Goal: Task Accomplishment & Management: Manage account settings

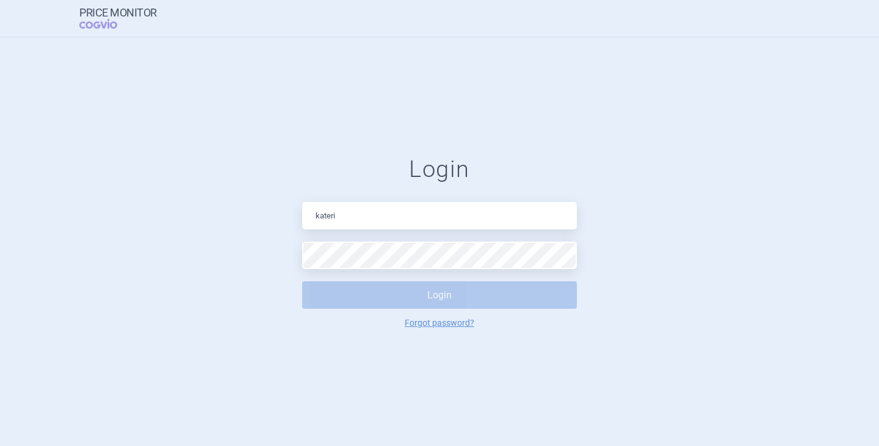
type input "[PERSON_NAME][EMAIL_ADDRESS][DOMAIN_NAME]"
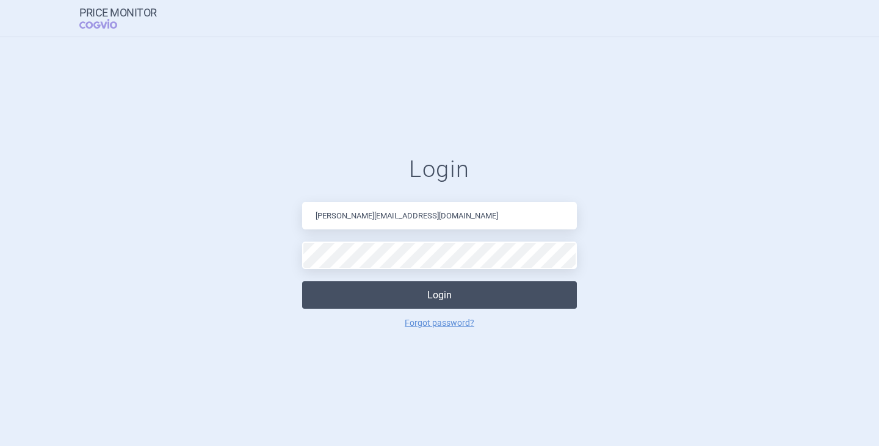
click at [390, 295] on button "Login" at bounding box center [439, 294] width 275 height 27
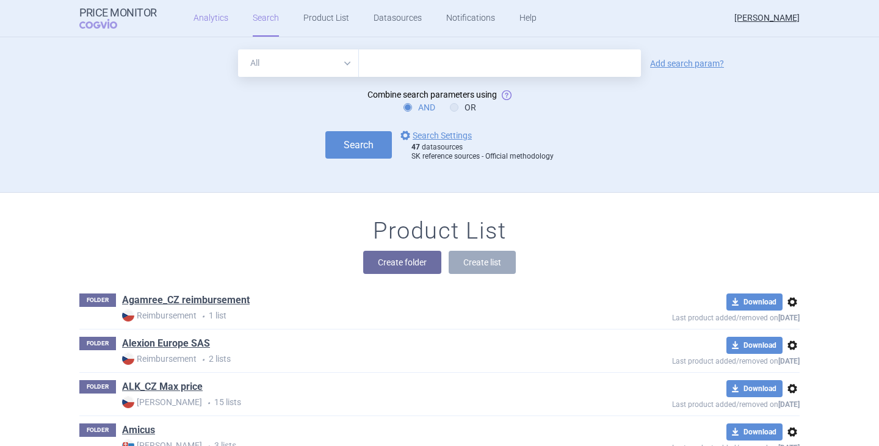
click at [209, 15] on link "Analytics" at bounding box center [210, 18] width 35 height 37
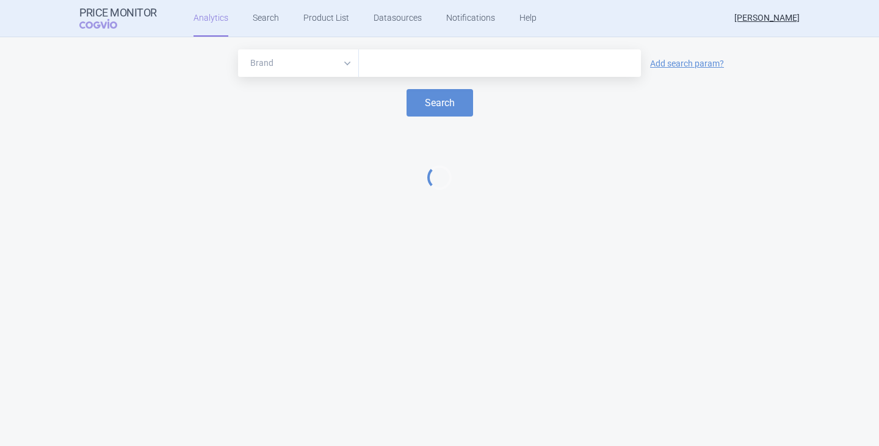
click at [425, 54] on div at bounding box center [500, 62] width 282 height 27
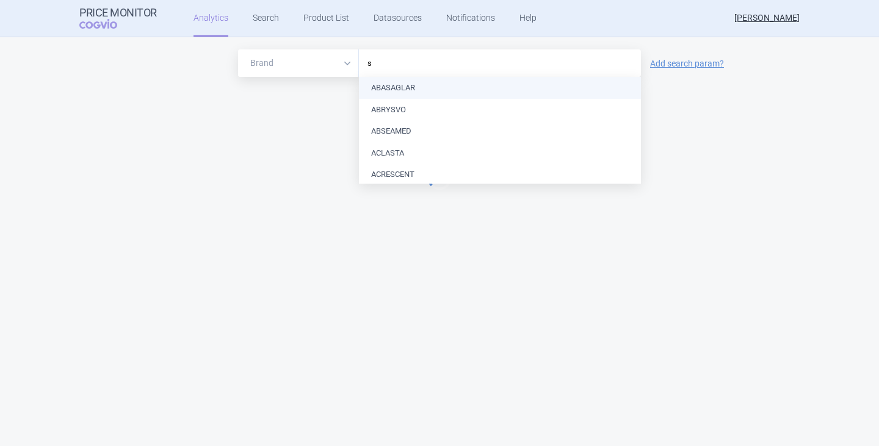
type input "sh"
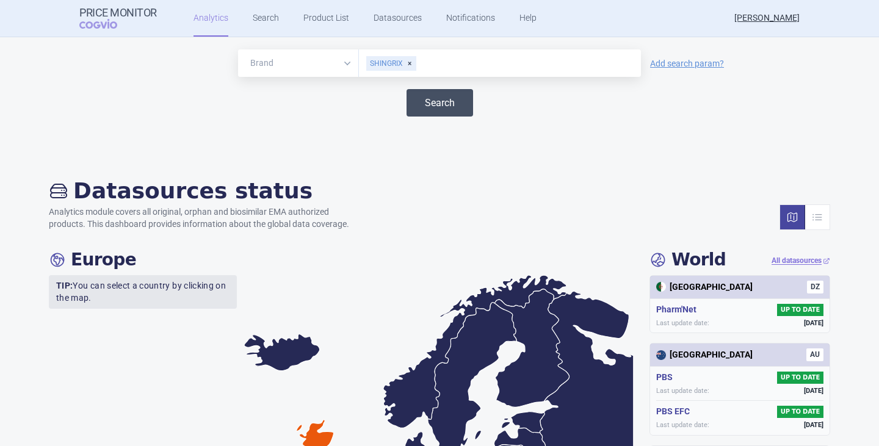
click at [428, 95] on button "Search" at bounding box center [439, 102] width 66 height 27
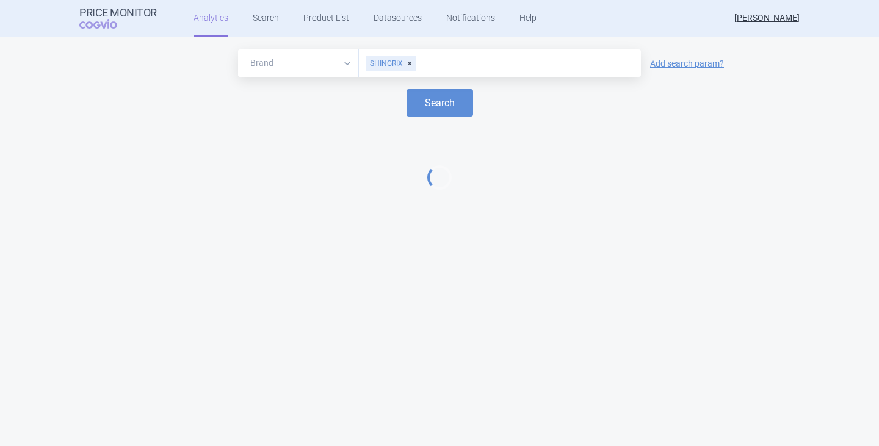
select select "EUR"
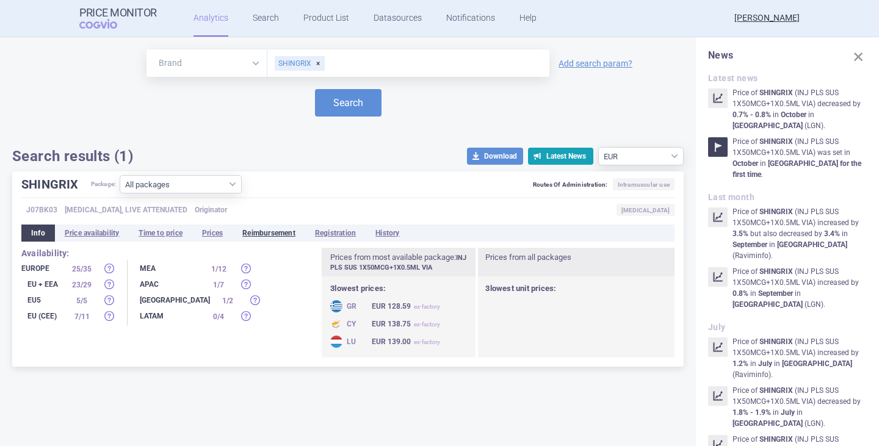
click at [275, 239] on li "Reimbursement" at bounding box center [268, 233] width 73 height 17
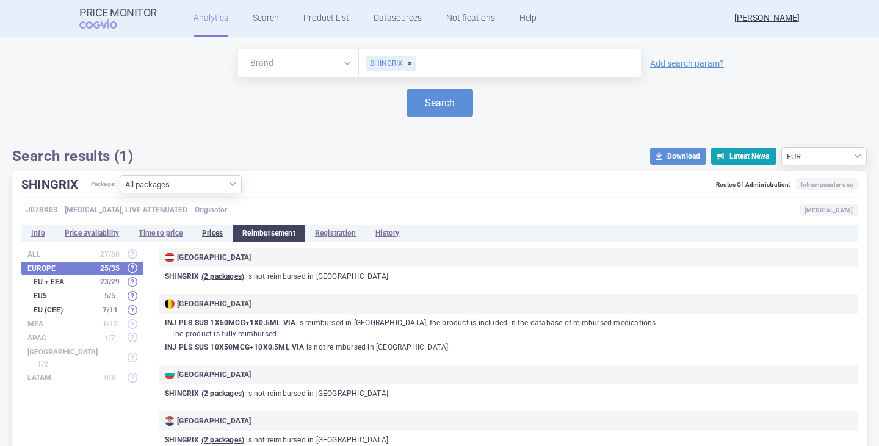
click at [224, 231] on li "Prices" at bounding box center [212, 233] width 40 height 17
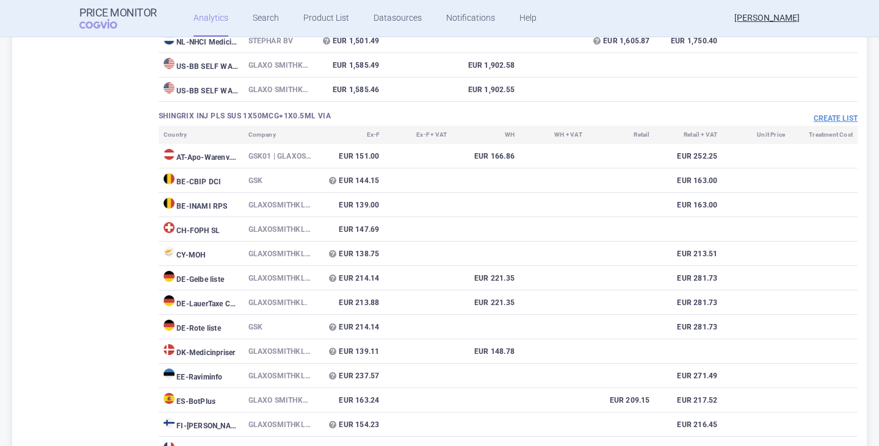
scroll to position [549, 0]
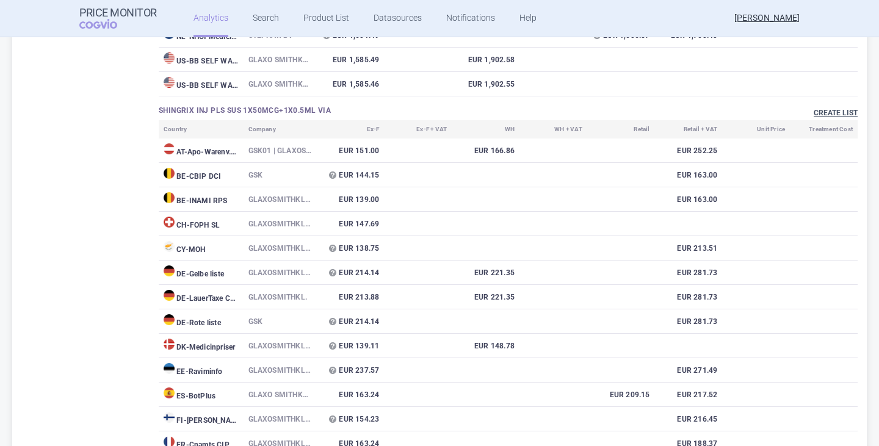
click at [826, 115] on button "Create list" at bounding box center [835, 113] width 44 height 10
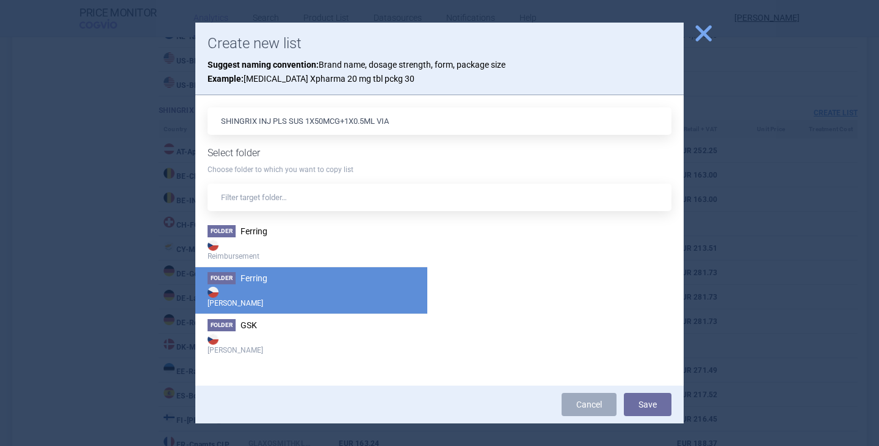
scroll to position [1016, 0]
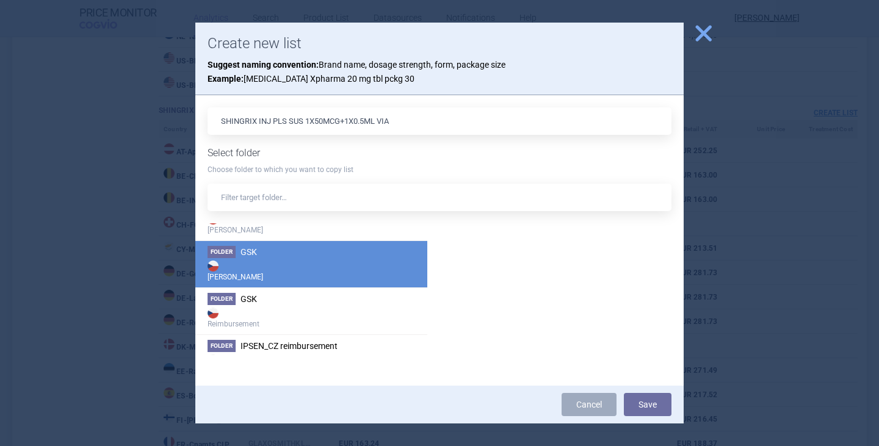
click at [246, 263] on strong "[PERSON_NAME]" at bounding box center [310, 270] width 207 height 24
click at [655, 409] on button "Save" at bounding box center [648, 404] width 48 height 23
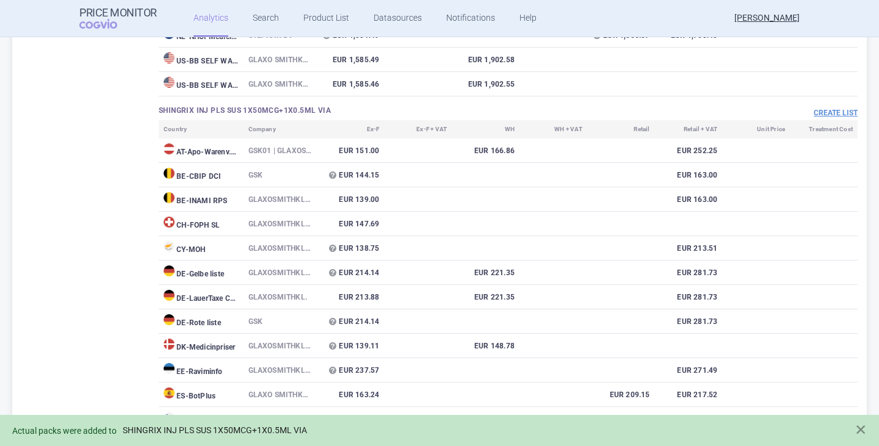
click at [269, 429] on link "SHINGRIX INJ PLS SUS 1X50MCG+1X0.5ML VIA" at bounding box center [215, 430] width 184 height 10
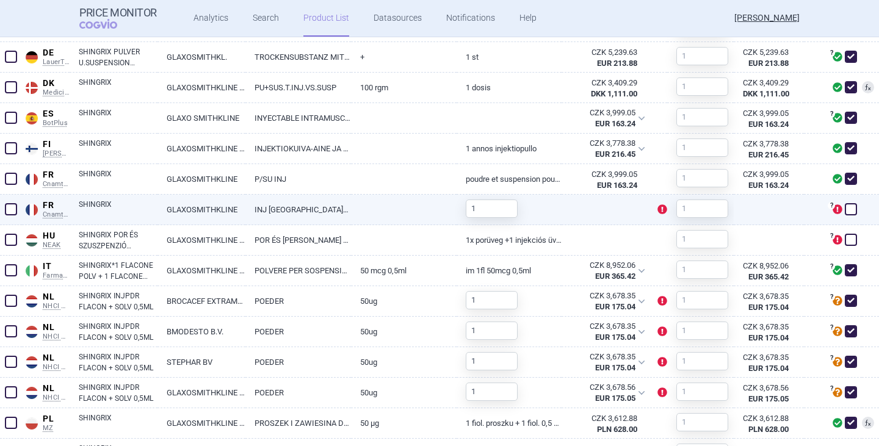
scroll to position [671, 0]
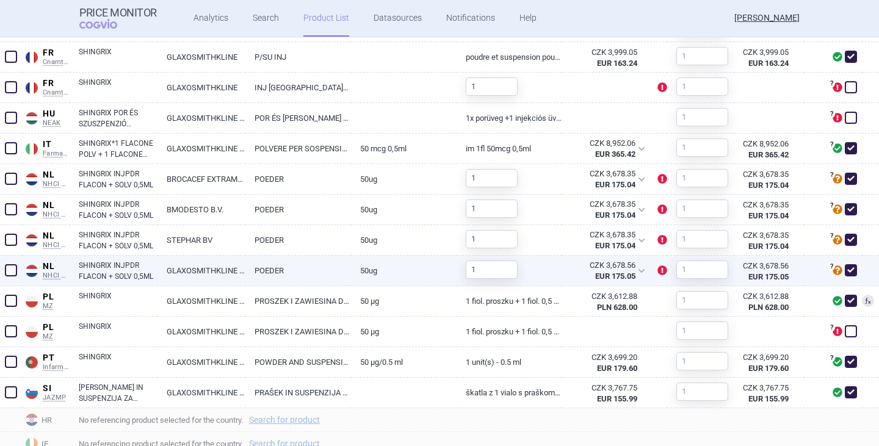
click at [109, 271] on link "SHINGRIX INJPDR FLACON + SOLV 0,5ML" at bounding box center [118, 271] width 79 height 22
select select "EUR"
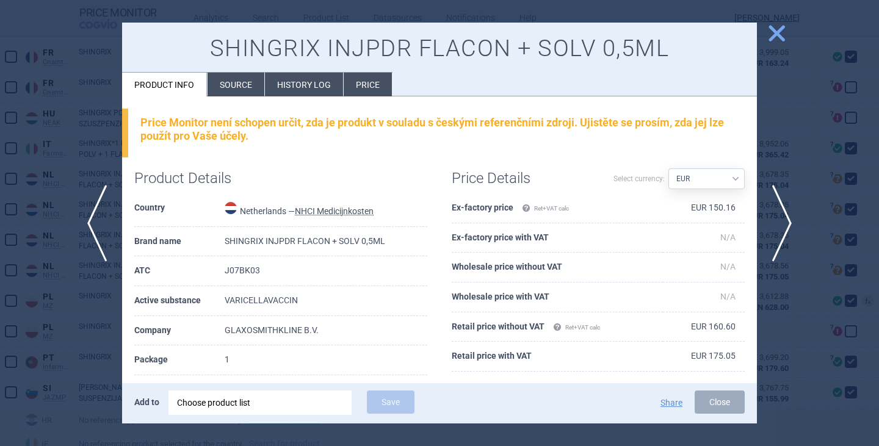
click at [225, 95] on li "Source" at bounding box center [235, 85] width 57 height 24
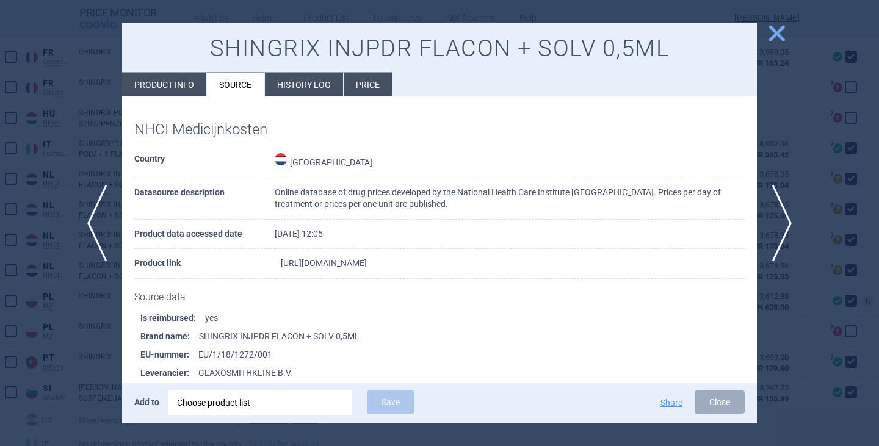
click at [352, 267] on link "https://www.medicijnkosten.nl/medicijn?artikel=SHINGRIX+INJPDR+FLACON+%2B+SOLV+…" at bounding box center [324, 263] width 86 height 9
click at [358, 267] on link "[URL][DOMAIN_NAME]" at bounding box center [324, 263] width 86 height 9
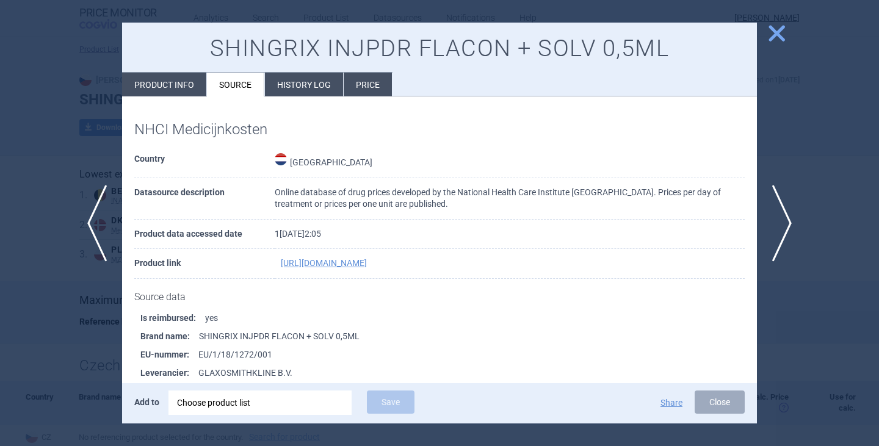
select select "EUR"
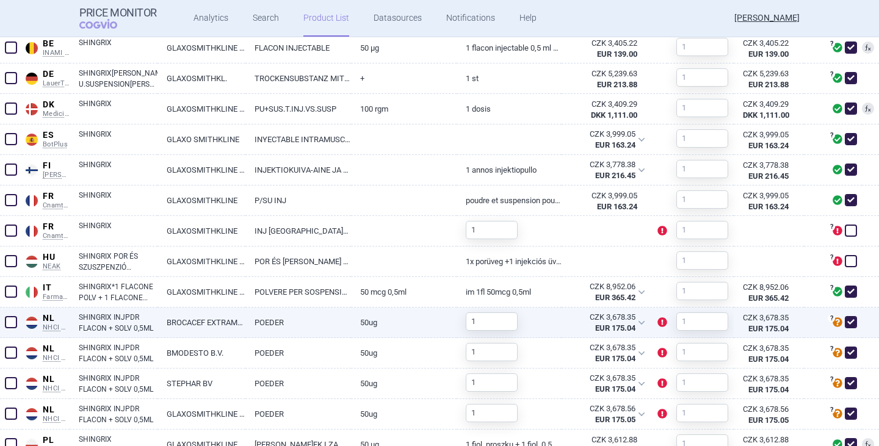
scroll to position [549, 0]
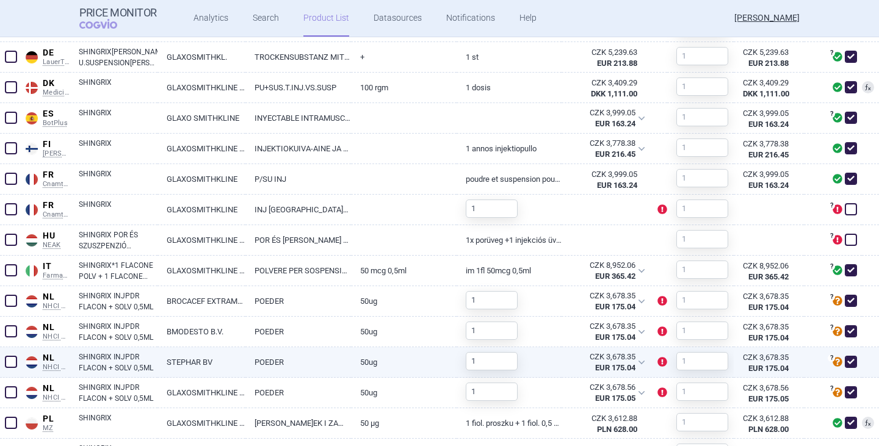
click at [844, 365] on span at bounding box center [850, 362] width 12 height 12
checkbox input "false"
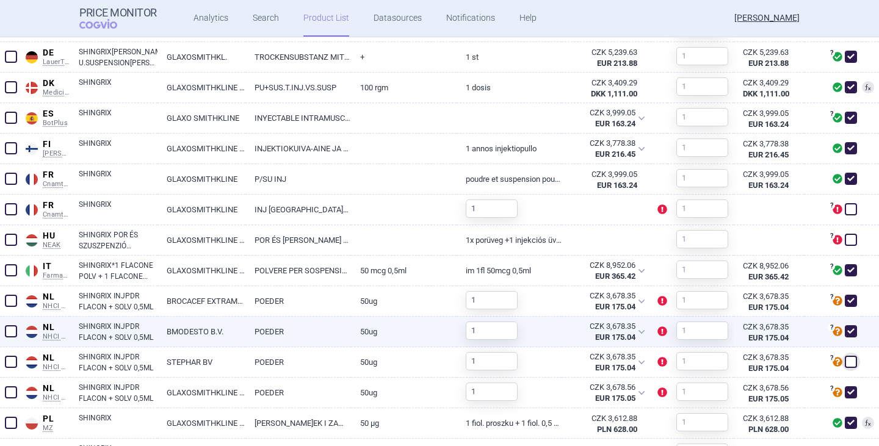
click at [845, 333] on span at bounding box center [850, 331] width 12 height 12
checkbox input "false"
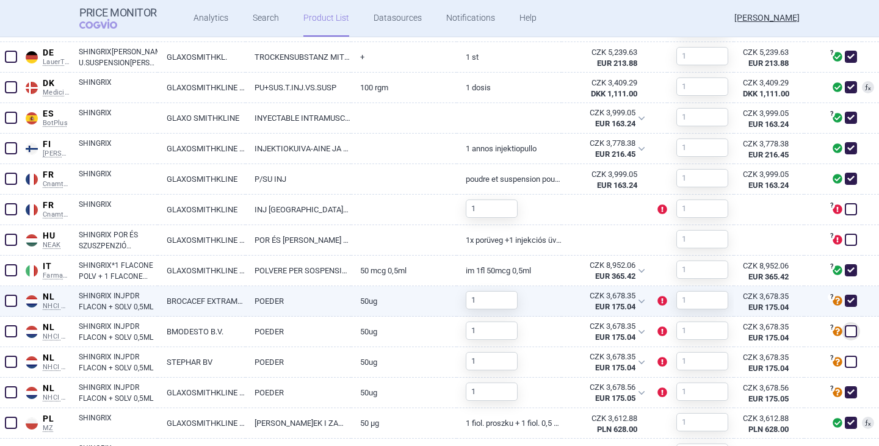
click at [844, 300] on span at bounding box center [850, 301] width 12 height 12
checkbox input "false"
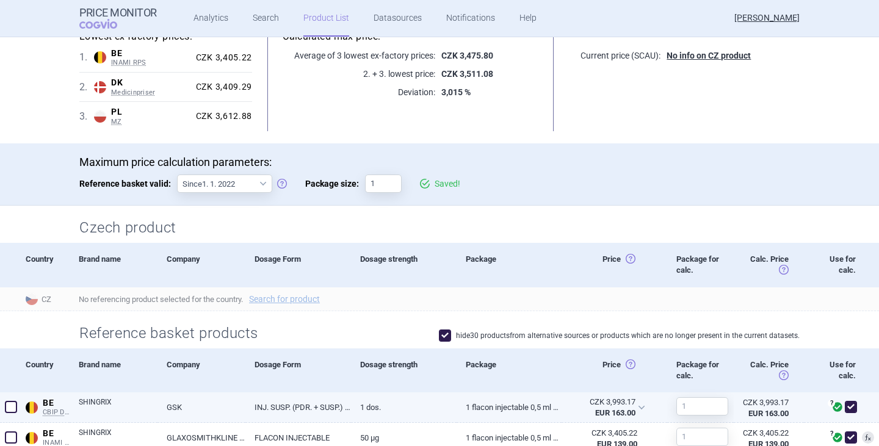
scroll to position [0, 0]
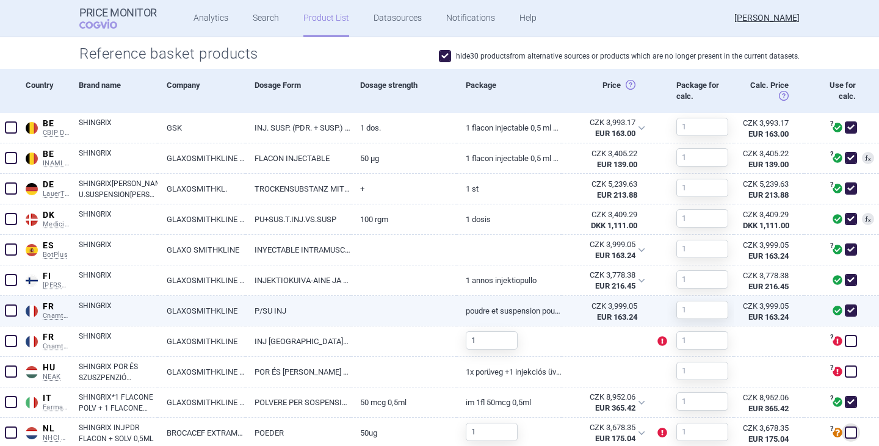
scroll to position [427, 0]
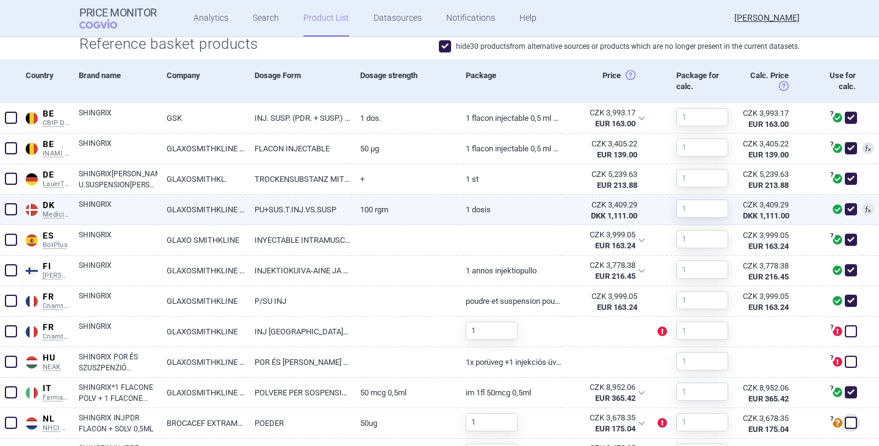
click at [295, 211] on link "PU+SUS.T.INJ.VS.SUSP" at bounding box center [298, 210] width 106 height 30
select select "EUR"
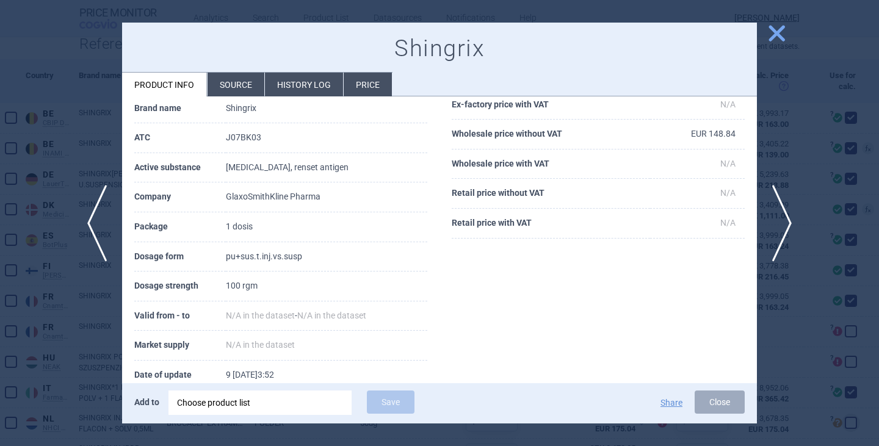
scroll to position [23, 0]
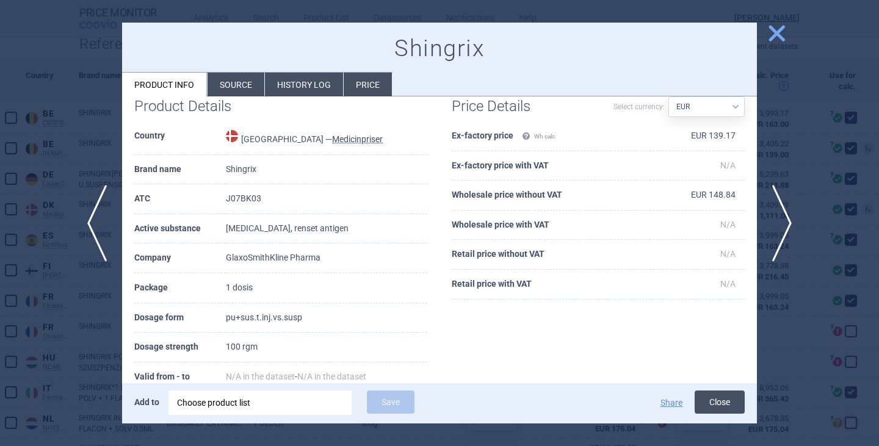
click at [716, 399] on button "Close" at bounding box center [719, 401] width 50 height 23
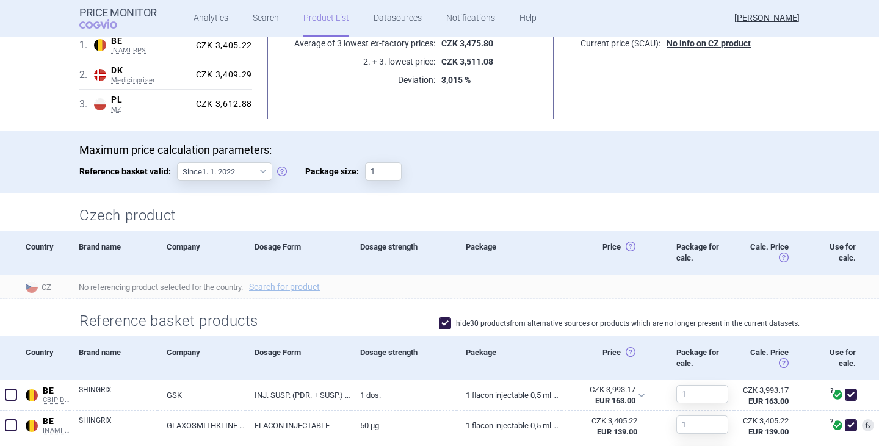
scroll to position [76, 0]
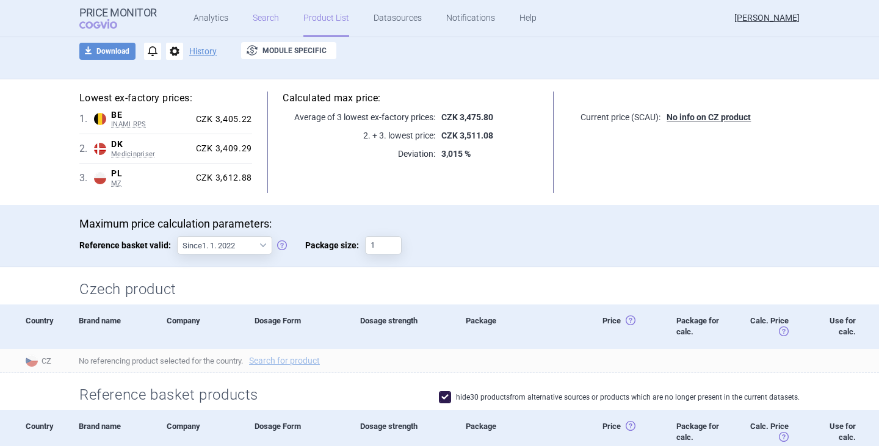
click at [266, 13] on link "Search" at bounding box center [266, 18] width 26 height 37
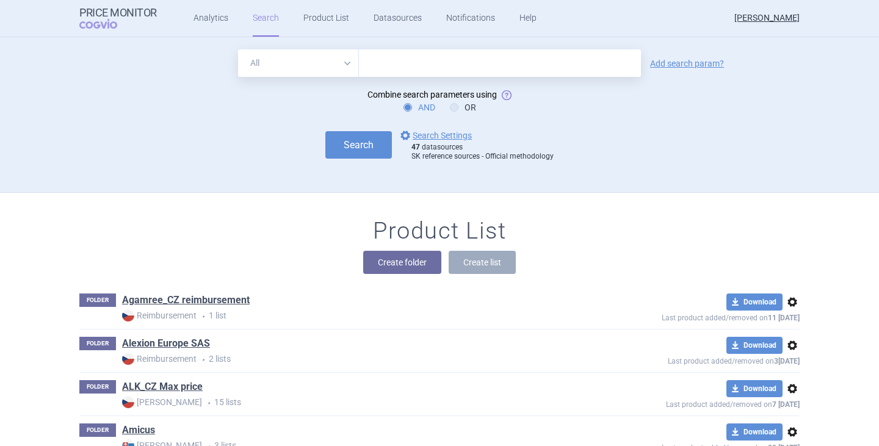
click at [366, 68] on input "text" at bounding box center [500, 62] width 282 height 27
type input "s"
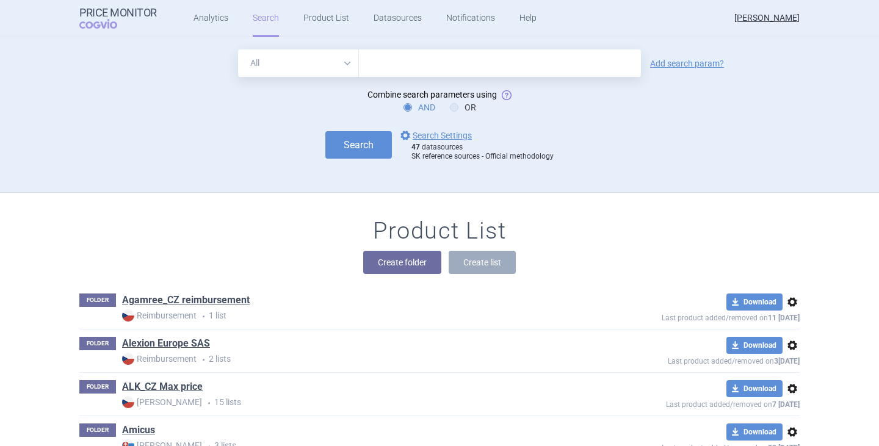
drag, startPoint x: 217, startPoint y: 24, endPoint x: 229, endPoint y: 29, distance: 13.1
click at [216, 24] on link "Analytics" at bounding box center [210, 18] width 35 height 37
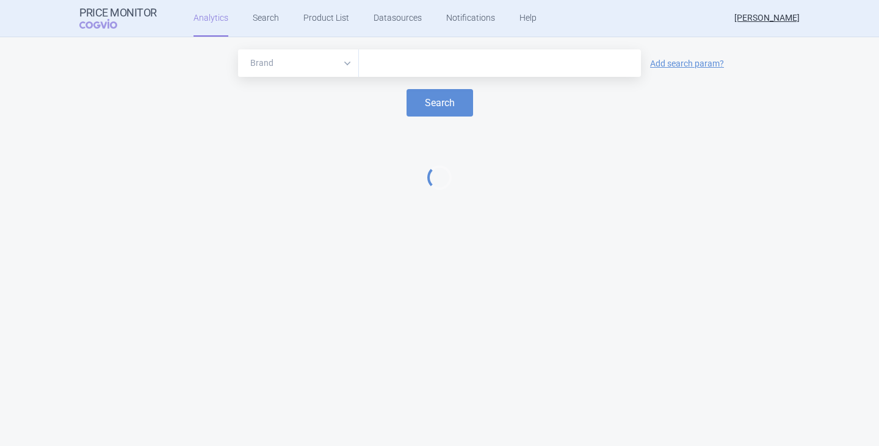
click at [400, 54] on div at bounding box center [500, 62] width 282 height 27
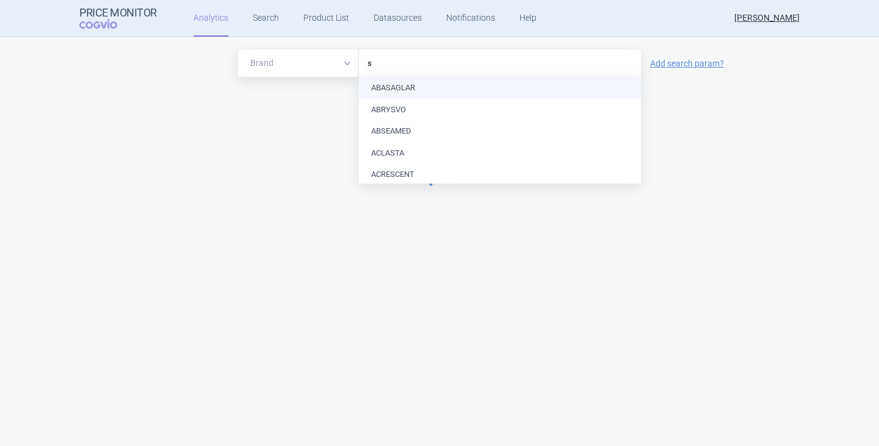
type input "sh"
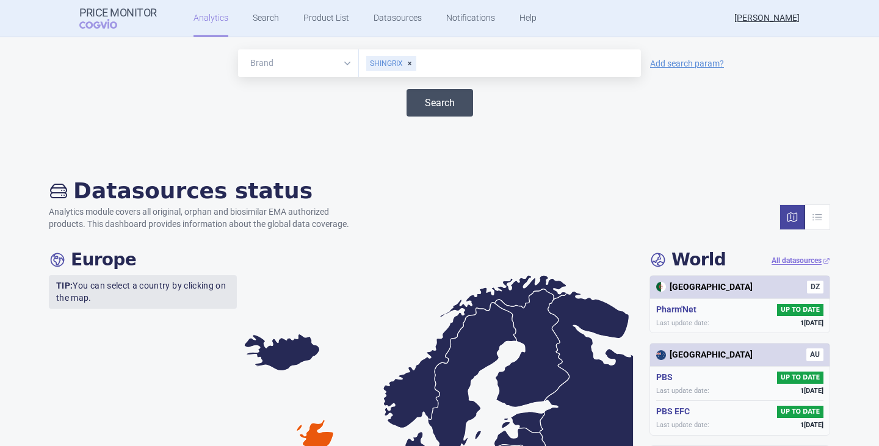
click at [450, 105] on button "Search" at bounding box center [439, 102] width 66 height 27
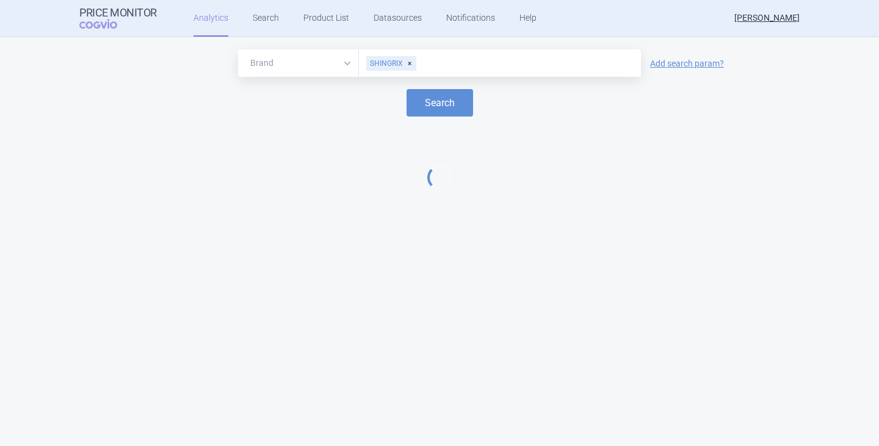
select select "EUR"
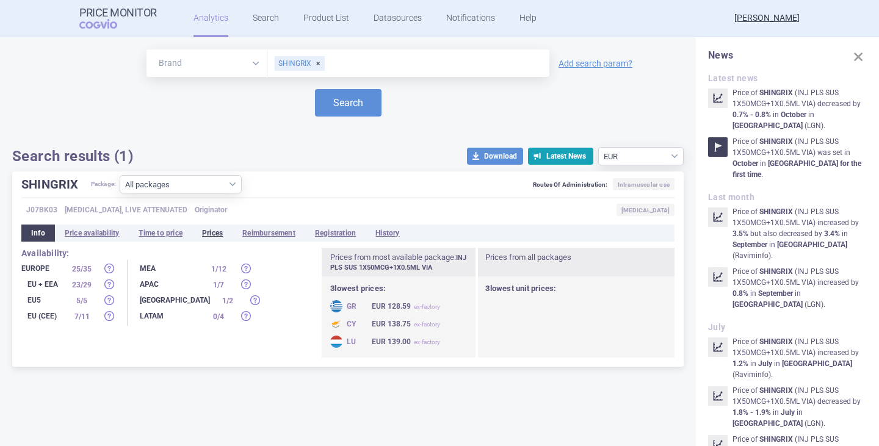
click at [219, 234] on li "Prices" at bounding box center [212, 233] width 40 height 17
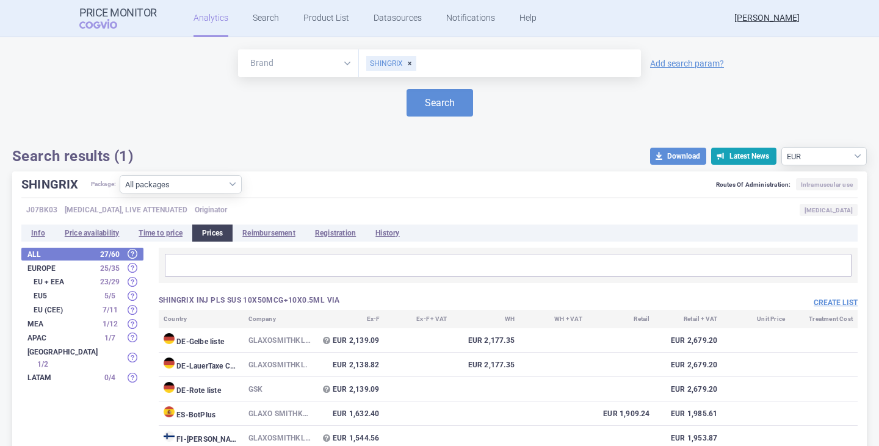
click at [404, 62] on div "SHINGRIX" at bounding box center [391, 63] width 50 height 15
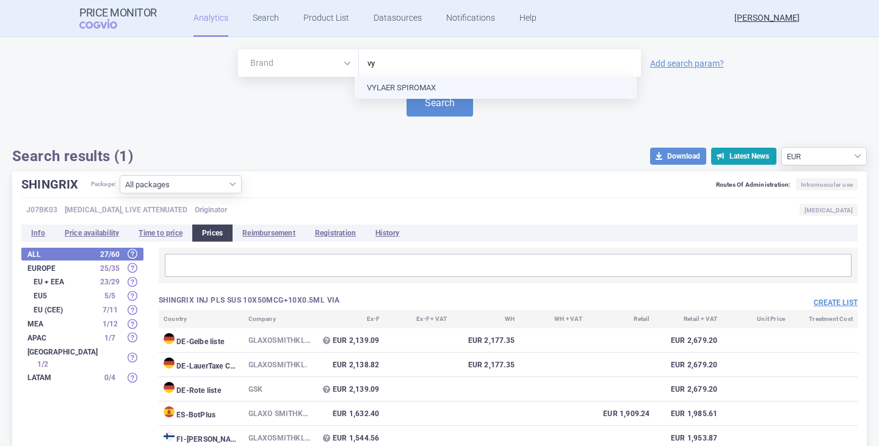
type input "v"
drag, startPoint x: 290, startPoint y: 19, endPoint x: 276, endPoint y: 23, distance: 15.1
click at [276, 22] on ul "Analytics Search Product List Datasources Notifications Help" at bounding box center [350, 18] width 386 height 37
click at [276, 23] on ul "Analytics Search Product List Datasources Notifications Help" at bounding box center [350, 18] width 386 height 37
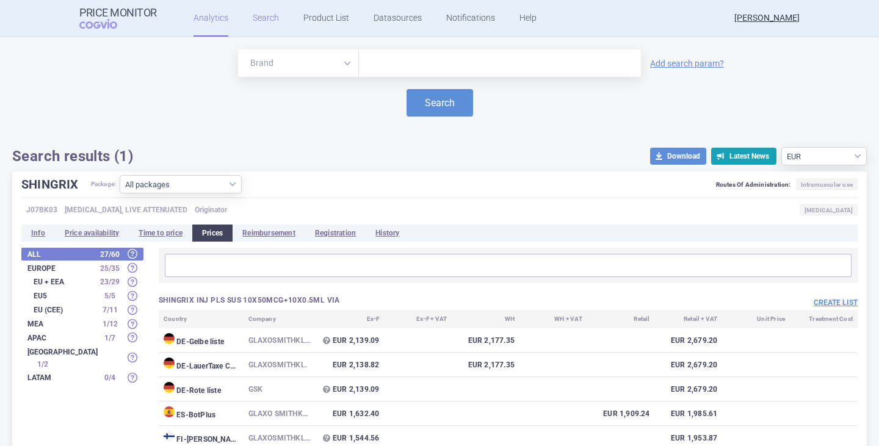
click at [267, 16] on link "Search" at bounding box center [266, 18] width 26 height 37
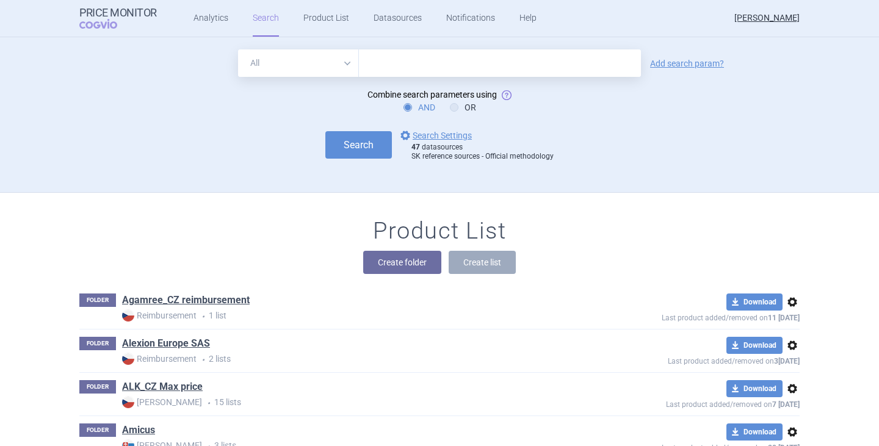
click at [435, 59] on input "text" at bounding box center [500, 62] width 282 height 27
type input "vyloy"
click at [325, 131] on button "Search" at bounding box center [358, 144] width 66 height 27
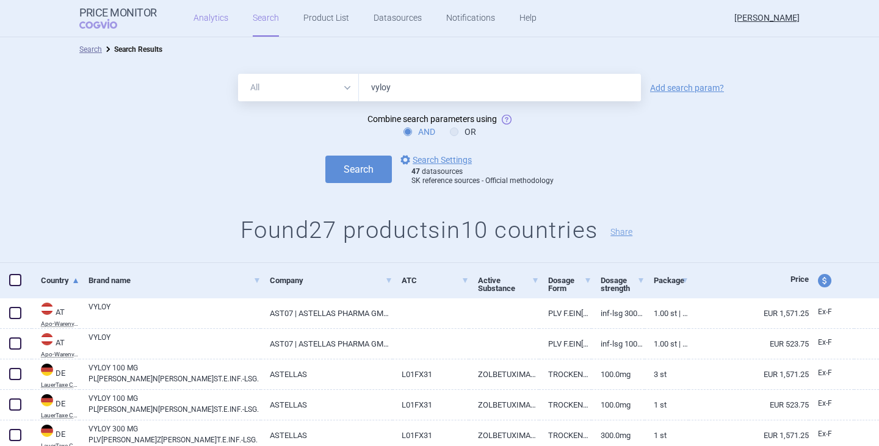
click at [203, 22] on link "Analytics" at bounding box center [210, 18] width 35 height 37
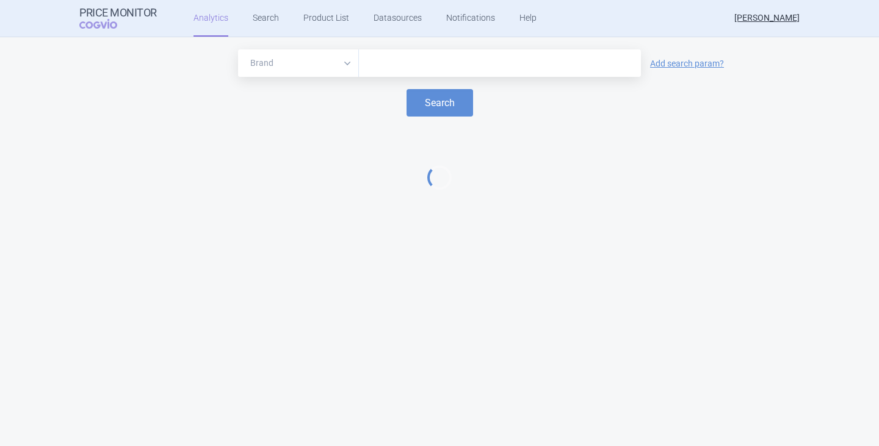
click at [389, 60] on input "text" at bounding box center [500, 64] width 270 height 16
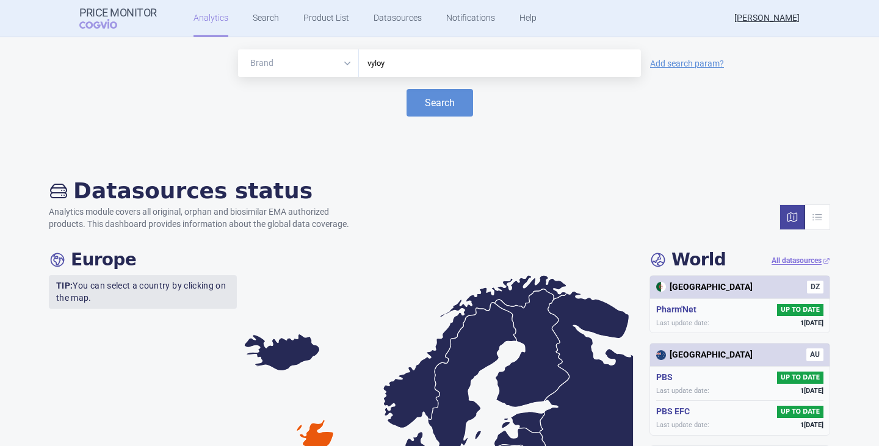
type input "vyloy"
click at [406, 89] on button "Search" at bounding box center [439, 102] width 66 height 27
click at [439, 104] on button "Search" at bounding box center [439, 102] width 66 height 27
click at [268, 23] on link "Search" at bounding box center [266, 18] width 26 height 37
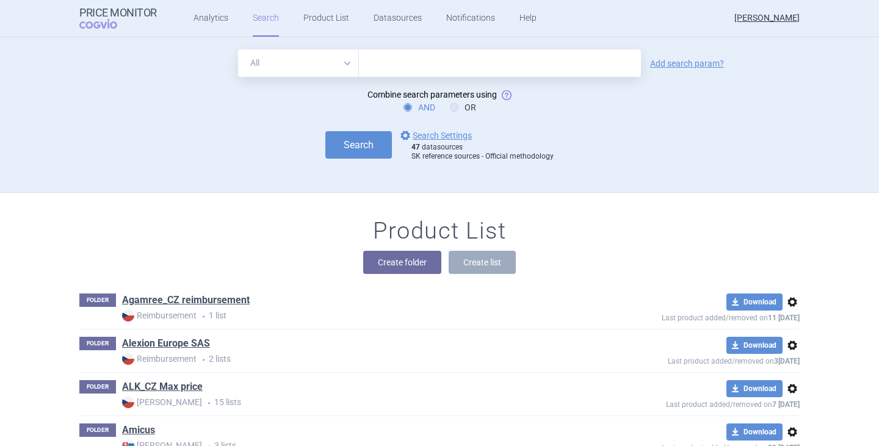
click at [407, 56] on input "text" at bounding box center [500, 62] width 282 height 27
type input "vyloy"
click at [325, 131] on button "Search" at bounding box center [358, 144] width 66 height 27
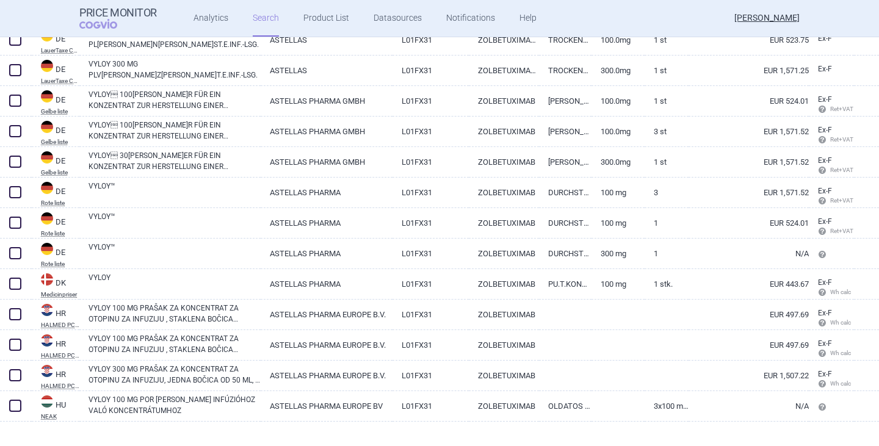
scroll to position [366, 0]
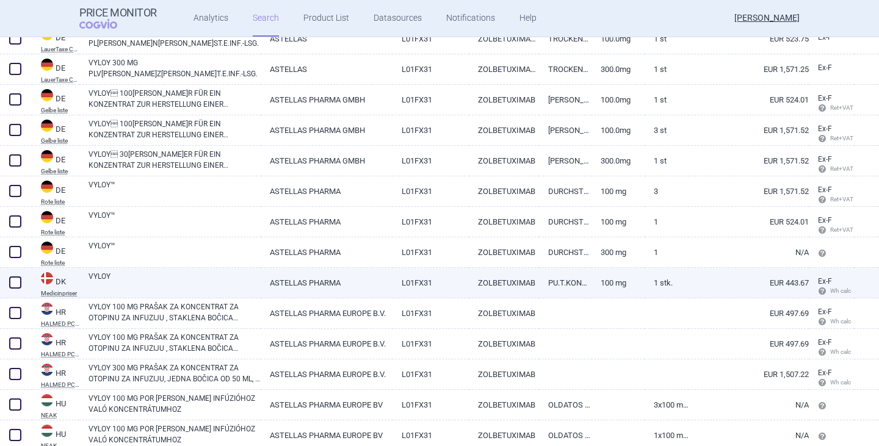
click at [527, 278] on link "ZOLBETUXIMAB" at bounding box center [504, 283] width 70 height 30
select select "EUR"
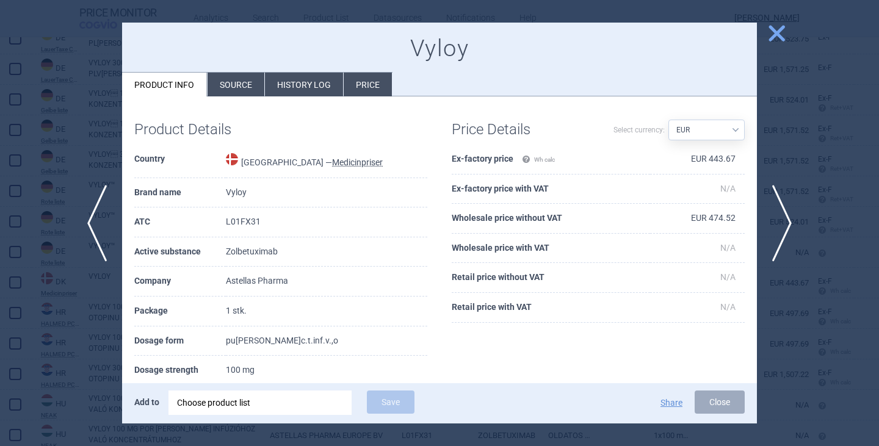
click at [239, 85] on li "Source" at bounding box center [235, 85] width 57 height 24
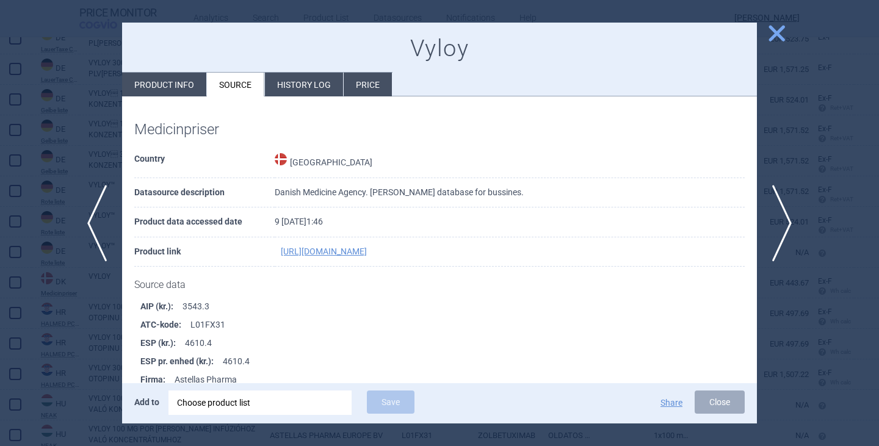
click at [300, 87] on li "History log" at bounding box center [304, 85] width 78 height 24
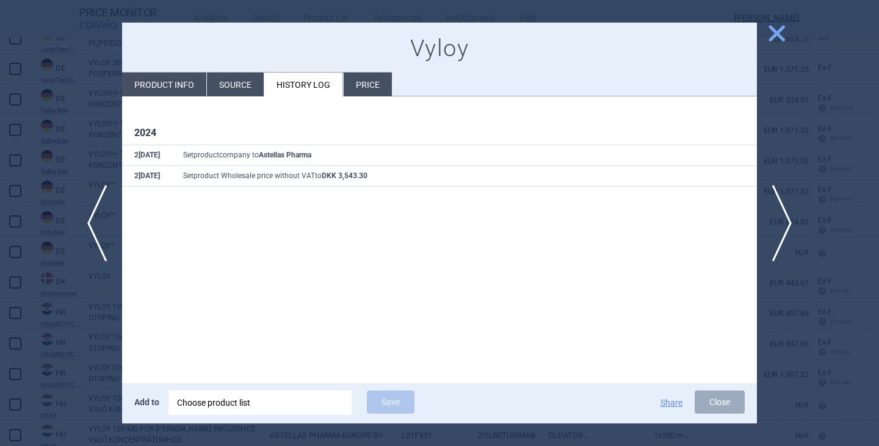
click at [362, 84] on li "Price" at bounding box center [367, 85] width 48 height 24
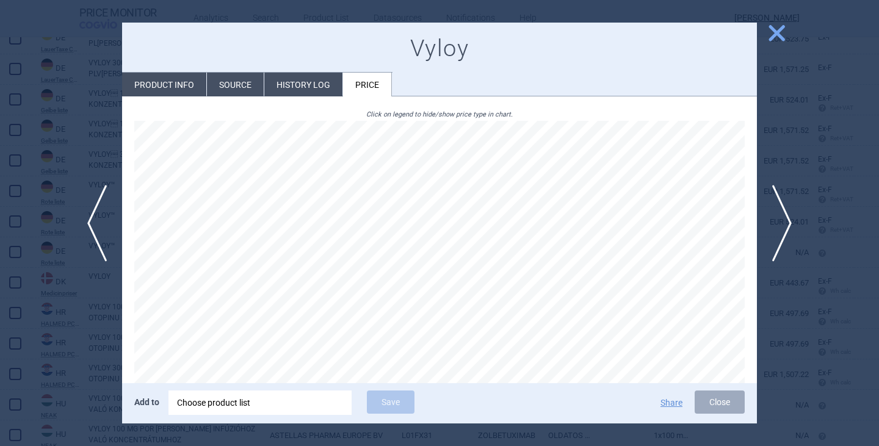
click at [776, 35] on span "close" at bounding box center [776, 33] width 21 height 21
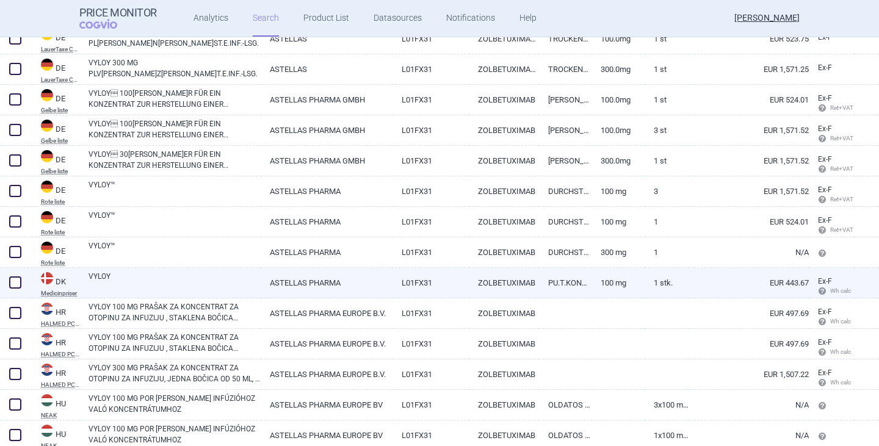
click at [137, 276] on link "VYLOY" at bounding box center [174, 282] width 172 height 22
select select "EUR"
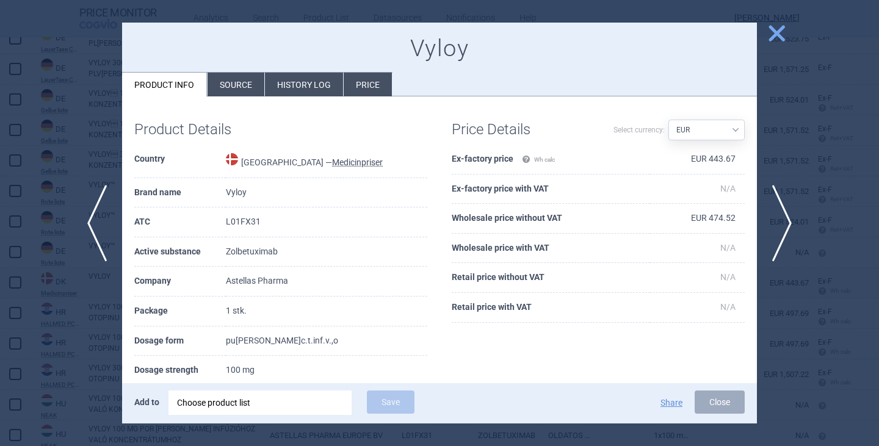
click at [308, 84] on li "History log" at bounding box center [304, 85] width 78 height 24
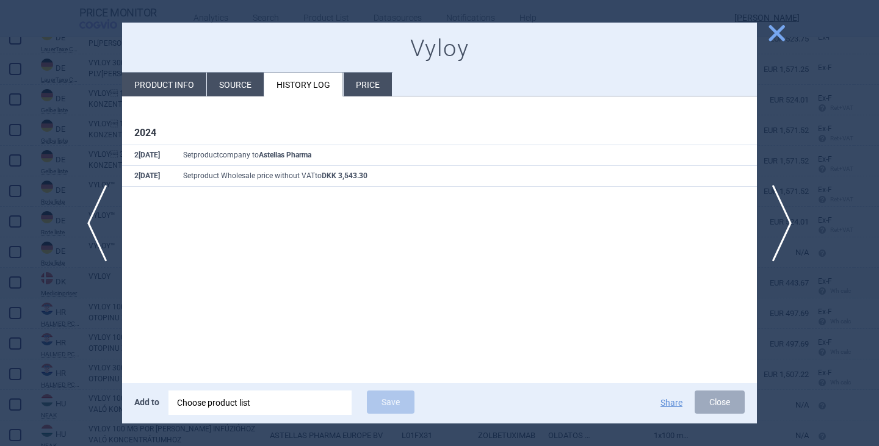
click at [780, 35] on span "close" at bounding box center [776, 33] width 21 height 21
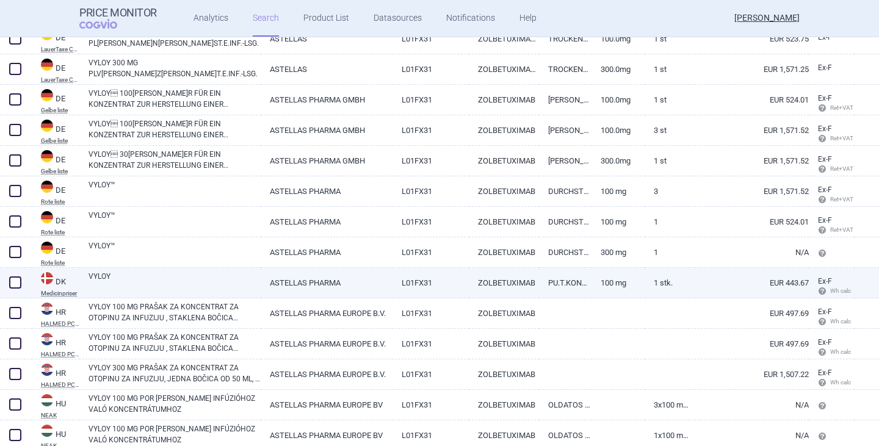
click at [156, 280] on link "VYLOY" at bounding box center [174, 282] width 172 height 22
select select "EUR"
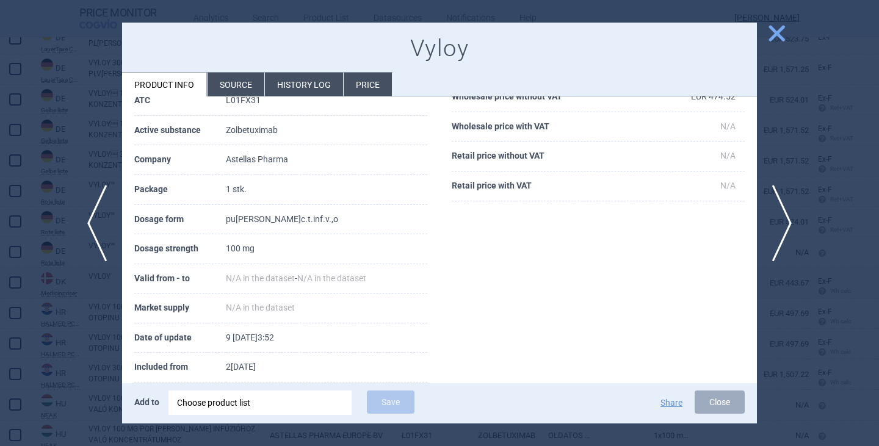
scroll to position [145, 0]
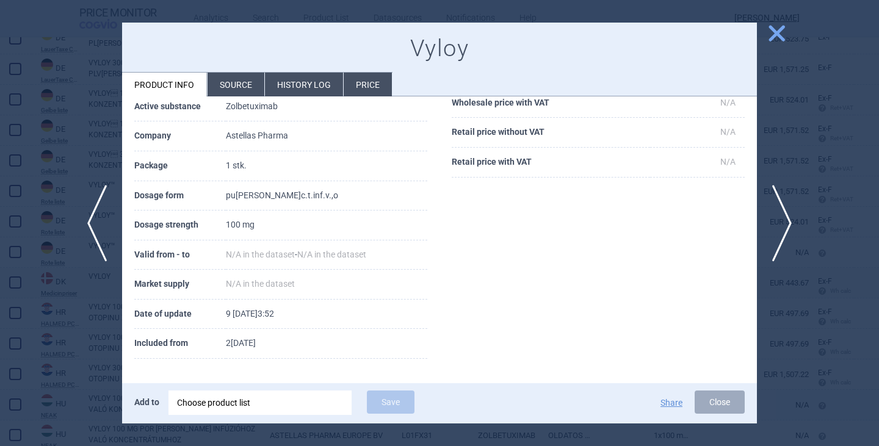
click at [713, 400] on button "Close" at bounding box center [719, 401] width 50 height 23
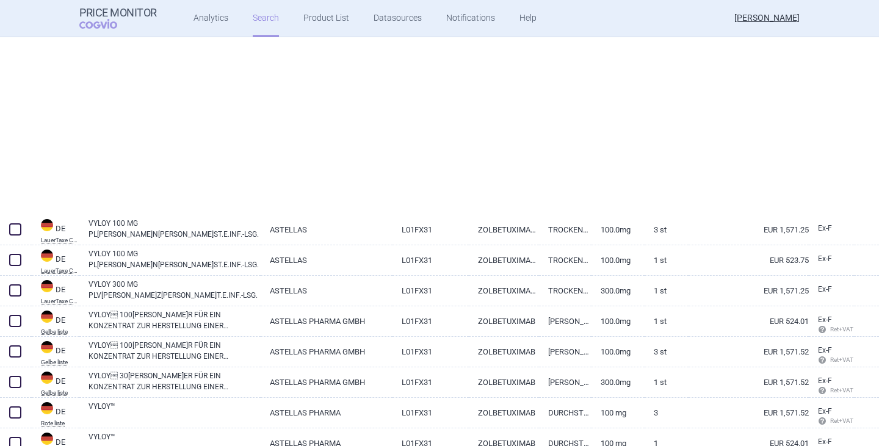
scroll to position [366, 0]
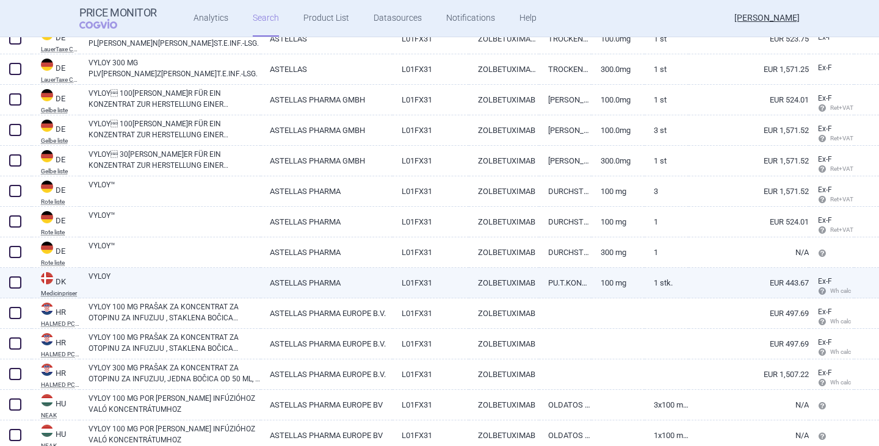
click at [16, 280] on span at bounding box center [15, 282] width 12 height 12
checkbox input "true"
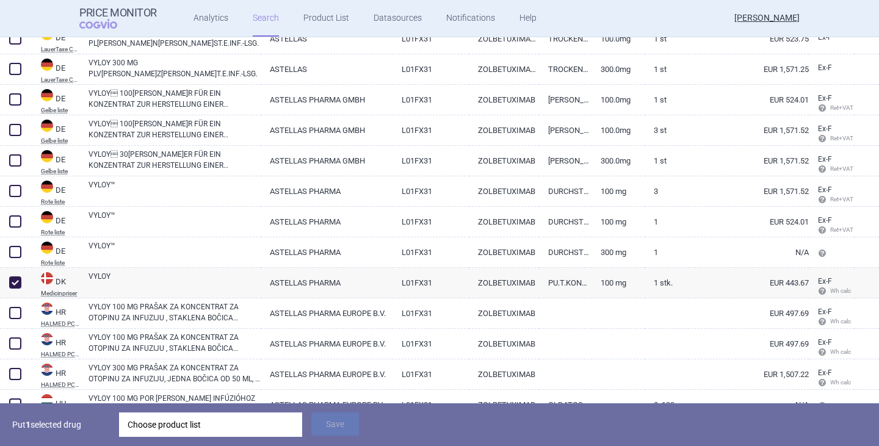
click at [185, 426] on div "Choose product list" at bounding box center [211, 424] width 166 height 24
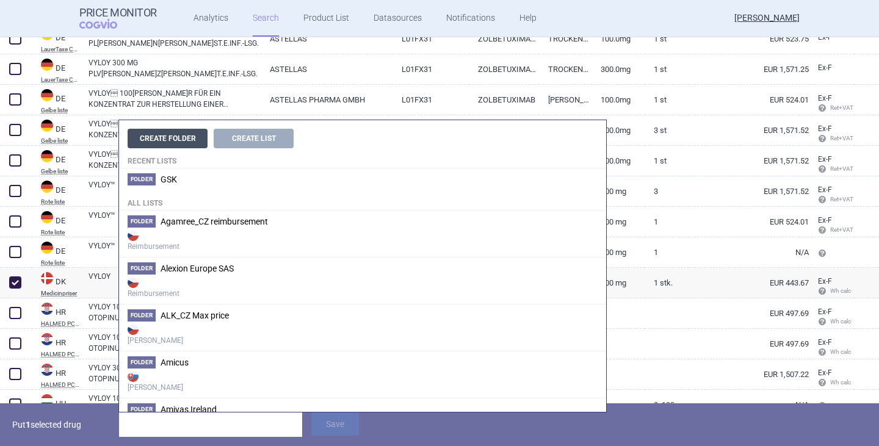
click at [190, 137] on button "Create Folder" at bounding box center [168, 139] width 80 height 20
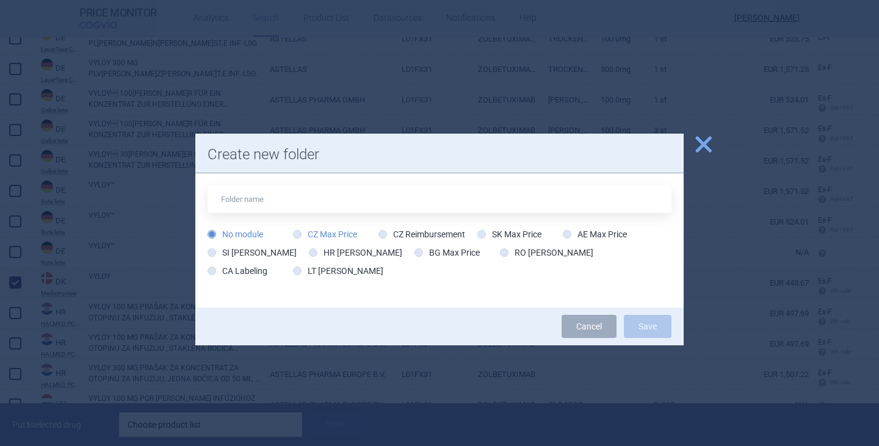
click at [322, 237] on label "CZ Max Price" at bounding box center [325, 234] width 64 height 12
click at [306, 237] on input "CZ Max Price" at bounding box center [299, 235] width 12 height 12
radio input "true"
click at [705, 143] on span "close" at bounding box center [702, 144] width 21 height 21
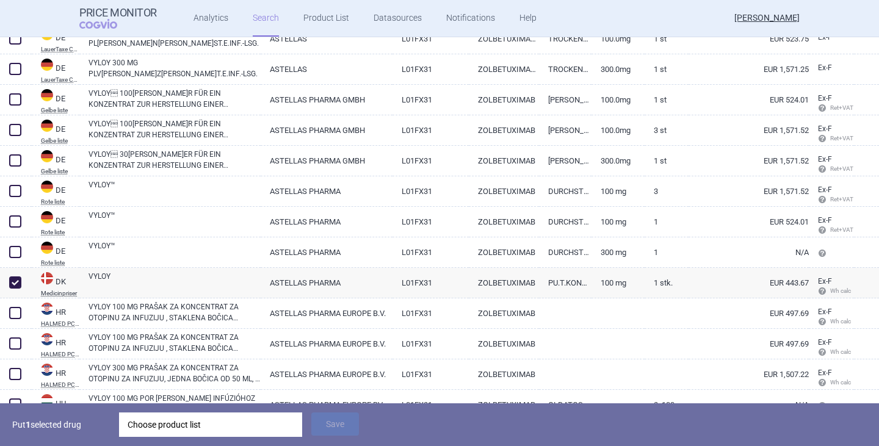
click at [158, 418] on div "Choose product list" at bounding box center [211, 424] width 166 height 24
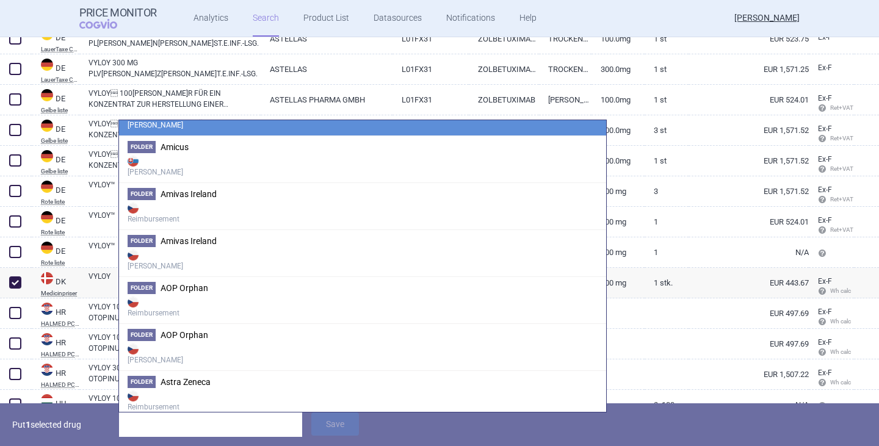
scroll to position [0, 0]
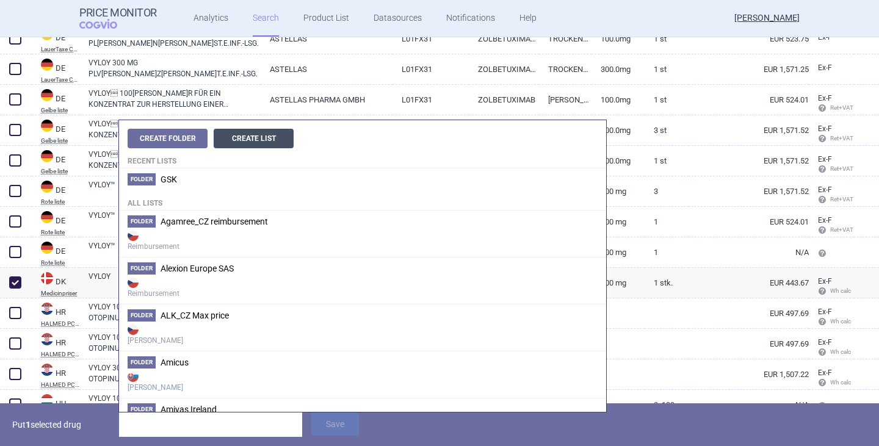
click at [249, 142] on button "Create List" at bounding box center [254, 139] width 80 height 20
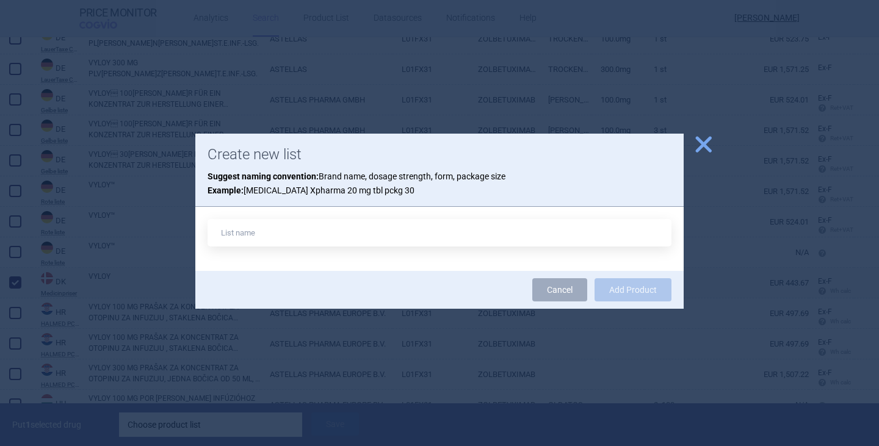
click at [270, 227] on input "text" at bounding box center [439, 232] width 464 height 27
type input "Vyloy DK"
click at [594, 278] on button "Add Product" at bounding box center [632, 289] width 77 height 23
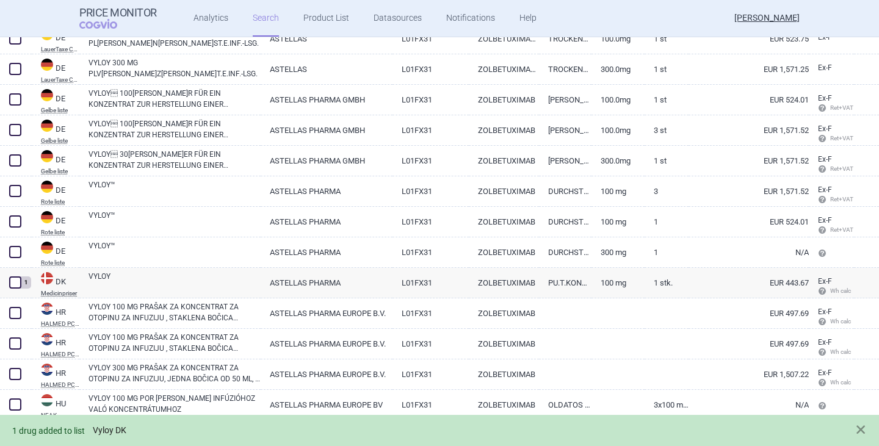
click at [118, 432] on link "Vyloy DK" at bounding box center [110, 430] width 34 height 10
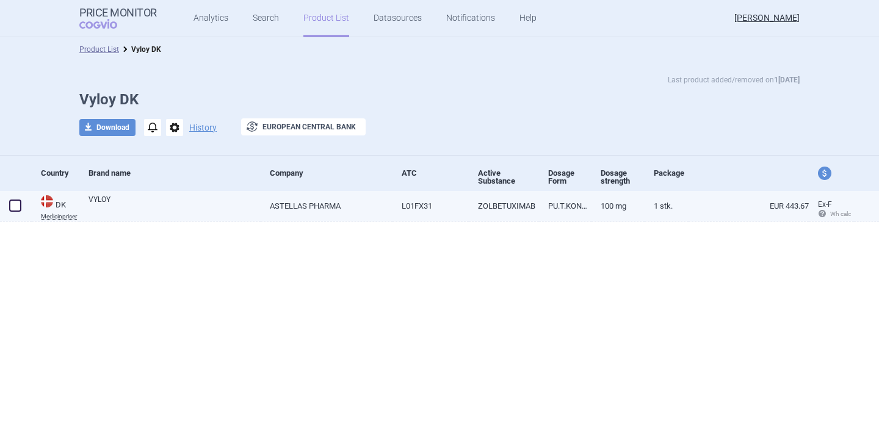
click at [326, 209] on link "ASTELLAS PHARMA" at bounding box center [327, 206] width 132 height 30
select select "EUR"
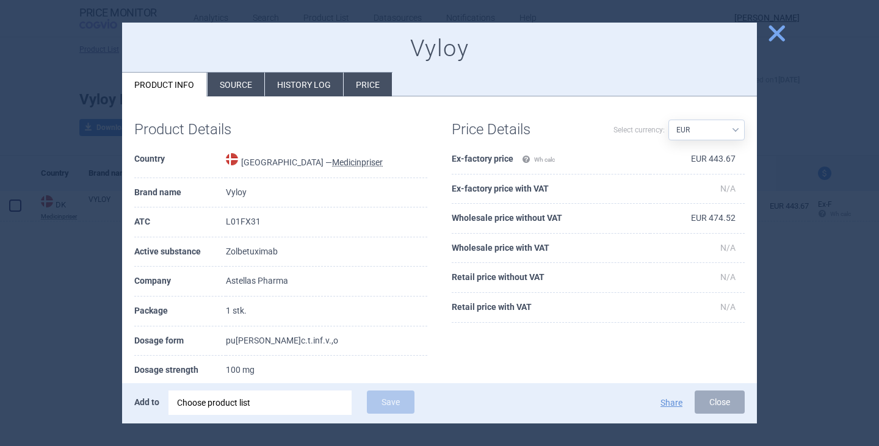
click at [719, 399] on button "Close" at bounding box center [719, 401] width 50 height 23
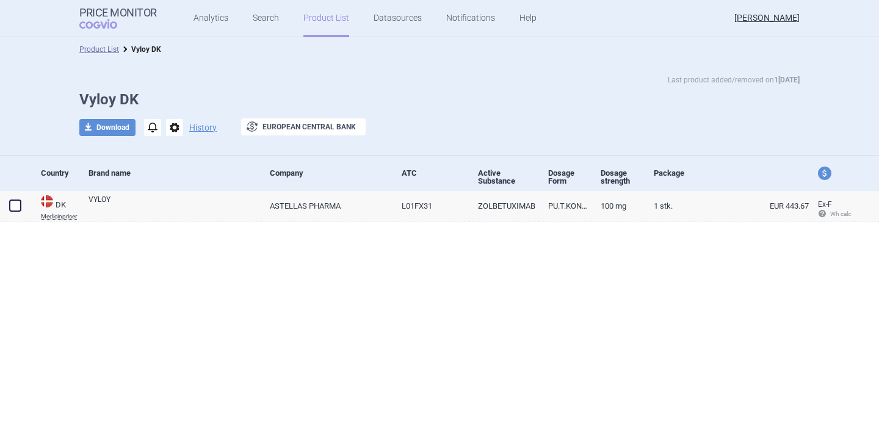
click at [178, 277] on div "Product List Vyloy DK Last product added/removed on 13 Oct Vyloy DK download Do…" at bounding box center [439, 241] width 879 height 409
click at [110, 132] on button "download Download" at bounding box center [107, 127] width 56 height 17
select select "EUR"
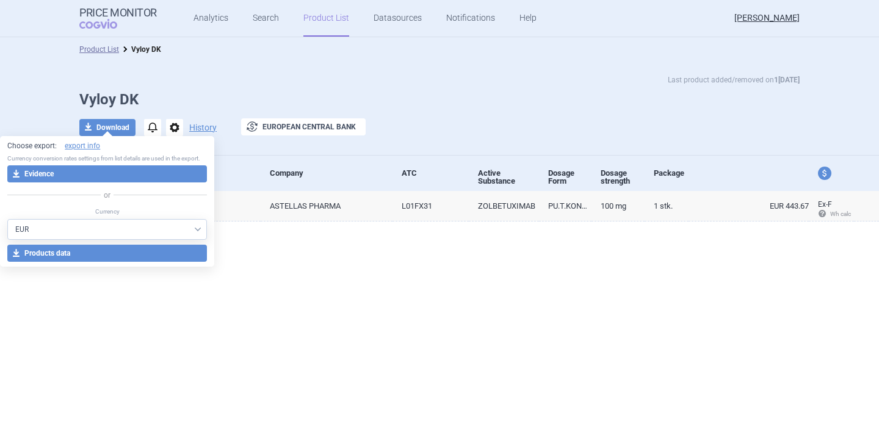
click at [248, 332] on div "Product List Vyloy DK Last product added/removed on 13 Oct Vyloy DK download Do…" at bounding box center [439, 241] width 879 height 409
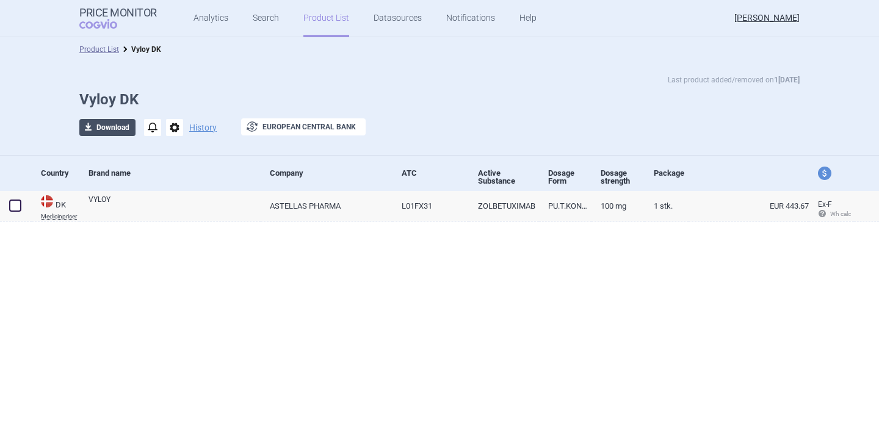
click at [112, 129] on button "download Download" at bounding box center [107, 127] width 56 height 17
select select "EUR"
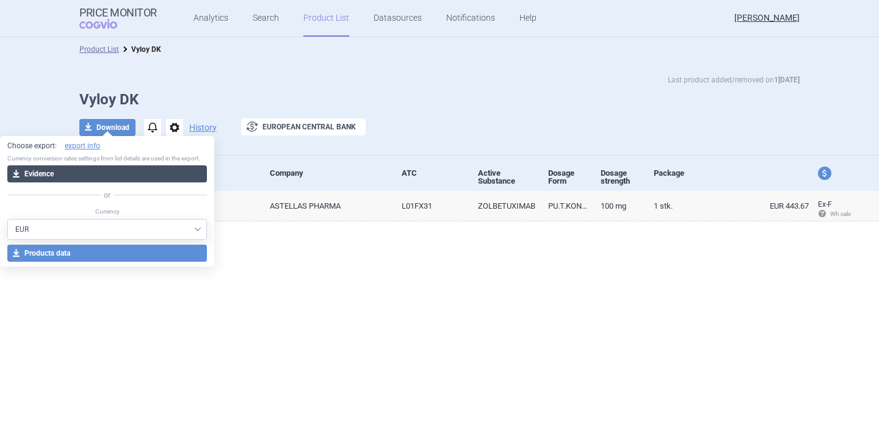
click at [74, 170] on button "download Evidence" at bounding box center [106, 173] width 199 height 17
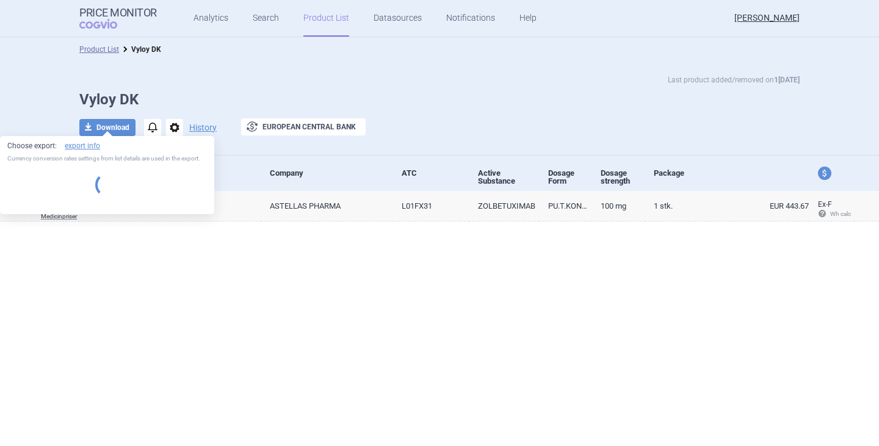
select select "EUR"
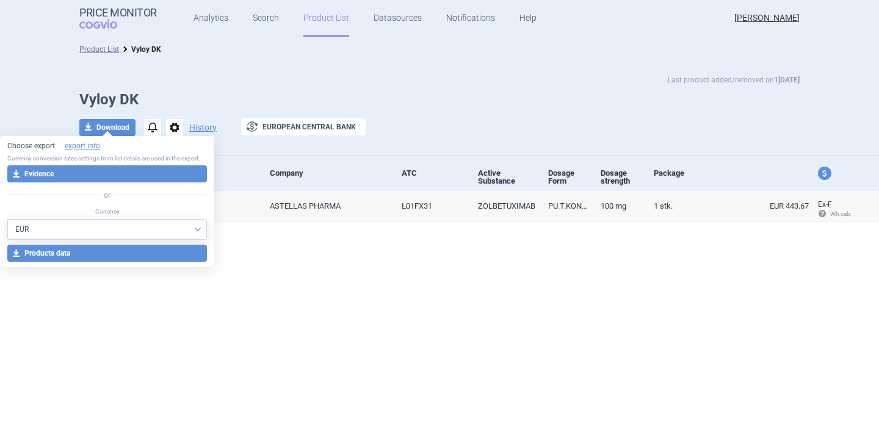
click at [335, 376] on div "Product List Vyloy DK Last product added/removed on 13 Oct Vyloy DK download Do…" at bounding box center [439, 241] width 879 height 409
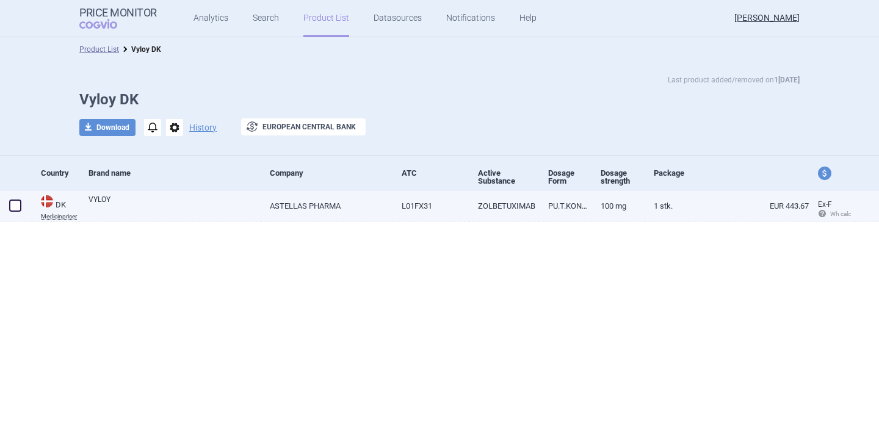
click at [125, 212] on link "VYLOY" at bounding box center [174, 205] width 172 height 22
select select "EUR"
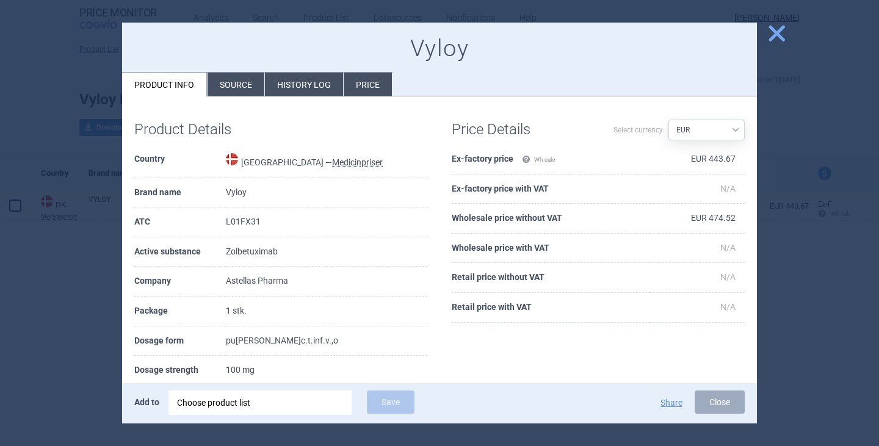
click at [317, 75] on li "History log" at bounding box center [304, 85] width 78 height 24
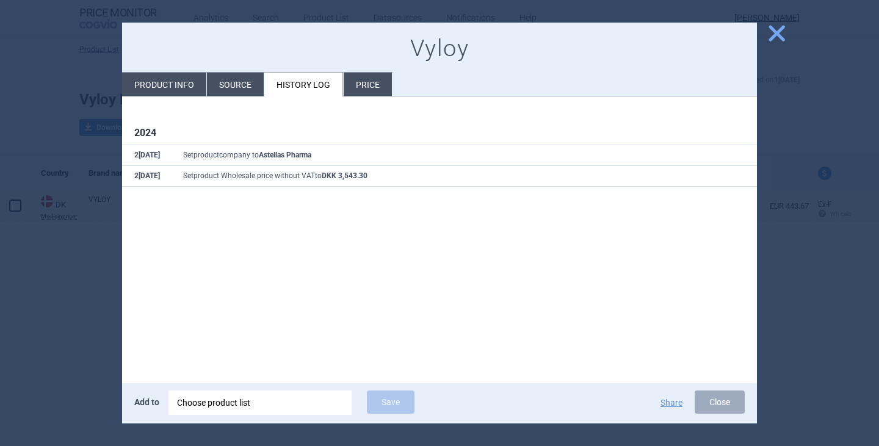
drag, startPoint x: 368, startPoint y: 84, endPoint x: 377, endPoint y: 87, distance: 9.6
click at [368, 84] on li "Price" at bounding box center [367, 85] width 48 height 24
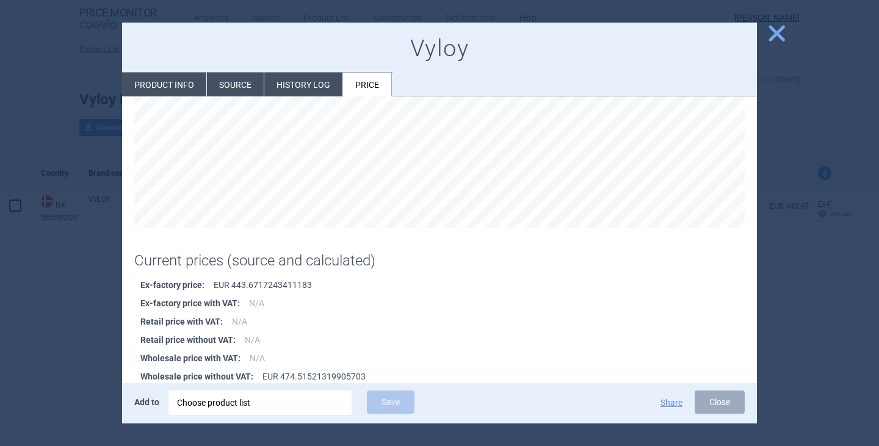
scroll to position [187, 0]
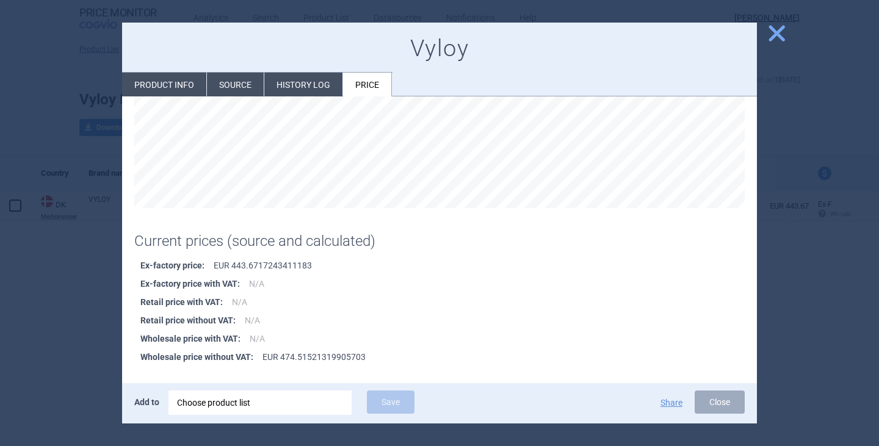
click at [439, 313] on li "Retail price without VAT : N/A" at bounding box center [448, 320] width 616 height 18
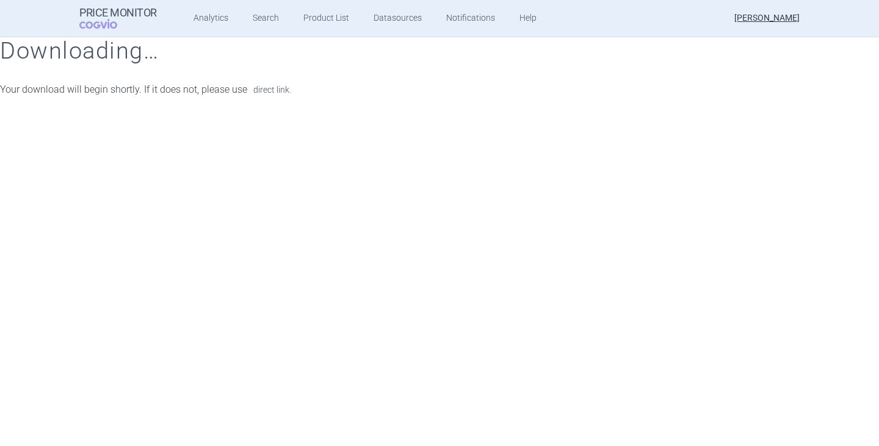
click at [278, 92] on link "direct link." at bounding box center [272, 89] width 38 height 9
drag, startPoint x: 220, startPoint y: 313, endPoint x: 220, endPoint y: 290, distance: 22.6
click at [225, 312] on div "Price Monitor COGVIO Analytics Search Product List Datasources Notifications He…" at bounding box center [439, 223] width 879 height 446
click at [115, 17] on strong "Price Monitor" at bounding box center [117, 13] width 77 height 12
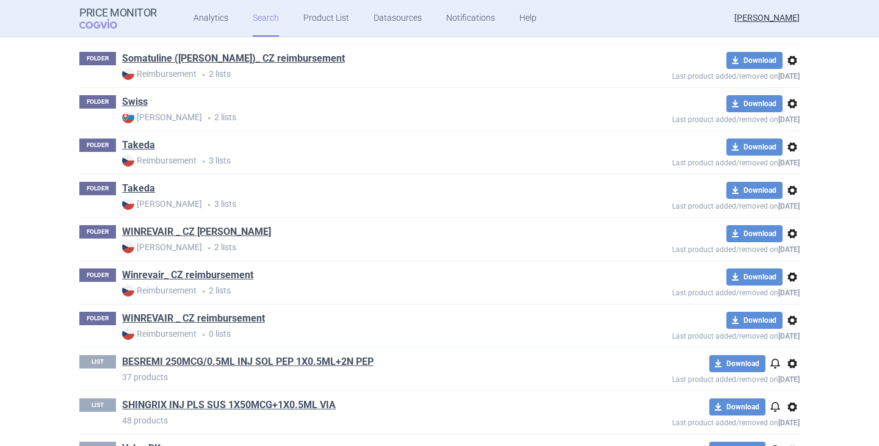
scroll to position [2866, 0]
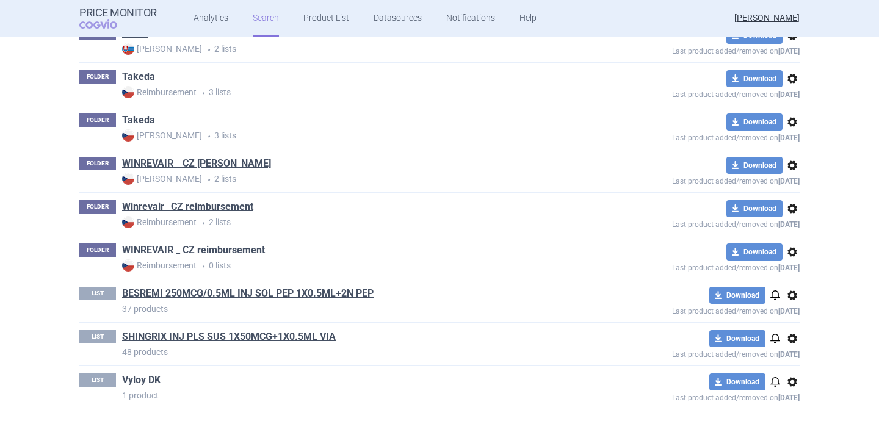
click at [139, 381] on link "Vyloy DK" at bounding box center [141, 379] width 38 height 13
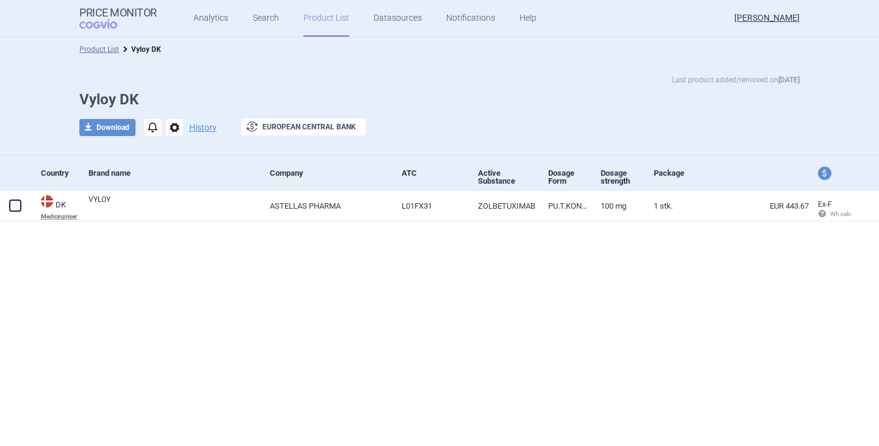
click at [226, 357] on div "Product List Vyloy DK Last product added/removed on 13 Oct Vyloy DK download Do…" at bounding box center [439, 241] width 879 height 409
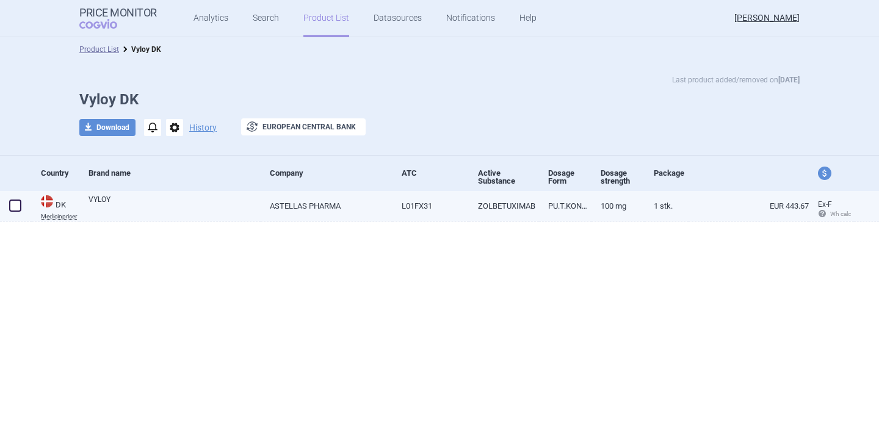
click at [306, 204] on link "ASTELLAS PHARMA" at bounding box center [327, 206] width 132 height 30
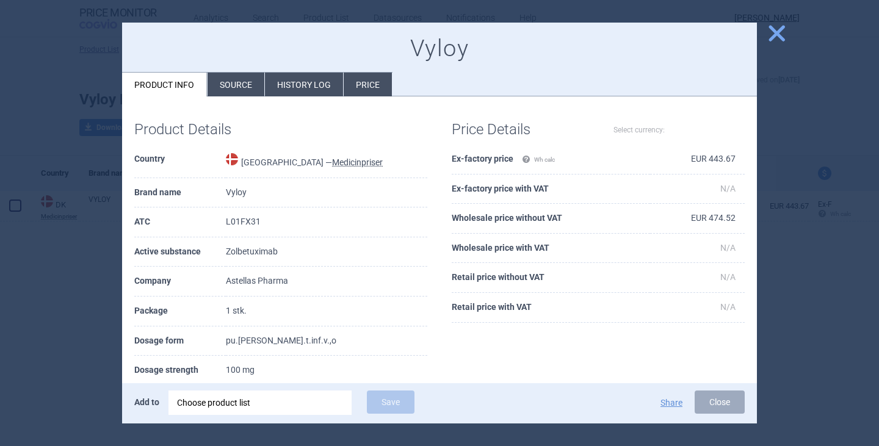
select select "EUR"
click at [298, 91] on li "History log" at bounding box center [304, 85] width 78 height 24
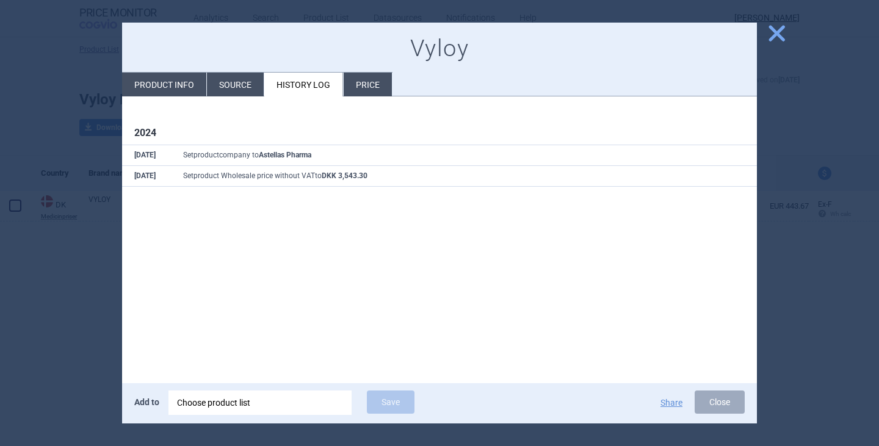
click at [357, 82] on li "Price" at bounding box center [367, 85] width 48 height 24
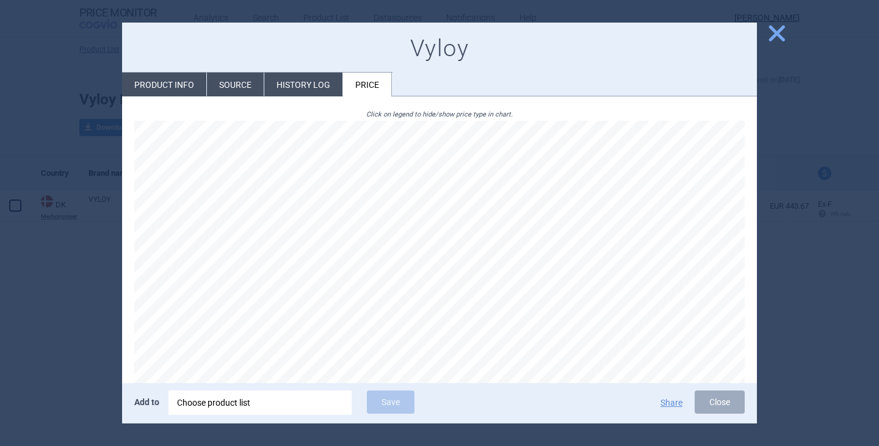
click at [286, 73] on li "History log" at bounding box center [303, 85] width 78 height 24
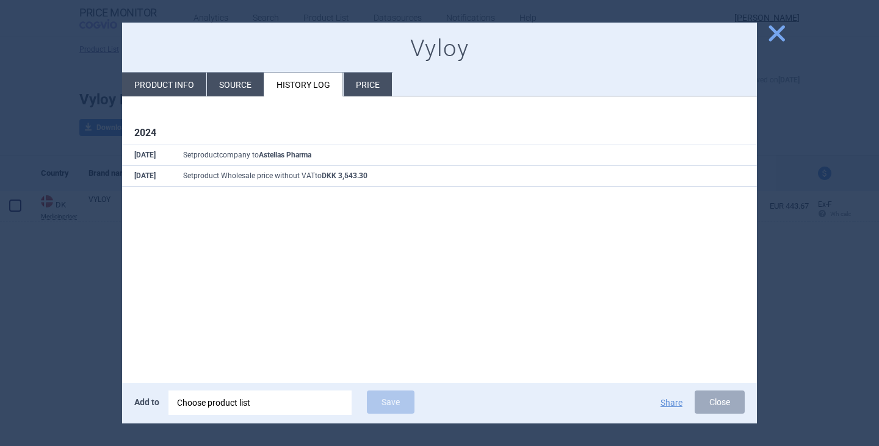
click at [382, 92] on li "Price" at bounding box center [367, 85] width 48 height 24
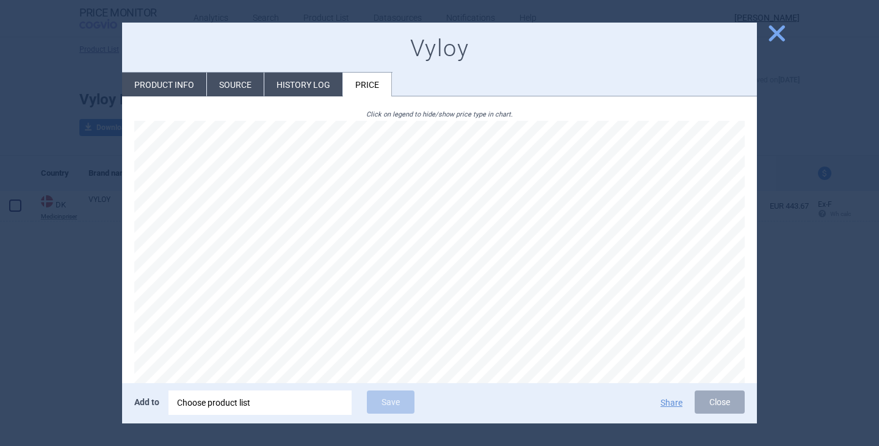
click at [282, 82] on li "History log" at bounding box center [303, 85] width 78 height 24
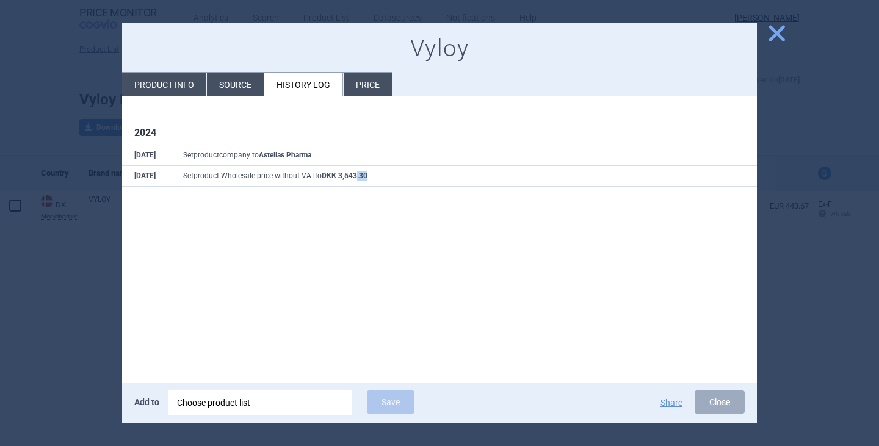
drag, startPoint x: 395, startPoint y: 183, endPoint x: 356, endPoint y: 177, distance: 39.5
click at [356, 177] on td "Set product Wholesale price without VAT to DKK 3,543.30" at bounding box center [464, 176] width 586 height 21
click at [306, 258] on div "2024 25 Nov Set product company to Astellas Pharma 25 Nov Set product Wholesale…" at bounding box center [439, 239] width 634 height 287
click at [777, 32] on span "close" at bounding box center [776, 33] width 21 height 21
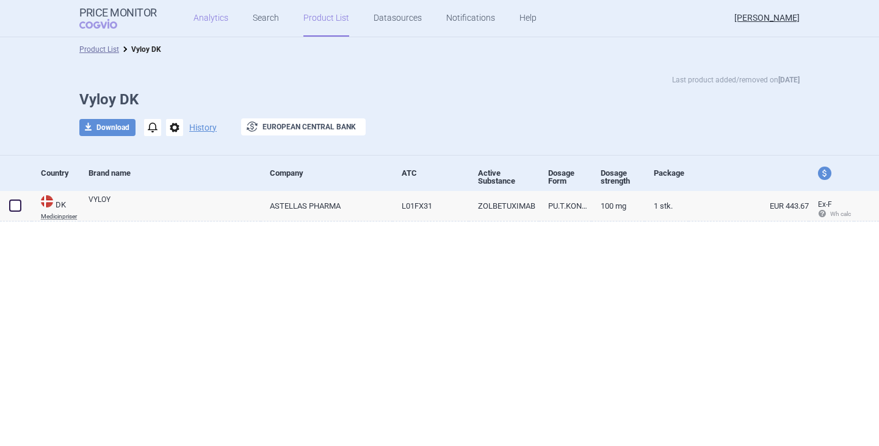
click at [223, 17] on link "Analytics" at bounding box center [210, 18] width 35 height 37
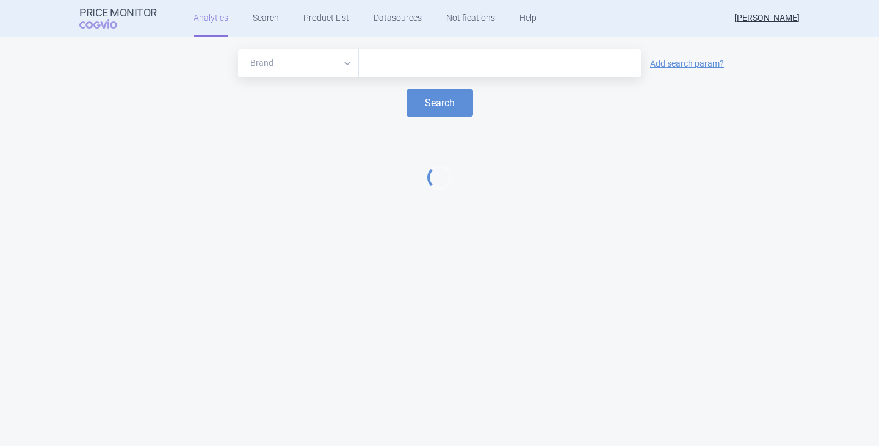
click at [415, 56] on input "text" at bounding box center [500, 64] width 270 height 16
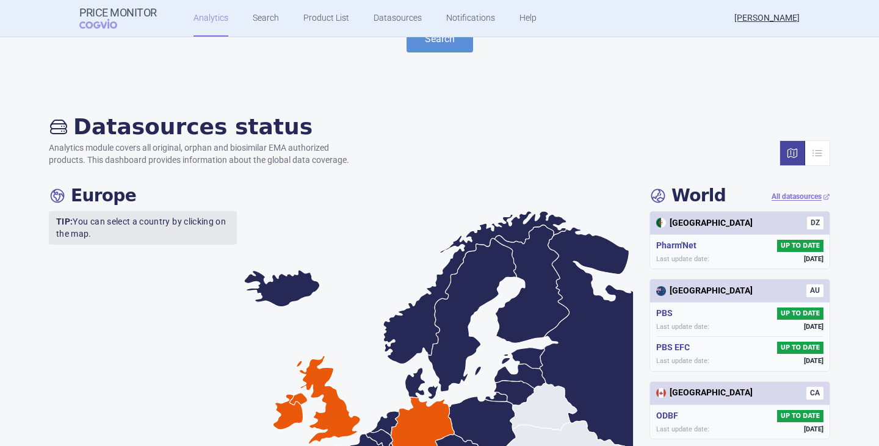
scroll to position [61, 0]
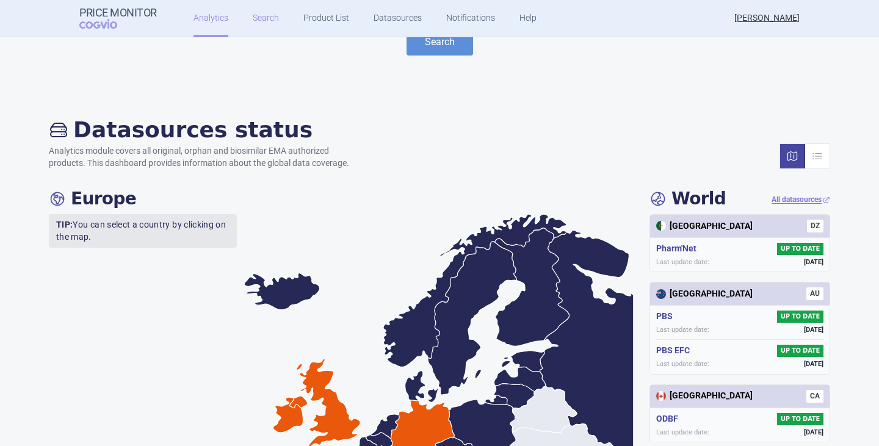
click at [257, 35] on link "Search" at bounding box center [266, 18] width 26 height 37
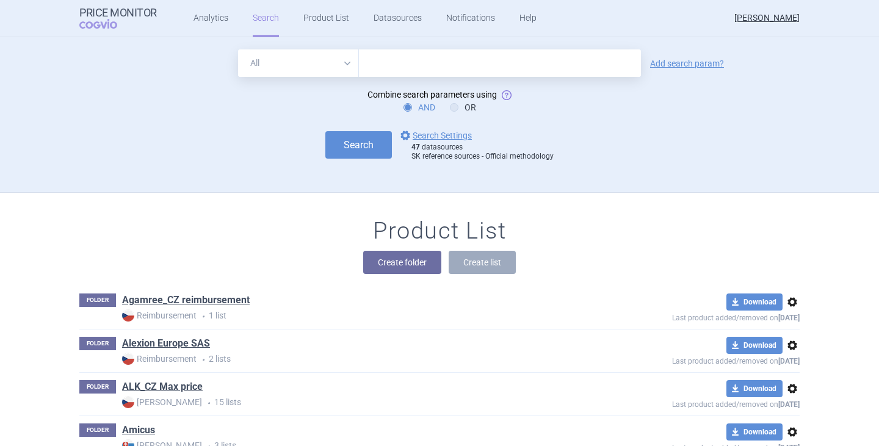
click at [415, 63] on input "text" at bounding box center [500, 62] width 282 height 27
type input "duvyzat"
click at [325, 131] on button "Search" at bounding box center [358, 144] width 66 height 27
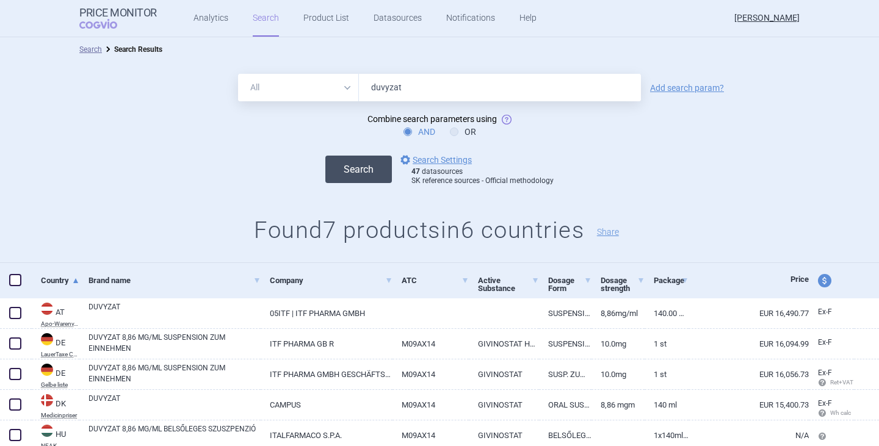
click at [340, 169] on button "Search" at bounding box center [358, 169] width 66 height 27
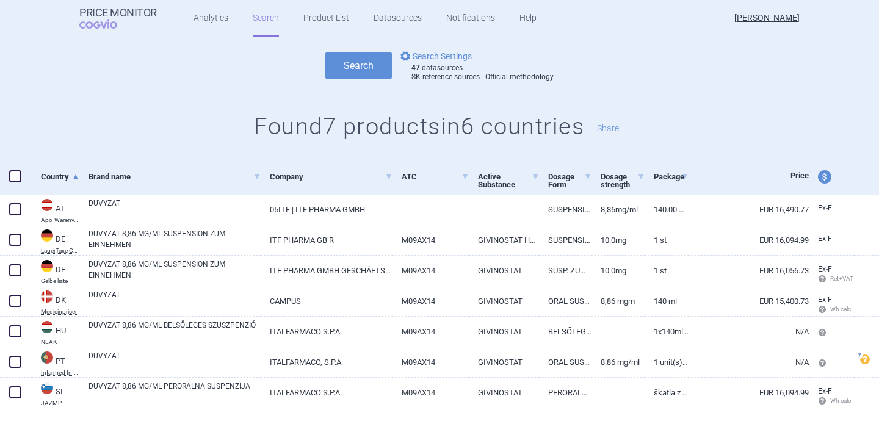
scroll to position [106, 0]
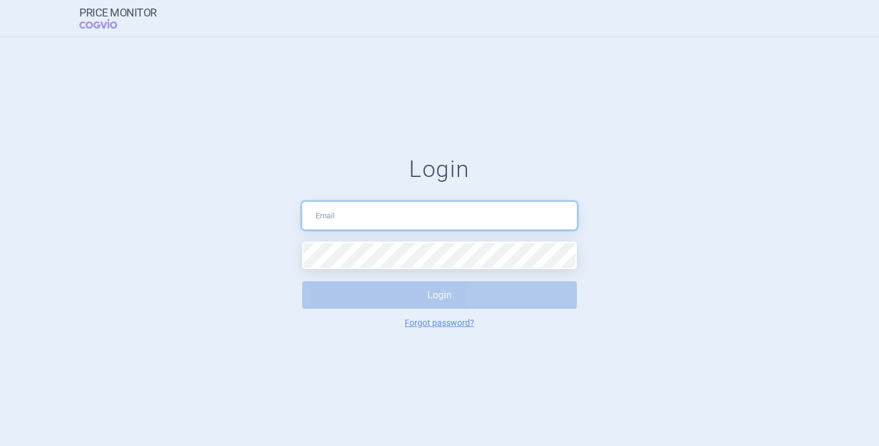
click at [339, 224] on input "text" at bounding box center [439, 215] width 275 height 27
type input "[PERSON_NAME][EMAIL_ADDRESS][DOMAIN_NAME]"
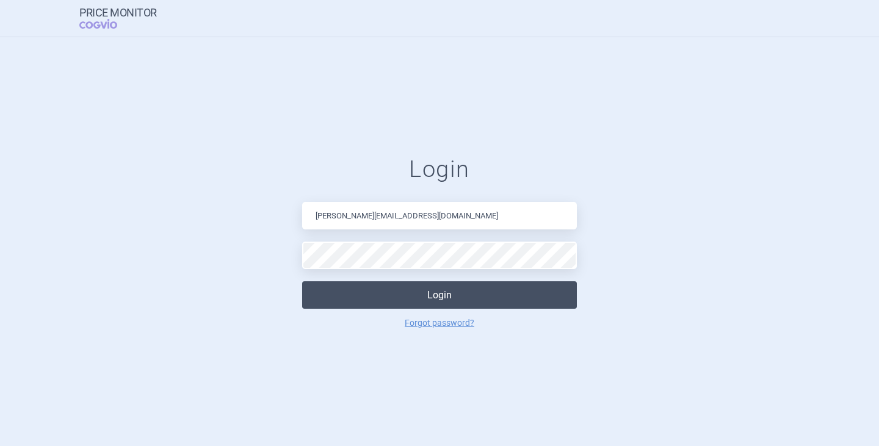
click at [410, 292] on button "Login" at bounding box center [439, 294] width 275 height 27
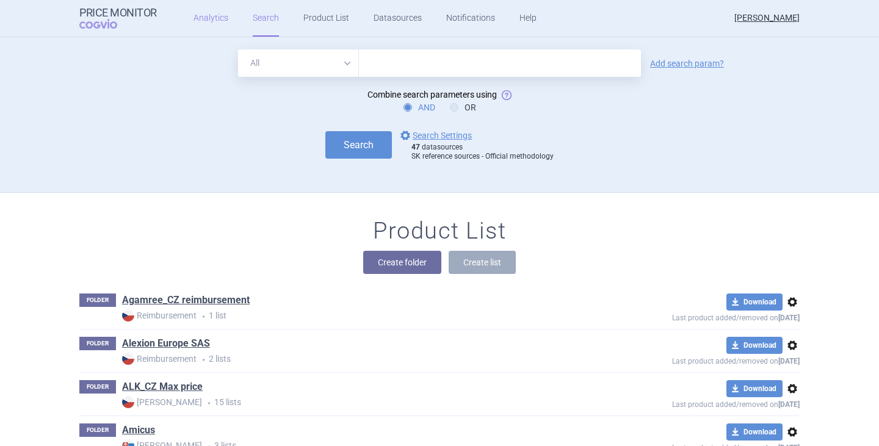
click at [215, 19] on link "Analytics" at bounding box center [210, 18] width 35 height 37
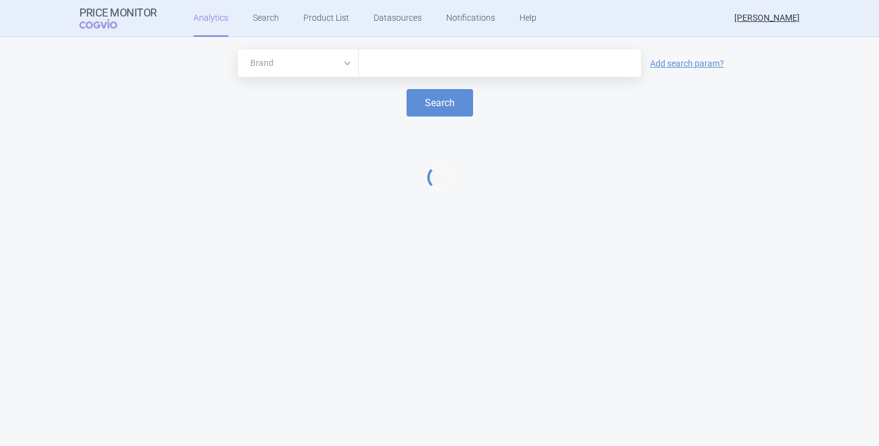
click at [419, 74] on div at bounding box center [500, 62] width 282 height 27
type input "sh"
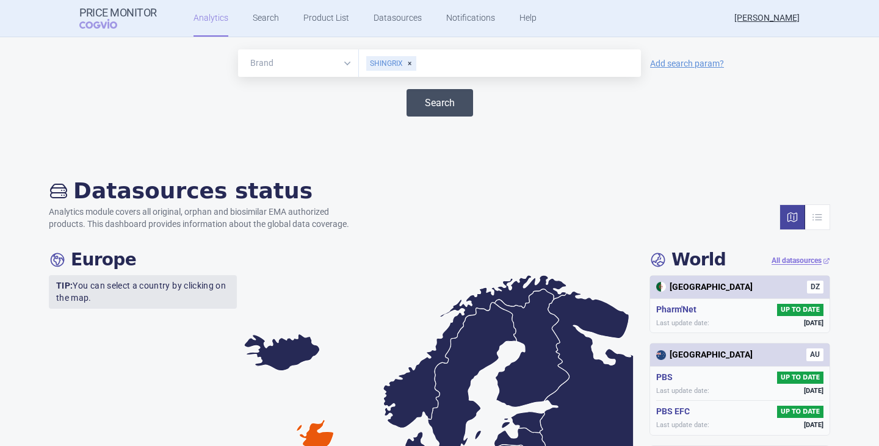
click at [418, 95] on button "Search" at bounding box center [439, 102] width 66 height 27
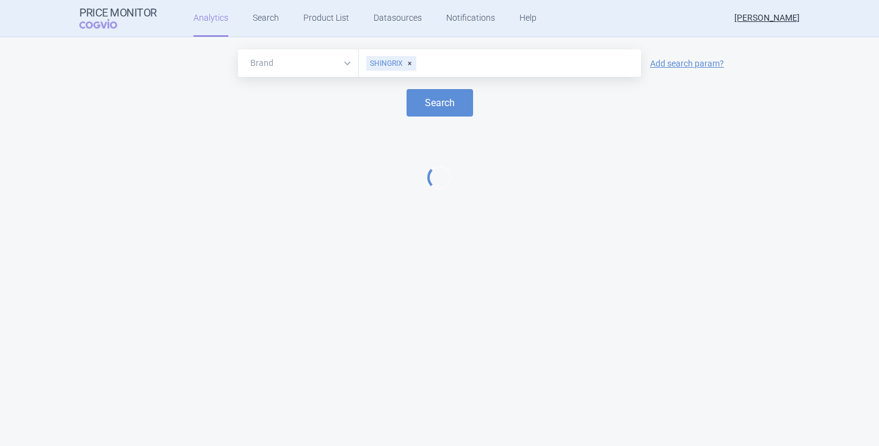
select select "EUR"
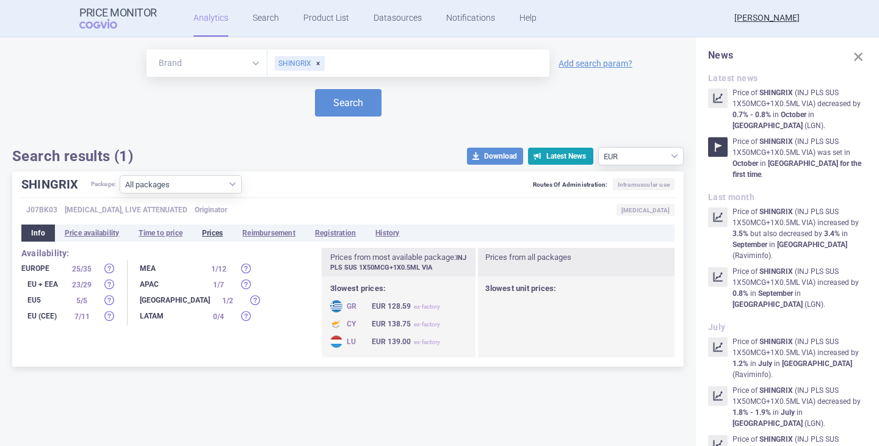
click at [220, 234] on li "Prices" at bounding box center [212, 233] width 40 height 17
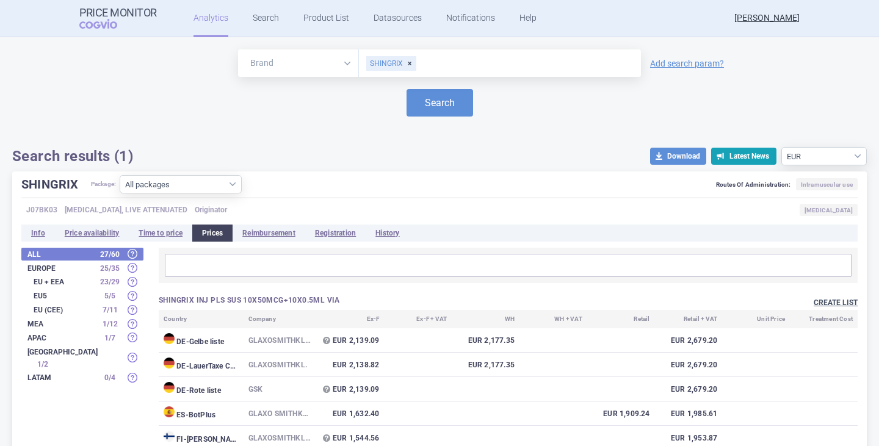
click at [821, 302] on button "Create list" at bounding box center [835, 303] width 44 height 10
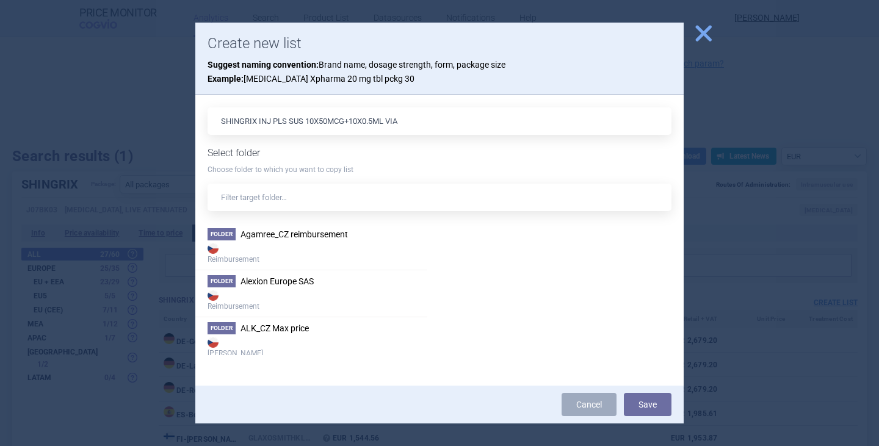
click at [598, 411] on link "Cancel" at bounding box center [588, 404] width 55 height 23
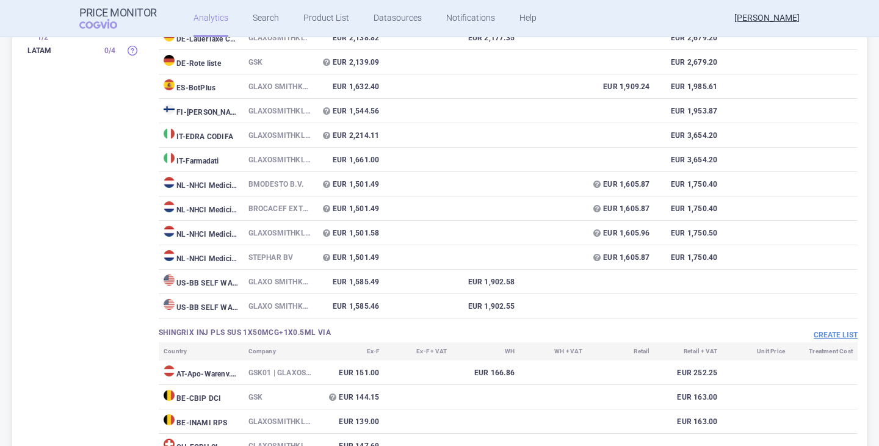
scroll to position [427, 0]
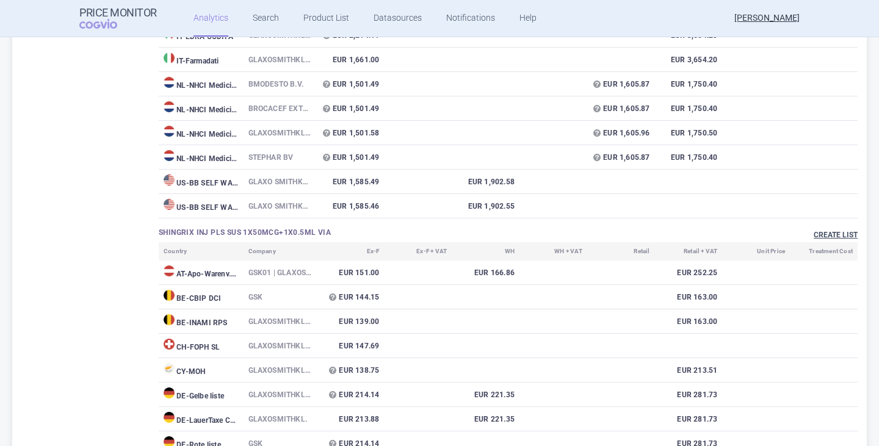
click at [813, 234] on button "Create list" at bounding box center [835, 235] width 44 height 10
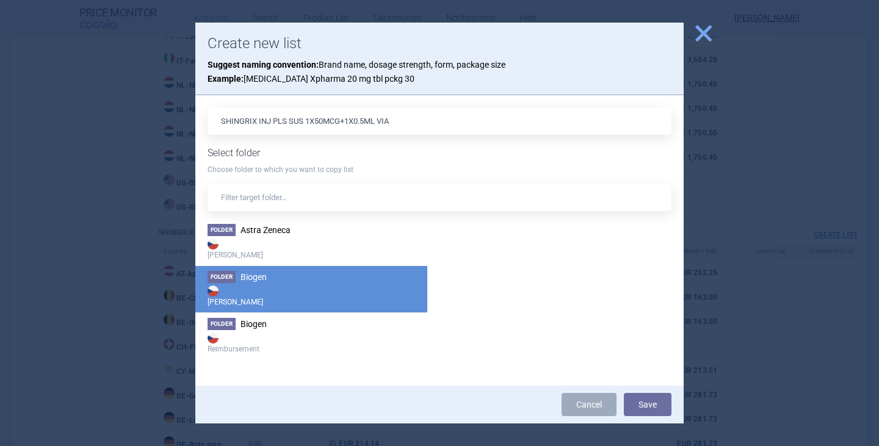
scroll to position [0, 0]
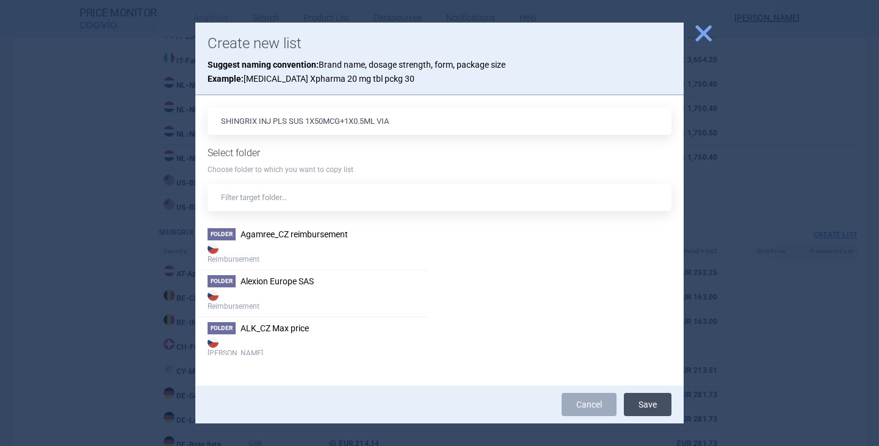
click at [635, 401] on button "Save" at bounding box center [648, 404] width 48 height 23
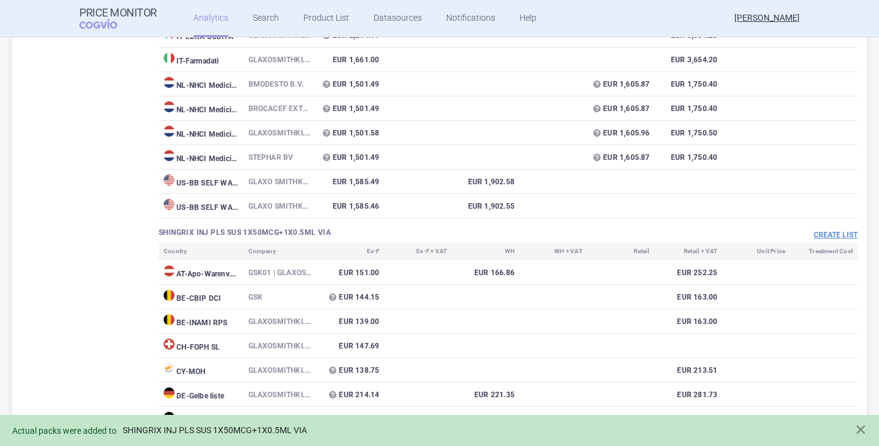
click at [269, 425] on link "SHINGRIX INJ PLS SUS 1X50MCG+1X0.5ML VIA" at bounding box center [215, 430] width 184 height 10
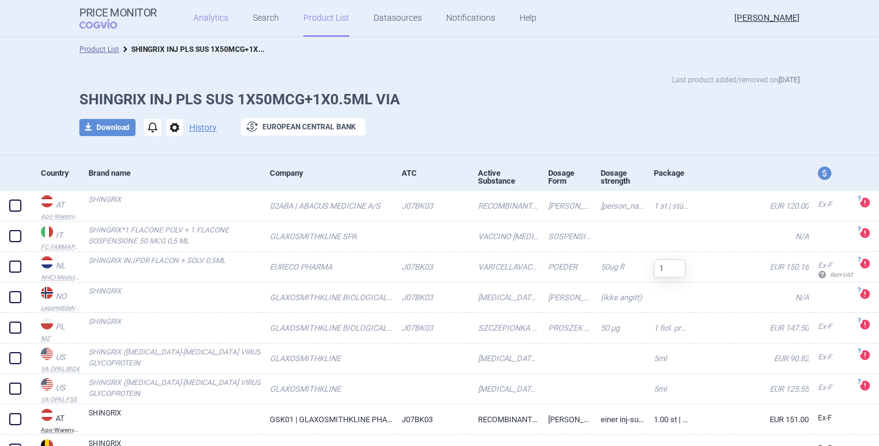
click at [215, 18] on link "Analytics" at bounding box center [210, 18] width 35 height 37
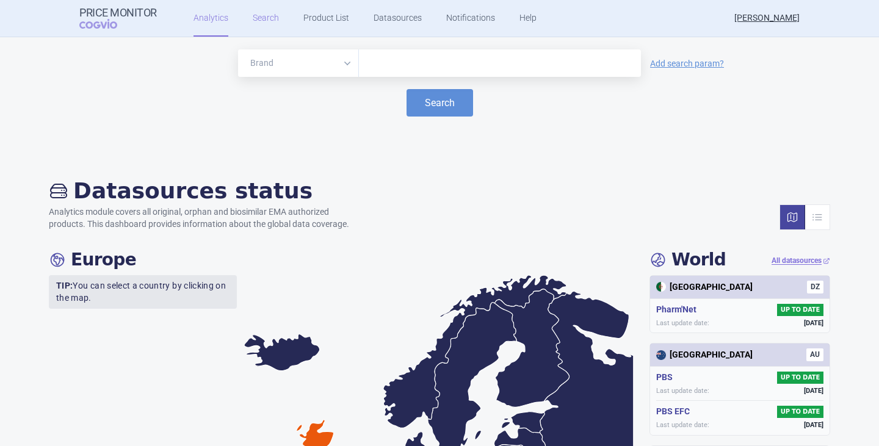
click at [269, 23] on link "Search" at bounding box center [266, 18] width 26 height 37
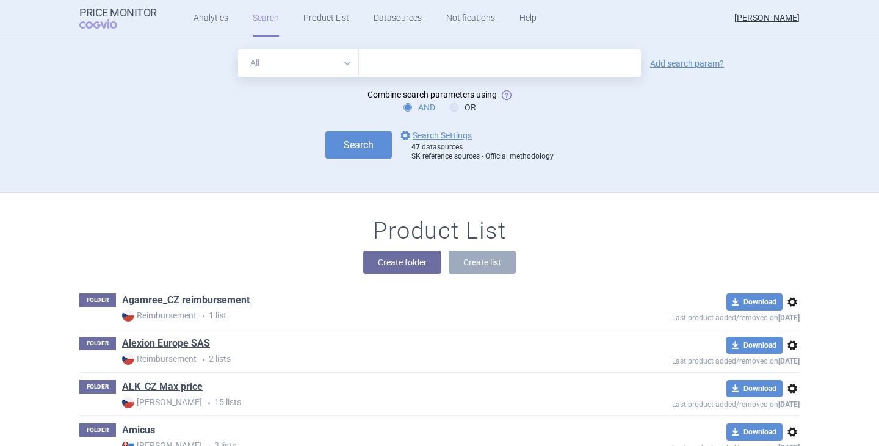
click at [386, 275] on div "Product List Create folder Create list" at bounding box center [439, 252] width 769 height 70
click at [398, 262] on button "Create folder" at bounding box center [402, 262] width 78 height 23
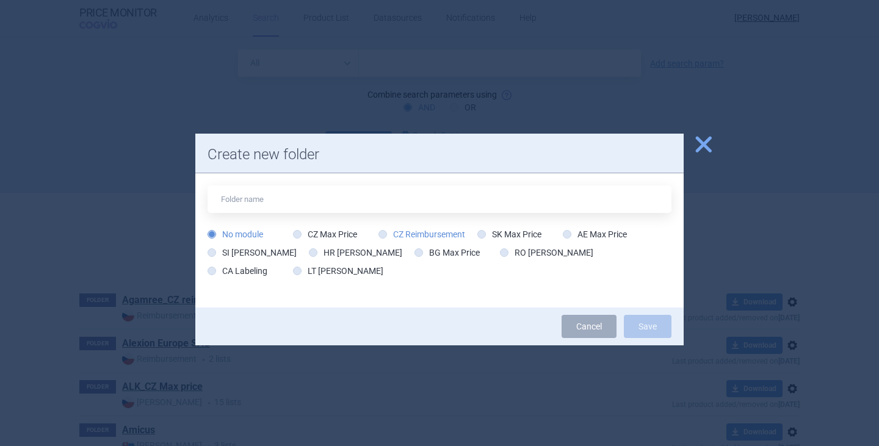
click at [395, 234] on label "CZ Reimbursement" at bounding box center [421, 234] width 87 height 12
click at [391, 234] on input "CZ Reimbursement" at bounding box center [385, 235] width 12 height 12
radio input "true"
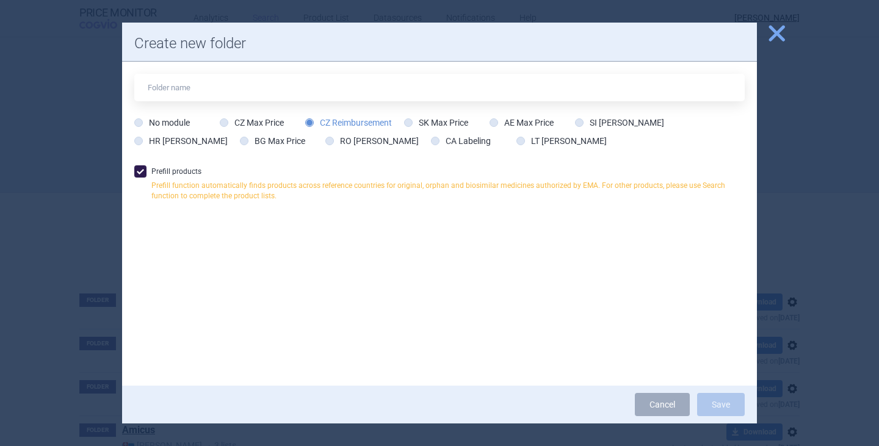
click at [143, 173] on span at bounding box center [140, 171] width 12 height 12
checkbox input "false"
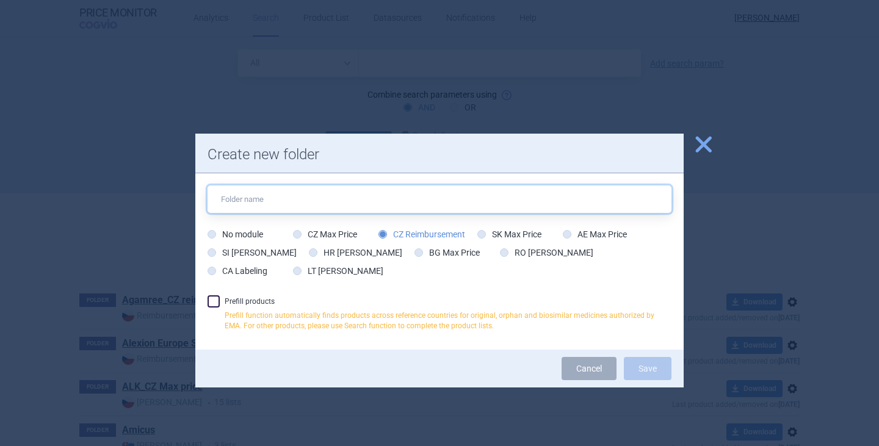
drag, startPoint x: 255, startPoint y: 211, endPoint x: 264, endPoint y: 208, distance: 9.6
click at [256, 211] on input "text" at bounding box center [439, 198] width 464 height 27
type input "S"
drag, startPoint x: 322, startPoint y: 203, endPoint x: 200, endPoint y: 179, distance: 124.3
click at [200, 179] on div "GSK No module CZ Max Price CZ Reimbursement SK Max Price AE Max Price SI Max Pr…" at bounding box center [439, 261] width 488 height 176
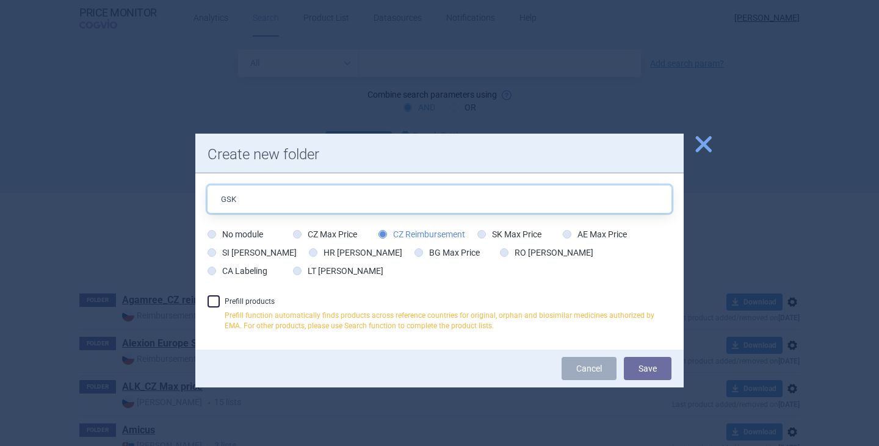
type input "GSK"
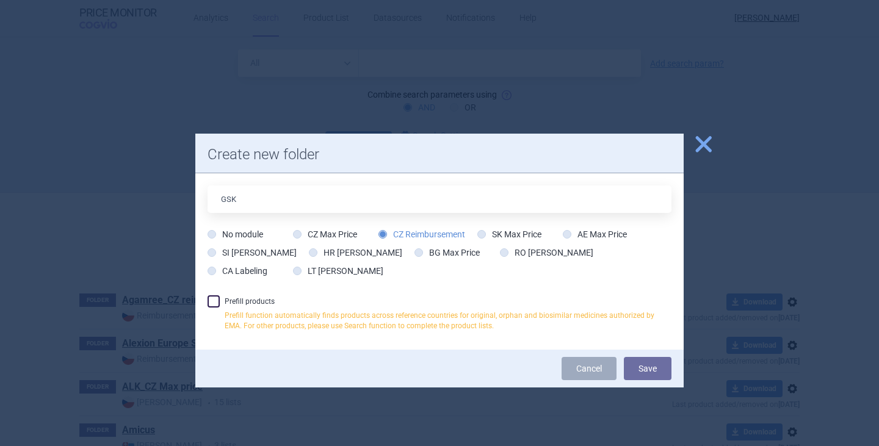
click at [698, 141] on span "close" at bounding box center [702, 144] width 21 height 21
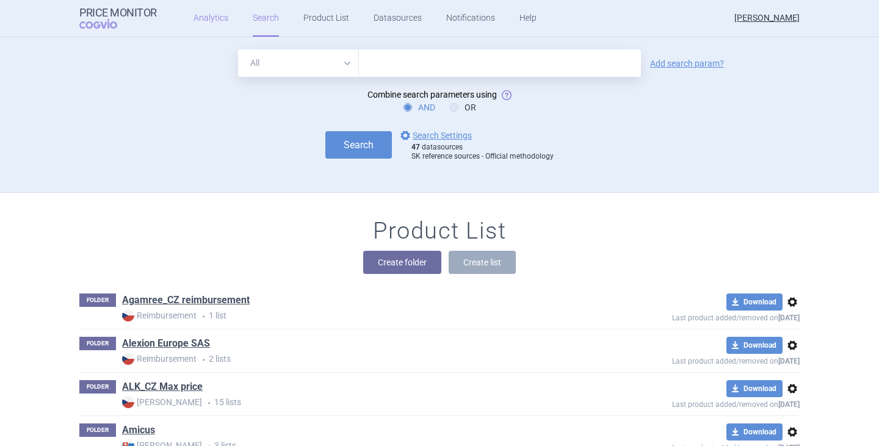
click at [215, 23] on link "Analytics" at bounding box center [210, 18] width 35 height 37
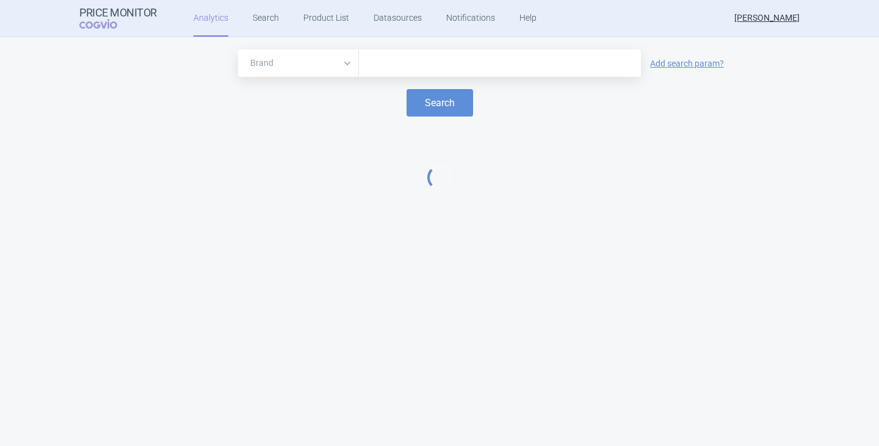
click at [383, 63] on input "text" at bounding box center [500, 64] width 270 height 16
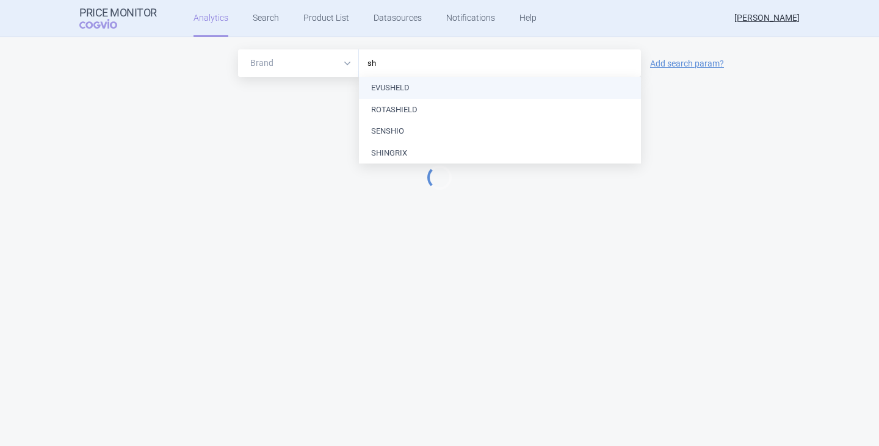
type input "shi"
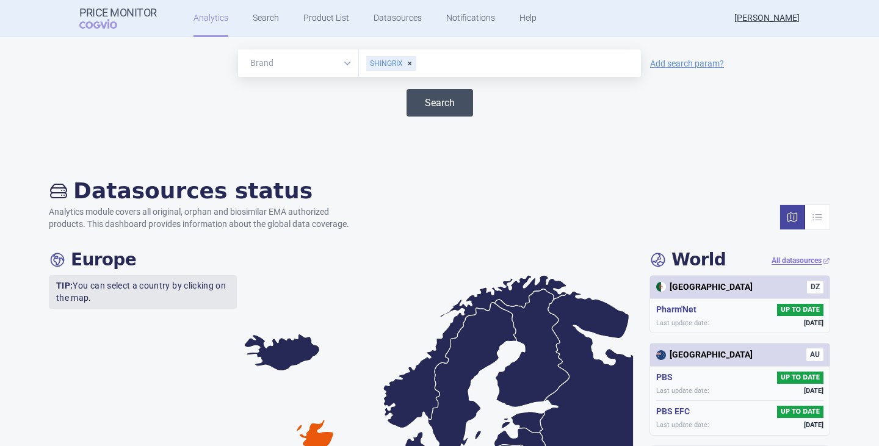
click at [430, 116] on button "Search" at bounding box center [439, 102] width 66 height 27
select select "EUR"
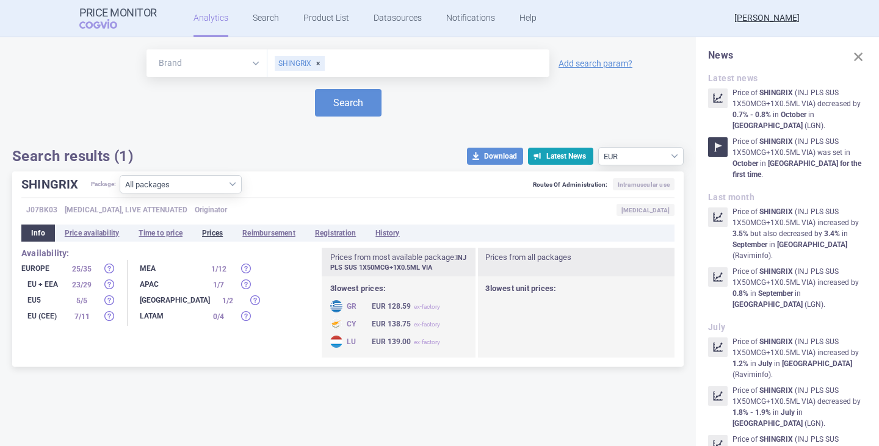
click at [210, 237] on li "Prices" at bounding box center [212, 233] width 40 height 17
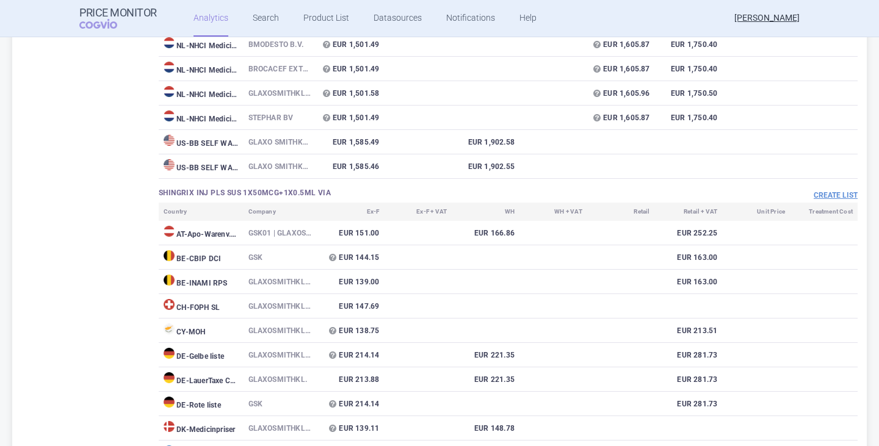
scroll to position [488, 0]
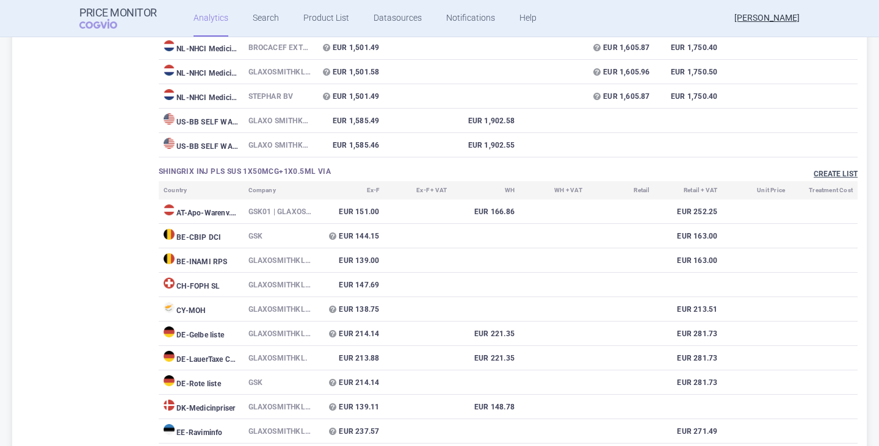
click at [814, 172] on button "Create list" at bounding box center [835, 174] width 44 height 10
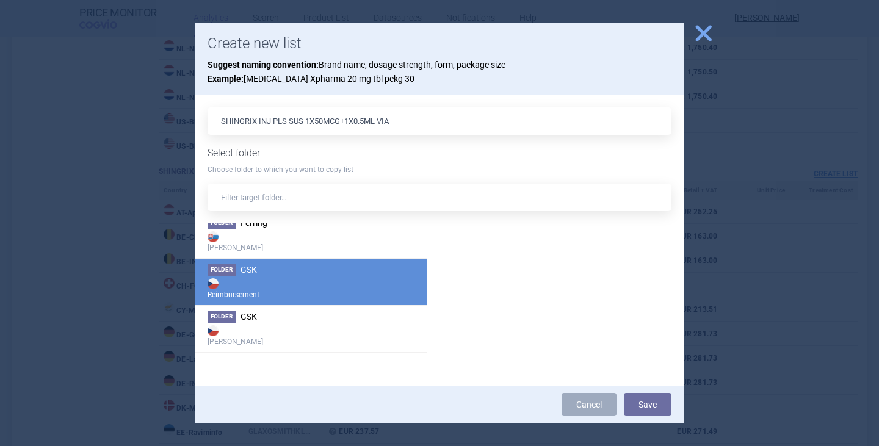
scroll to position [1037, 0]
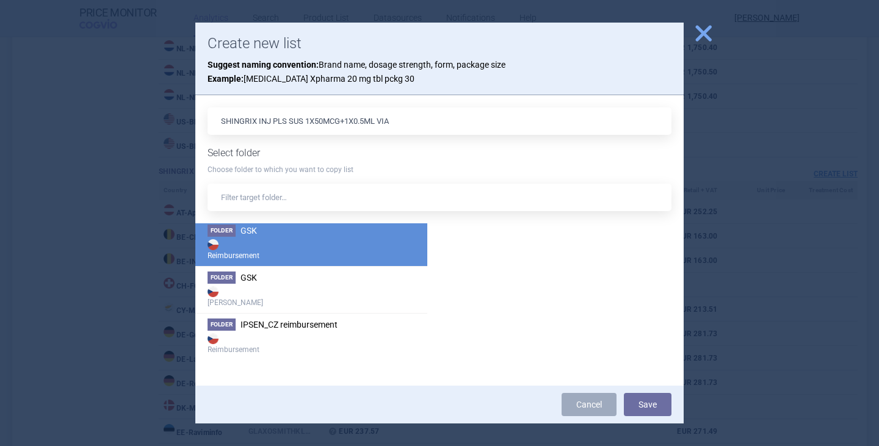
click at [249, 244] on strong "Reimbursement" at bounding box center [310, 249] width 207 height 24
click at [631, 408] on button "Save" at bounding box center [648, 404] width 48 height 23
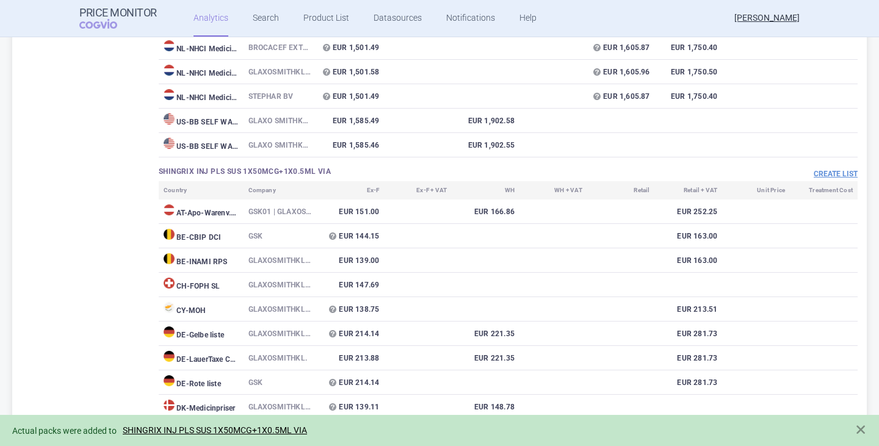
drag, startPoint x: 220, startPoint y: 432, endPoint x: 229, endPoint y: 430, distance: 8.7
click at [220, 432] on link "SHINGRIX INJ PLS SUS 1X50MCG+1X0.5ML VIA" at bounding box center [215, 430] width 184 height 10
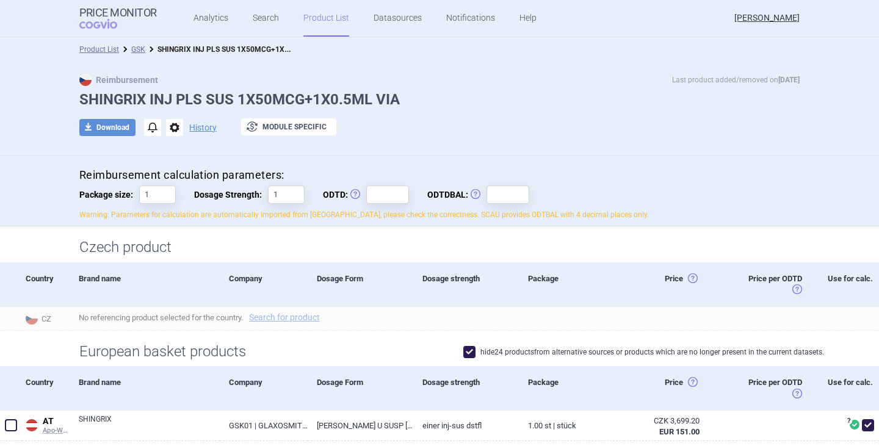
click at [385, 205] on div "Reimbursement calculation parameters: Package size: 1 Dosage Strength: 1 ODTD: …" at bounding box center [439, 194] width 720 height 52
click at [386, 199] on input "ODTD: Obvyklá Denní Terapeutická Dávka" at bounding box center [387, 194] width 43 height 18
type input "1"
click at [509, 200] on input "ODTDBAL: Obvyklá Denní Terapeutická Dávka Balení" at bounding box center [507, 194] width 43 height 18
type input "1"
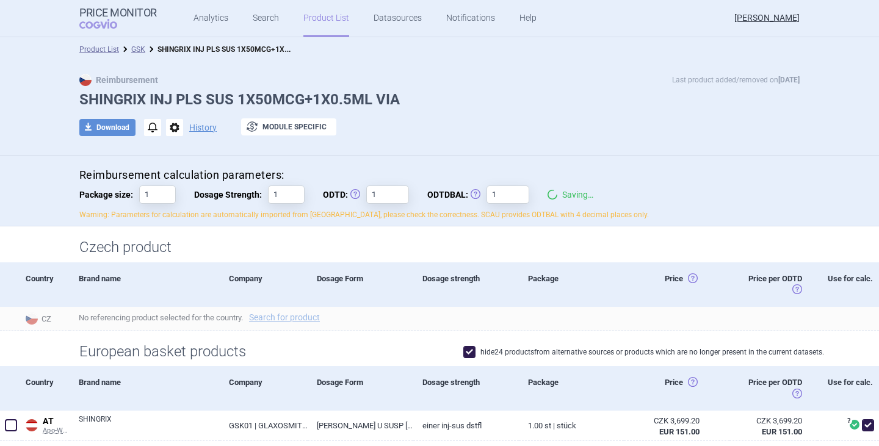
click at [667, 206] on div "Reimbursement calculation parameters: Package size: 1 Dosage Strength: 1 ODTD: …" at bounding box center [439, 194] width 720 height 52
click at [651, 181] on h4 "Reimbursement calculation parameters:" at bounding box center [439, 175] width 720 height 15
click at [106, 123] on button "download Download" at bounding box center [107, 127] width 56 height 17
select select "EUR"
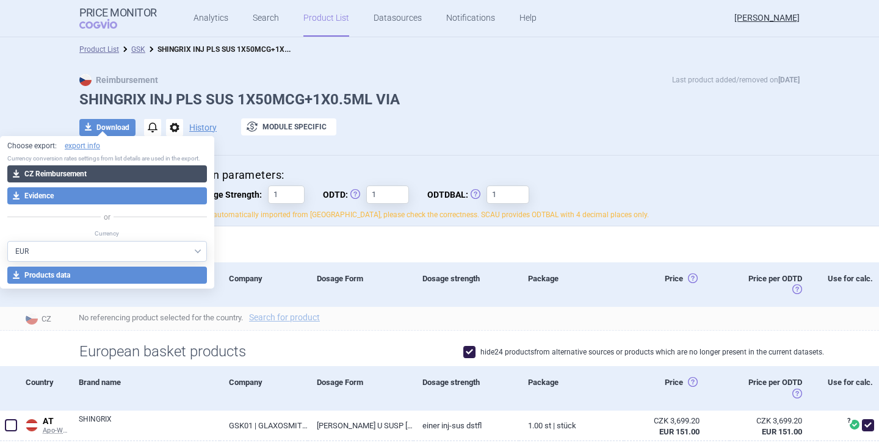
click at [96, 167] on button "download CZ Reimbursement" at bounding box center [106, 173] width 199 height 17
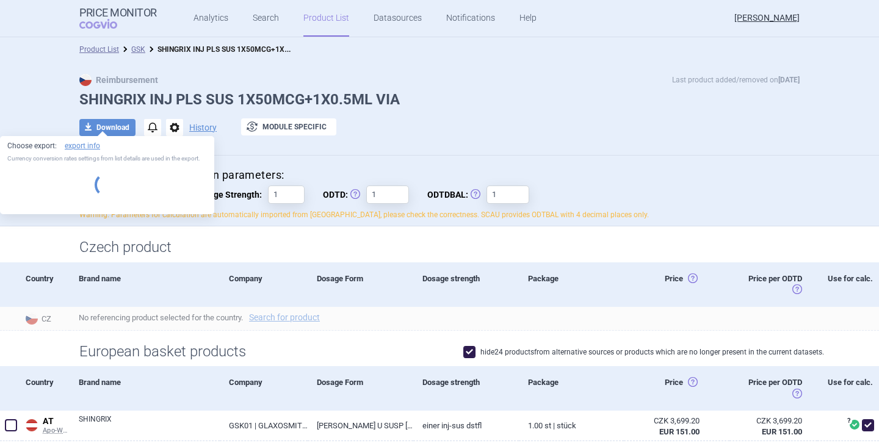
select select "EUR"
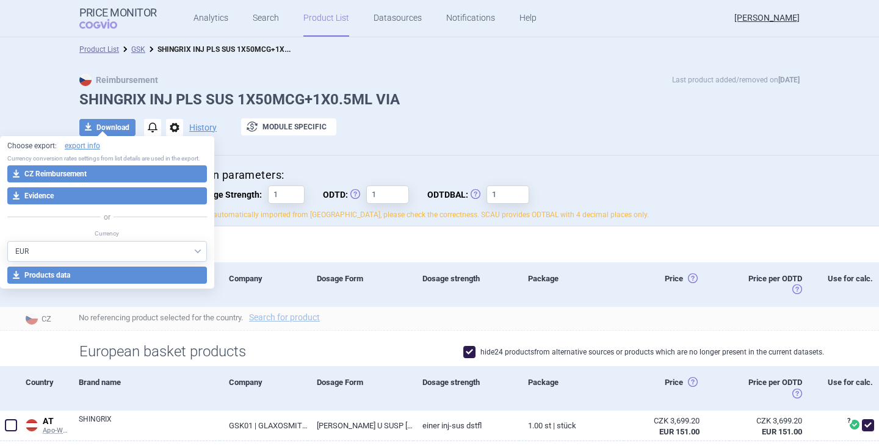
click at [673, 203] on div "Reimbursement calculation parameters: Package size: 1 Dosage Strength: 1 ODTD: …" at bounding box center [439, 194] width 720 height 52
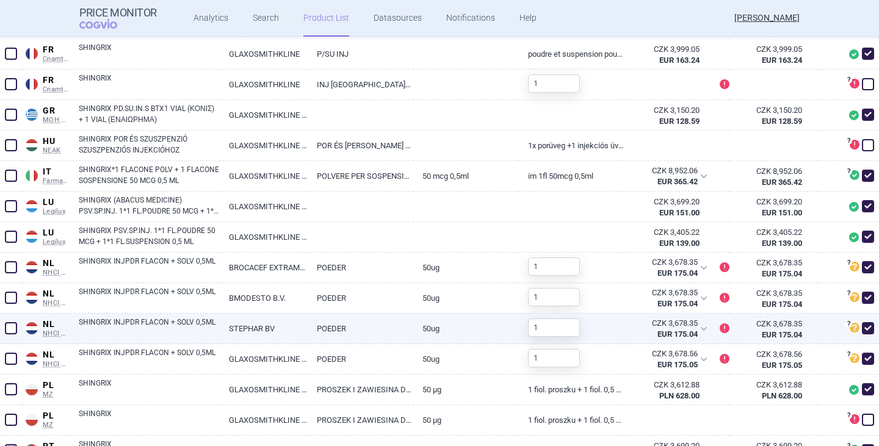
scroll to position [671, 0]
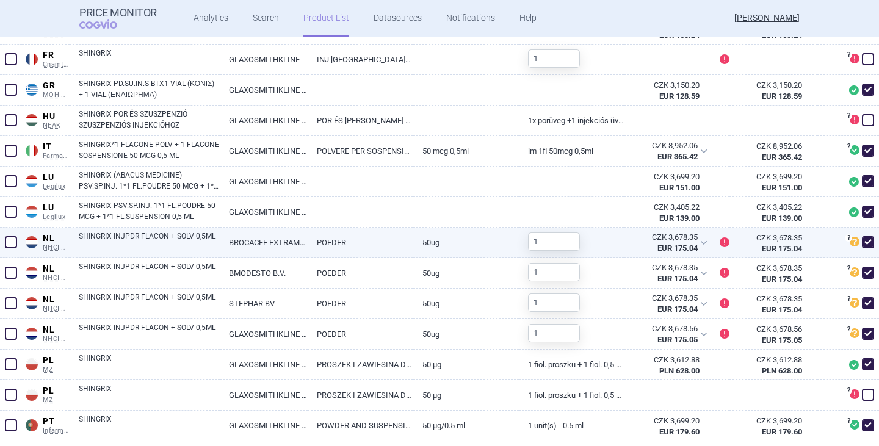
click at [858, 251] on span at bounding box center [867, 242] width 18 height 18
checkbox input "false"
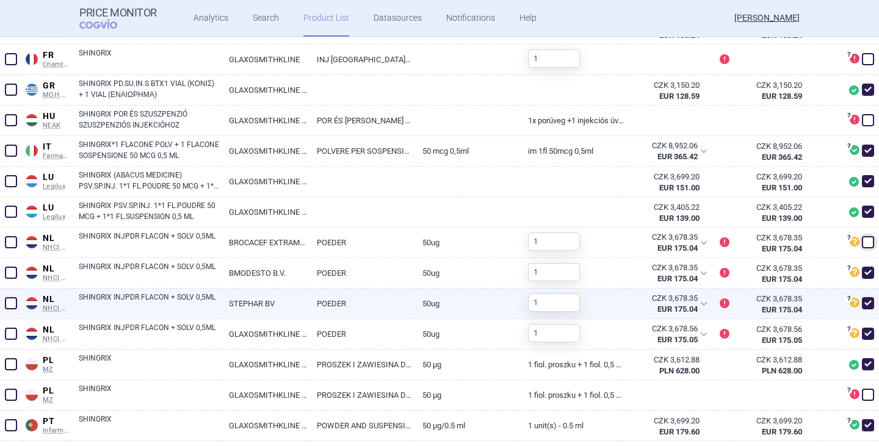
drag, startPoint x: 855, startPoint y: 270, endPoint x: 857, endPoint y: 298, distance: 28.1
click at [861, 271] on span at bounding box center [867, 273] width 12 height 12
checkbox input "false"
click at [861, 304] on span at bounding box center [867, 303] width 12 height 12
checkbox input "false"
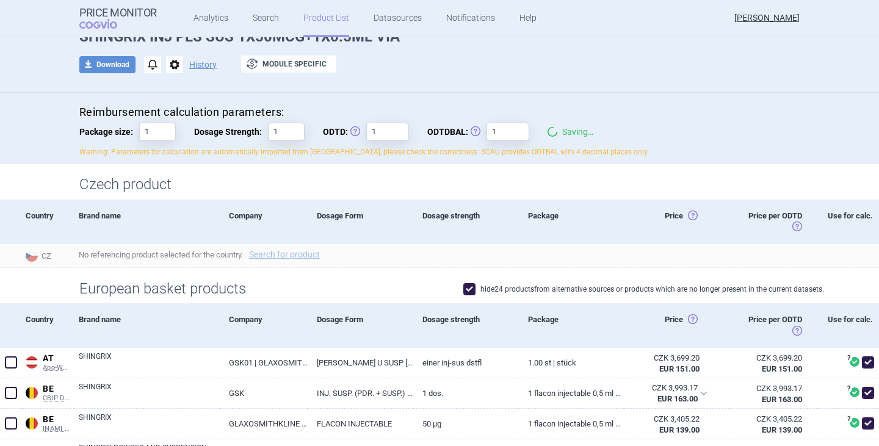
scroll to position [0, 0]
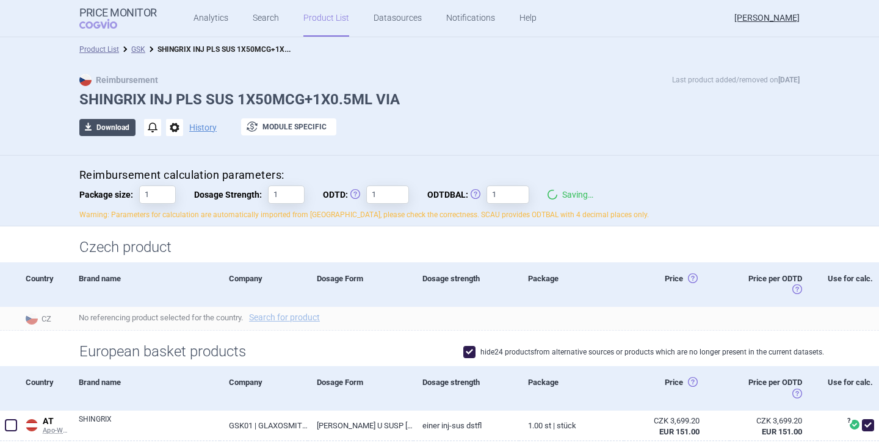
click at [115, 123] on button "download Download" at bounding box center [107, 127] width 56 height 17
select select "EUR"
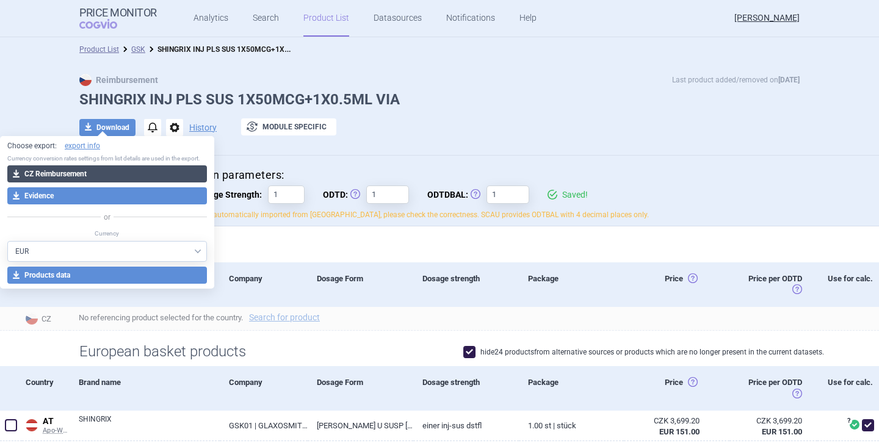
click at [99, 173] on button "download CZ Reimbursement" at bounding box center [106, 173] width 199 height 17
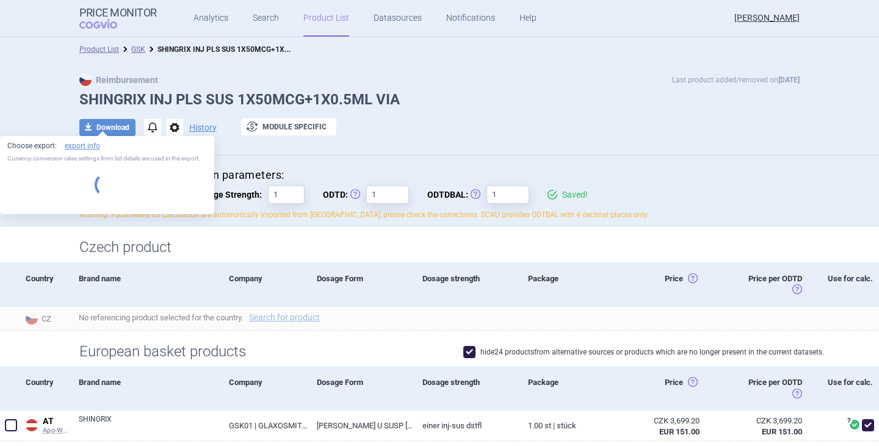
select select "EUR"
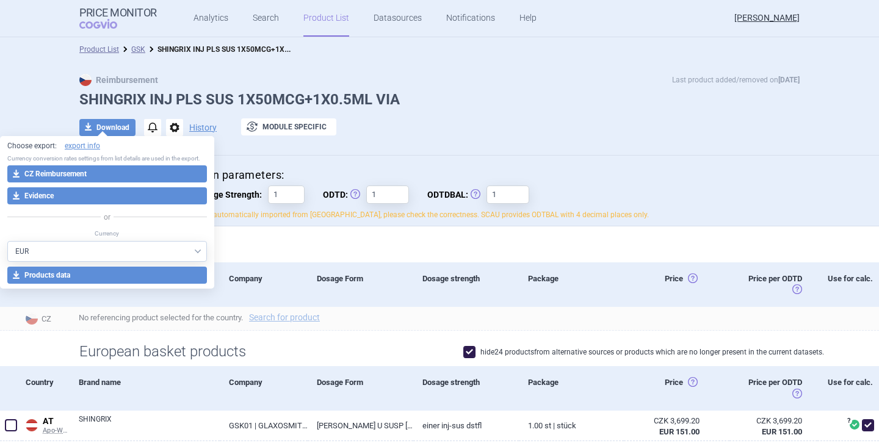
click at [608, 148] on div at bounding box center [439, 146] width 720 height 6
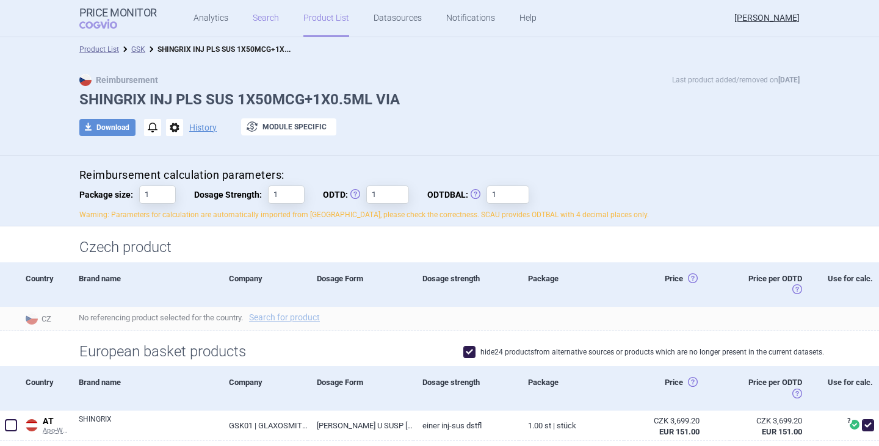
click at [255, 24] on link "Search" at bounding box center [266, 18] width 26 height 37
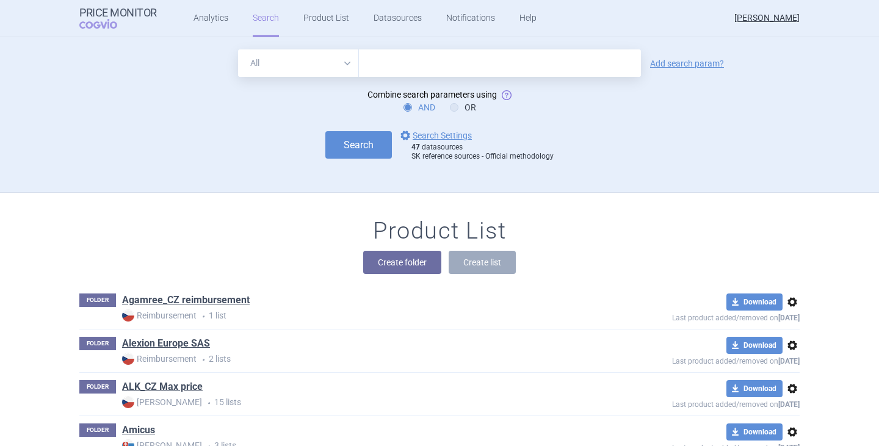
click at [405, 69] on input "text" at bounding box center [500, 62] width 282 height 27
click button "Search" at bounding box center [358, 144] width 66 height 27
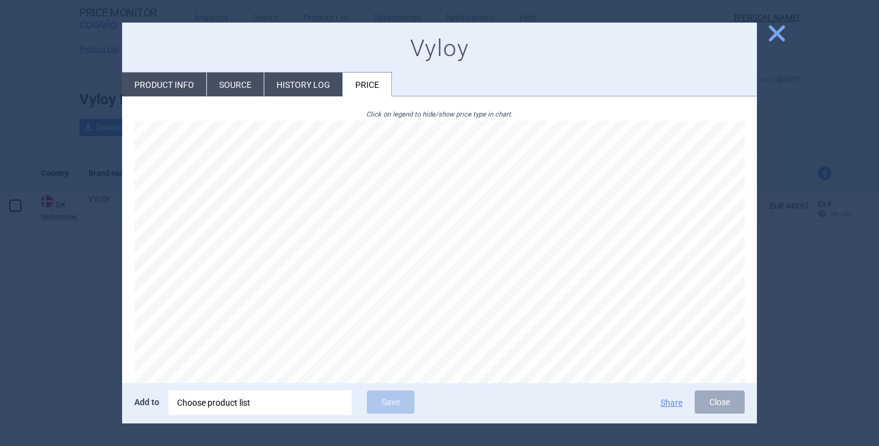
click at [772, 34] on span "close" at bounding box center [776, 33] width 21 height 21
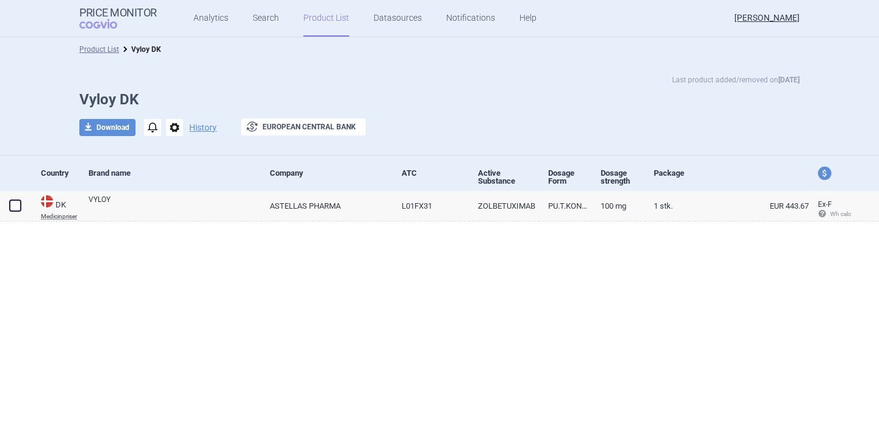
click at [190, 74] on div "Last product added/removed on [DATE]" at bounding box center [439, 80] width 720 height 12
click at [259, 24] on link "Search" at bounding box center [266, 18] width 26 height 37
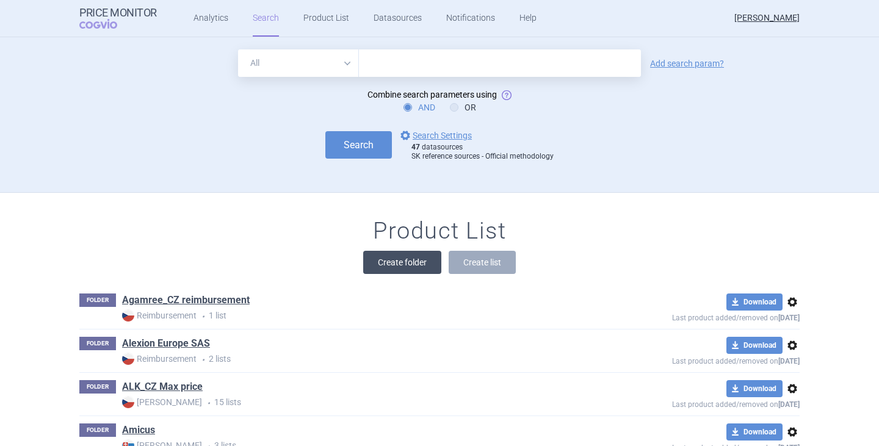
click at [404, 264] on button "Create folder" at bounding box center [402, 262] width 78 height 23
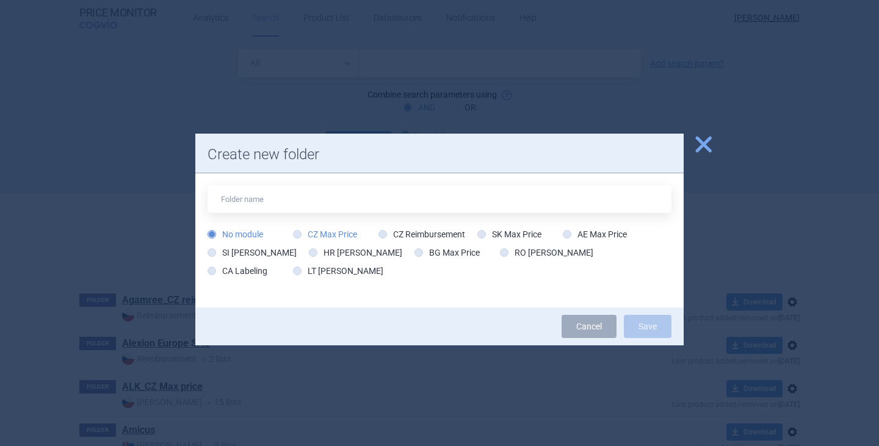
click at [328, 234] on label "CZ Max Price" at bounding box center [325, 234] width 64 height 12
click at [306, 234] on input "CZ Max Price" at bounding box center [299, 235] width 12 height 12
radio input "true"
click at [314, 215] on div "No module CZ Max Price CZ Reimbursement SK Max Price AE Max Price SI Max Price …" at bounding box center [439, 234] width 464 height 98
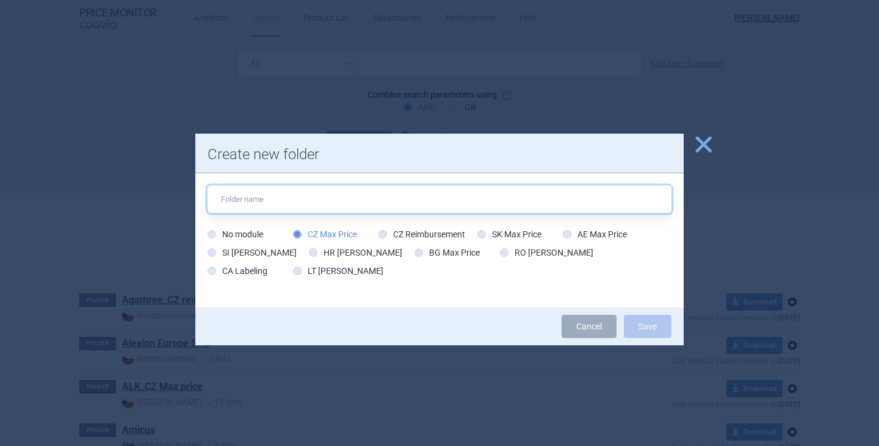
click at [293, 203] on input "text" at bounding box center [439, 198] width 464 height 27
paste input "Italfarmaco"
type input "Italfarmaco"
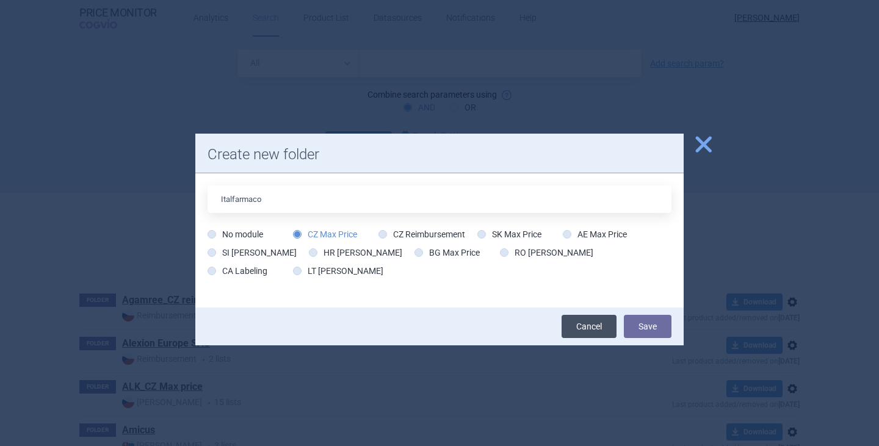
click at [588, 327] on link "Cancel" at bounding box center [588, 326] width 55 height 23
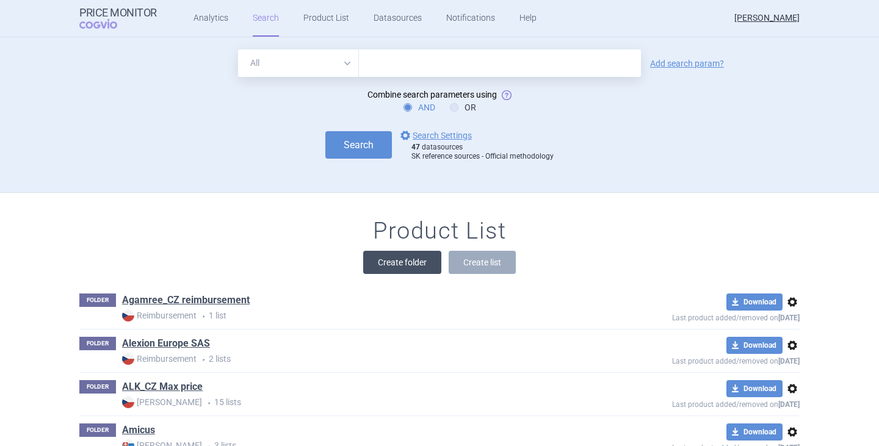
click at [397, 264] on button "Create folder" at bounding box center [402, 262] width 78 height 23
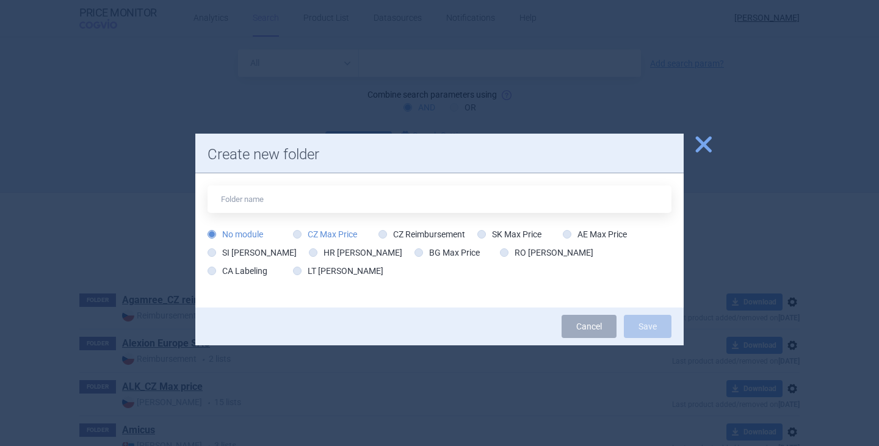
click at [332, 230] on label "CZ Max Price" at bounding box center [325, 234] width 64 height 12
click at [306, 230] on input "CZ Max Price" at bounding box center [299, 235] width 12 height 12
radio input "true"
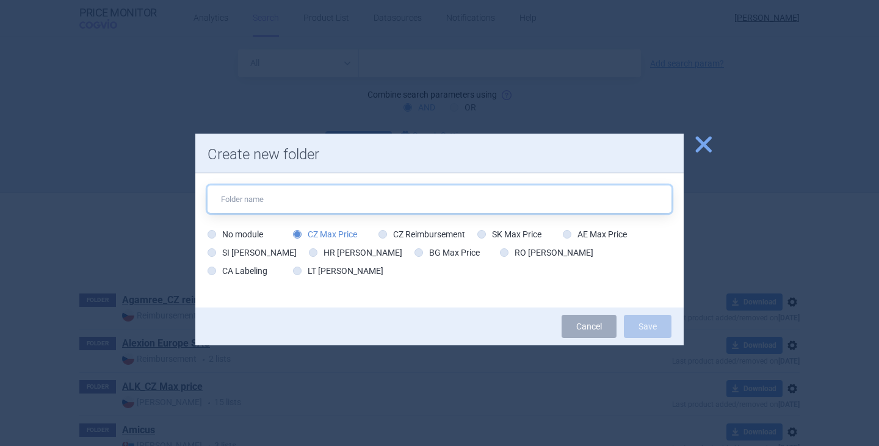
click at [319, 201] on input "text" at bounding box center [439, 198] width 464 height 27
paste input "Italfarmaco"
type input "Italfarmaco"
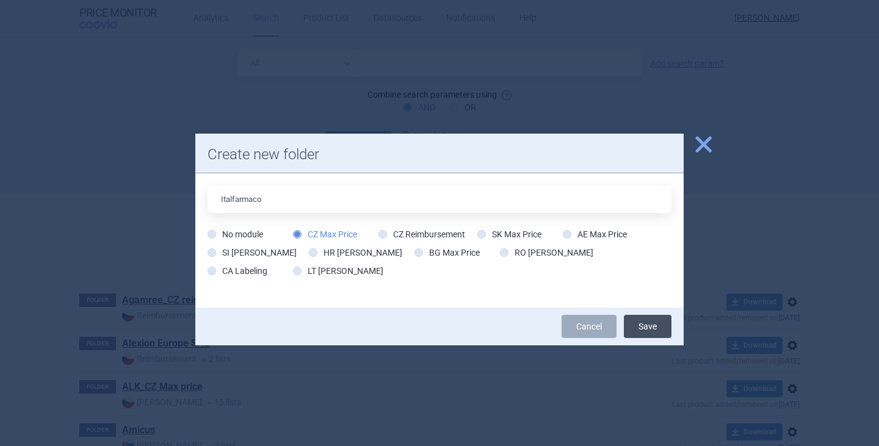
click at [653, 317] on button "Save" at bounding box center [648, 326] width 48 height 23
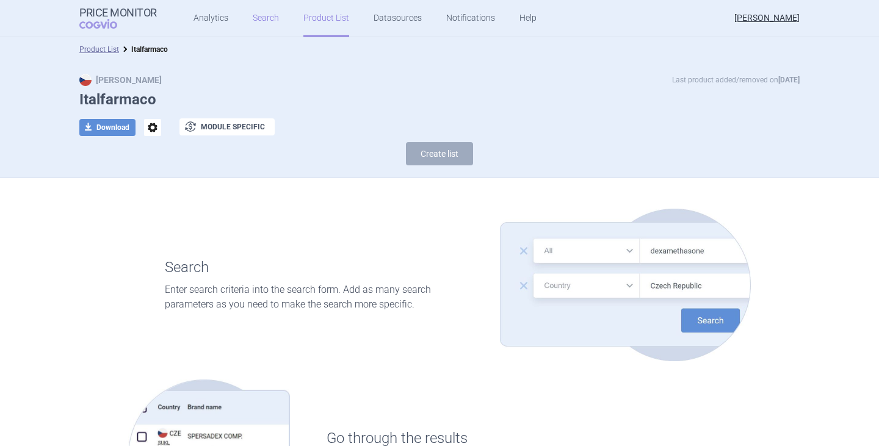
click at [253, 19] on link "Search" at bounding box center [266, 18] width 26 height 37
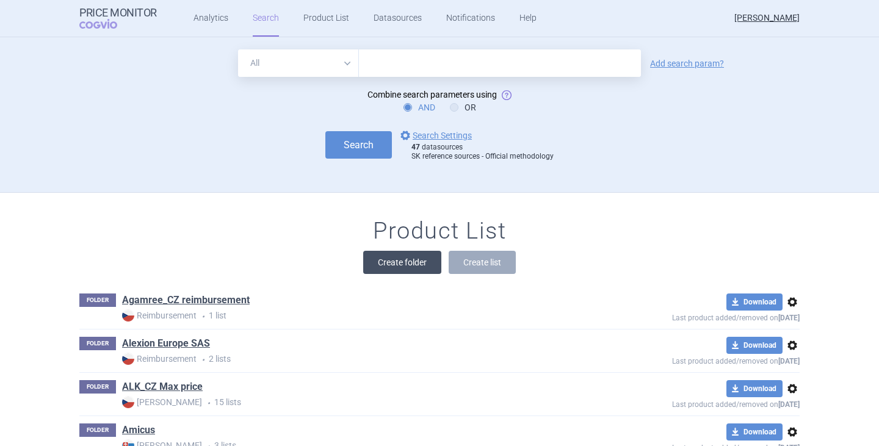
click at [383, 256] on button "Create folder" at bounding box center [402, 262] width 78 height 23
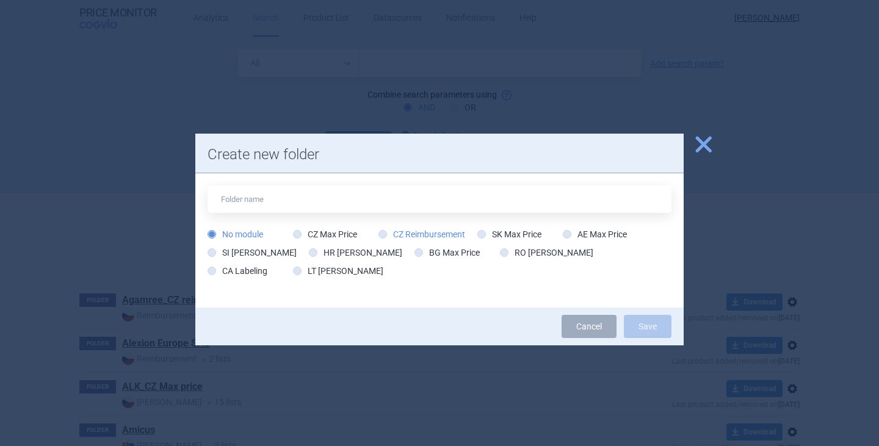
click at [386, 229] on label "CZ Reimbursement" at bounding box center [421, 234] width 87 height 12
click at [386, 229] on input "CZ Reimbursement" at bounding box center [385, 235] width 12 height 12
radio input "true"
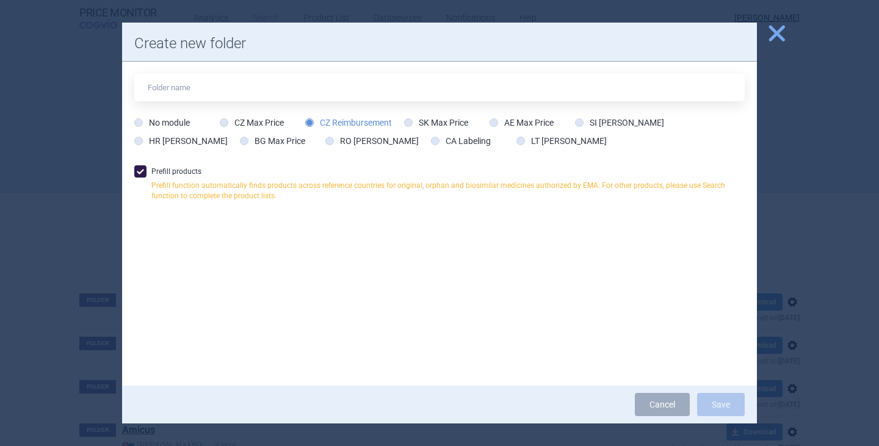
click at [134, 176] on span at bounding box center [140, 171] width 12 height 12
checkbox input "false"
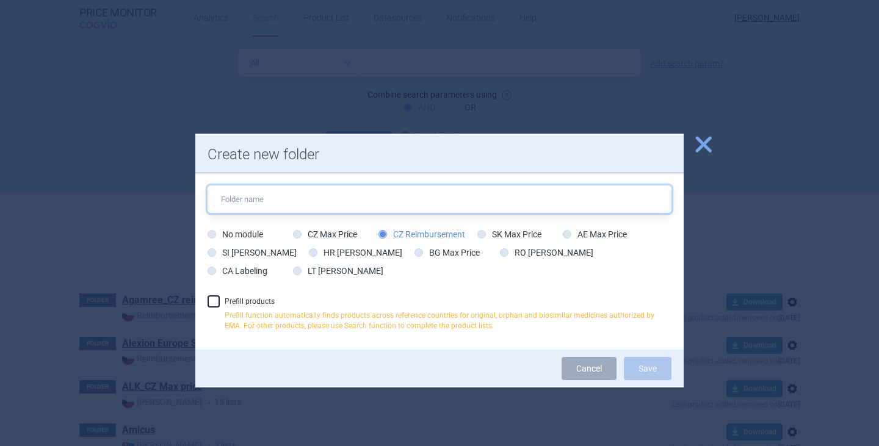
click at [283, 214] on div "No module CZ Max Price CZ Reimbursement SK Max Price AE Max Price SI Max Price …" at bounding box center [439, 234] width 464 height 98
paste input "Italfarmaco"
type input "Italfarmaco"
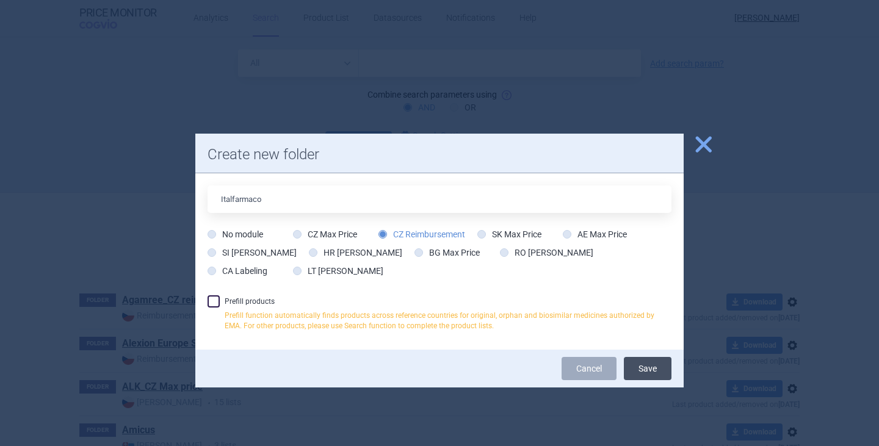
click at [639, 363] on button "Save" at bounding box center [648, 368] width 48 height 23
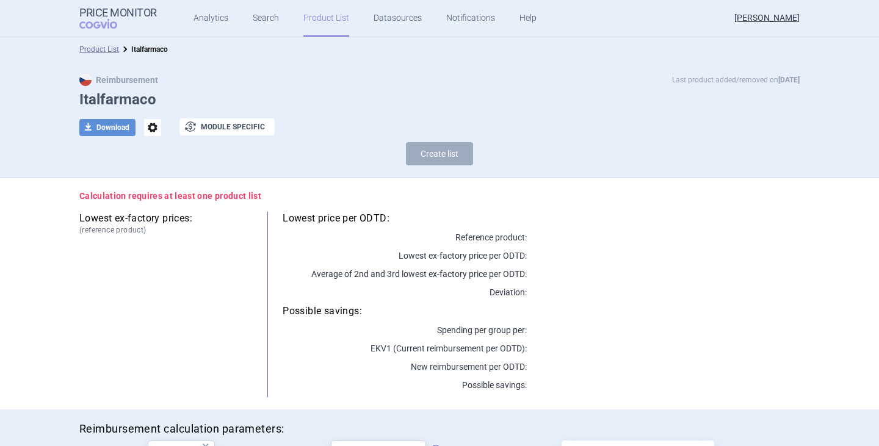
click at [649, 245] on div "Lowest price per ODTD: Reference product: Lowest ex-factory price per ODTD: Ave…" at bounding box center [525, 304] width 547 height 185
click at [270, 16] on link "Search" at bounding box center [266, 18] width 26 height 37
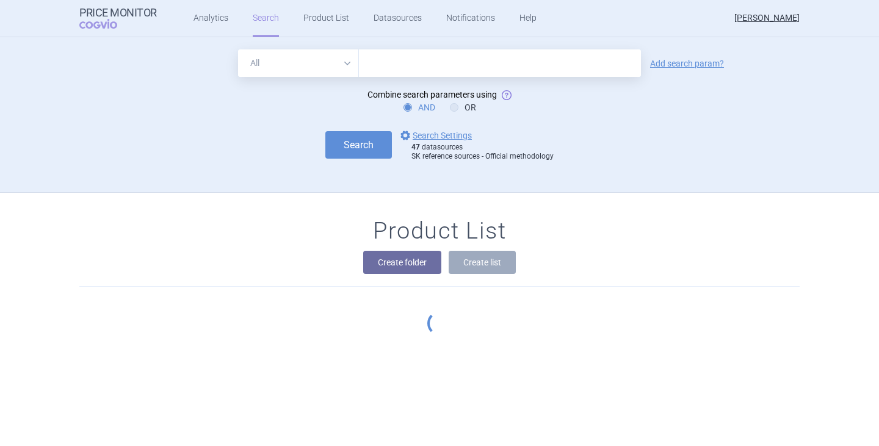
click at [403, 76] on input "text" at bounding box center [500, 62] width 282 height 27
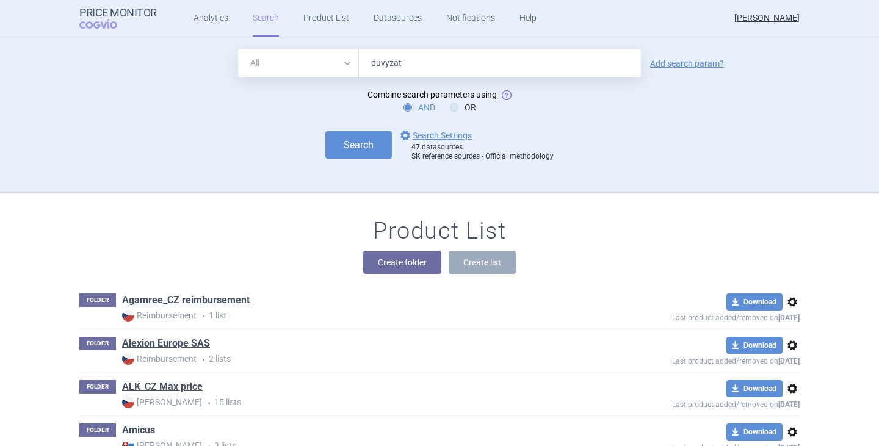
type input "duvyzat"
click at [325, 131] on button "Search" at bounding box center [358, 144] width 66 height 27
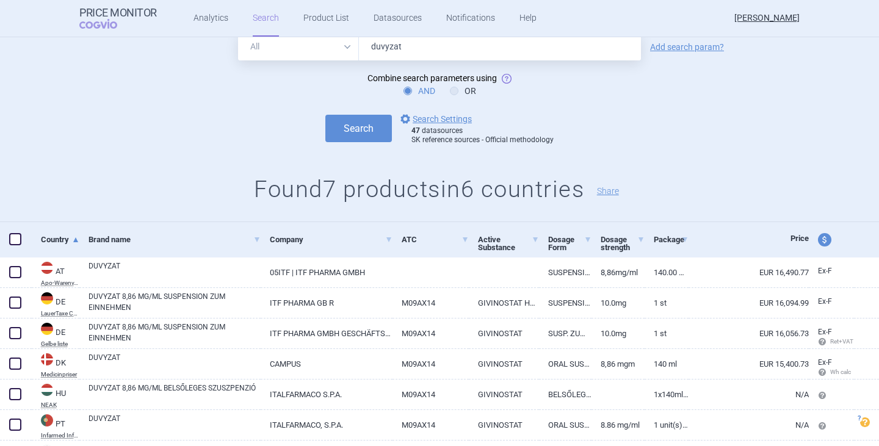
scroll to position [106, 0]
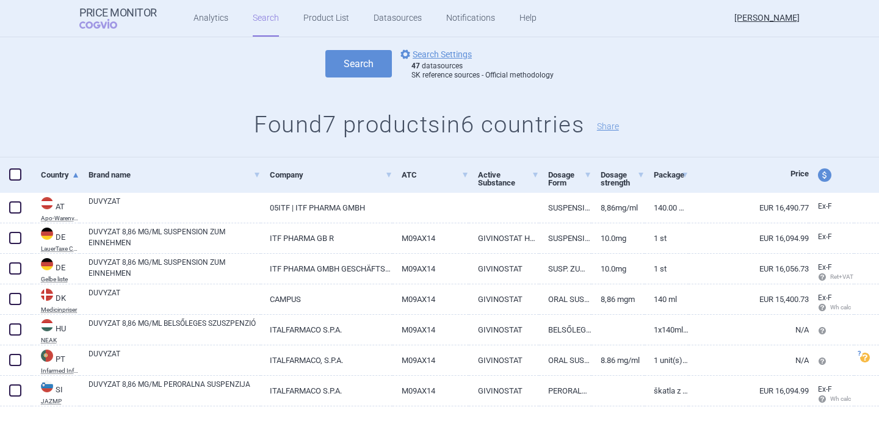
click at [18, 175] on span at bounding box center [15, 174] width 12 height 12
checkbox input "true"
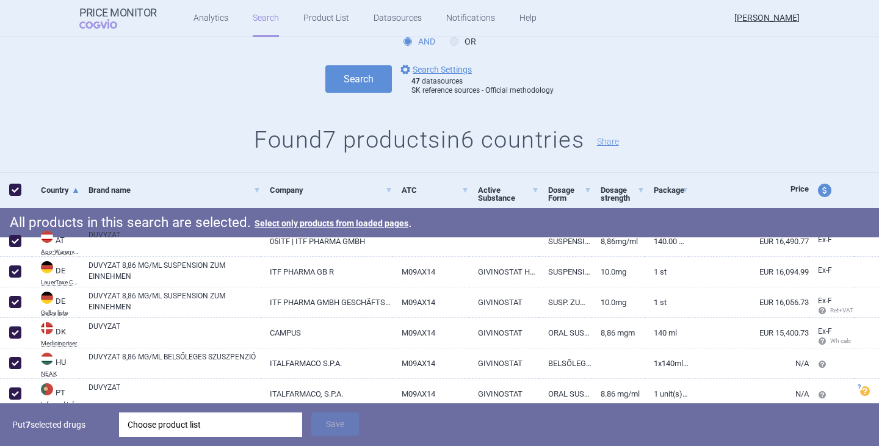
scroll to position [167, 0]
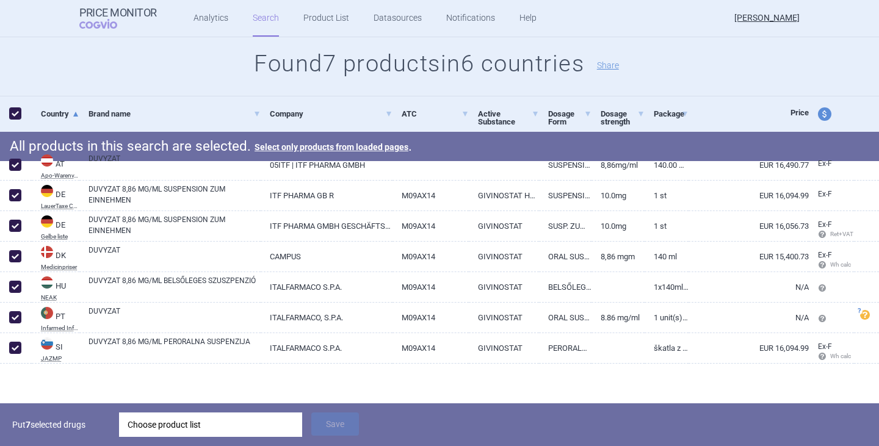
click at [192, 426] on div "Choose product list" at bounding box center [211, 424] width 166 height 24
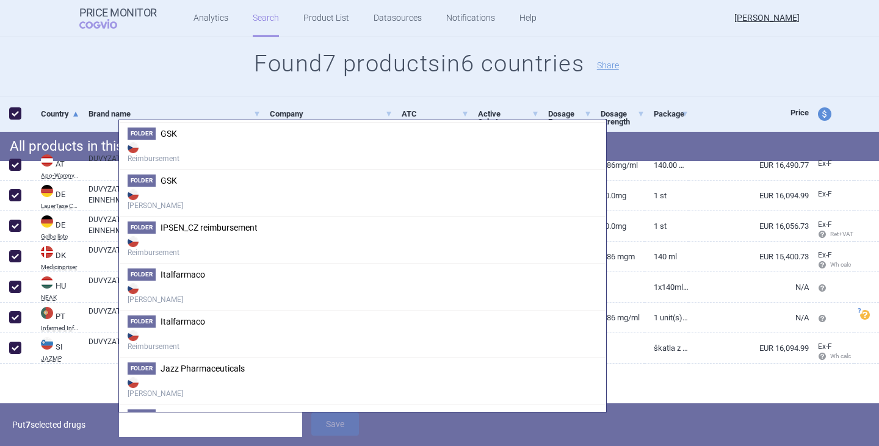
scroll to position [1108, 0]
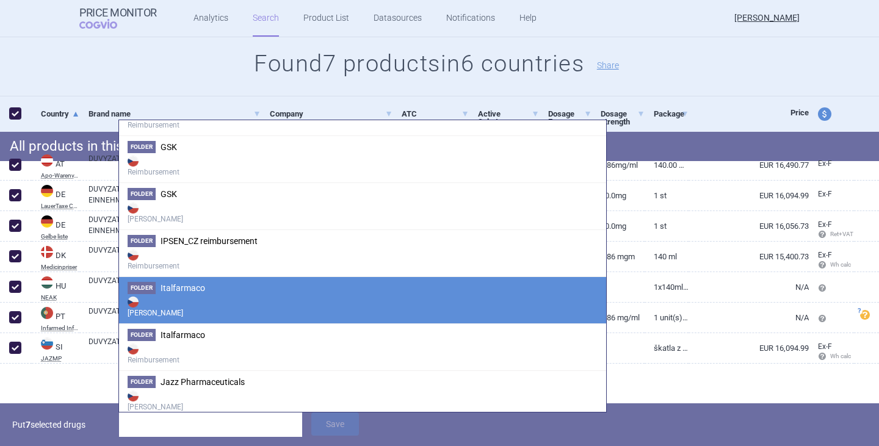
click at [196, 301] on strong "[PERSON_NAME]" at bounding box center [363, 306] width 470 height 24
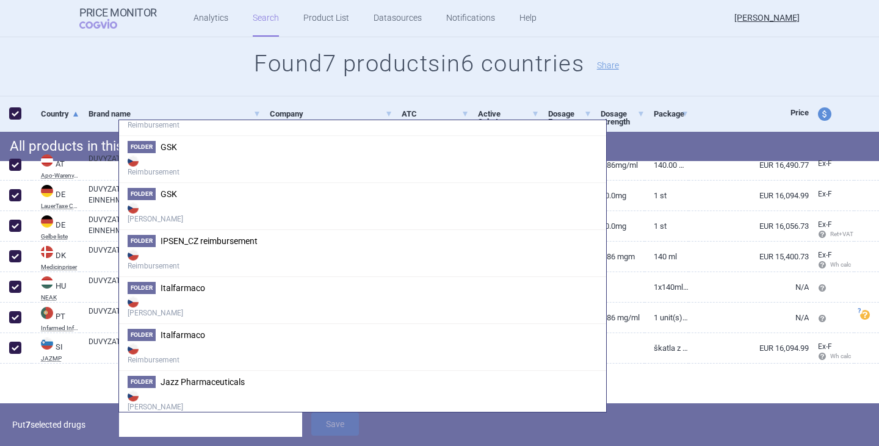
scroll to position [1019, 0]
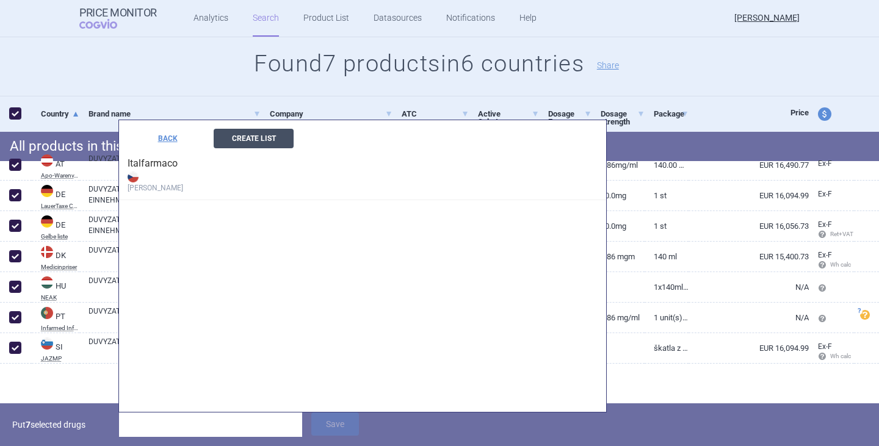
click at [245, 135] on button "Create List" at bounding box center [254, 139] width 80 height 20
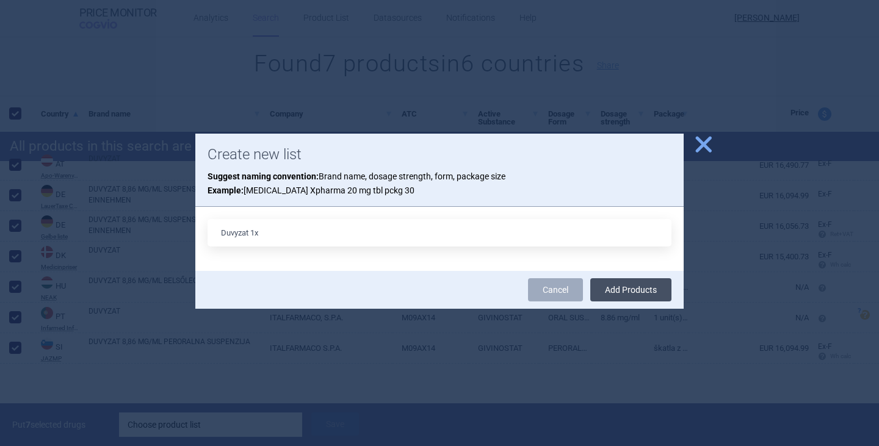
type input "Duvyzat 1x"
click at [629, 287] on button "Add Products" at bounding box center [630, 289] width 81 height 23
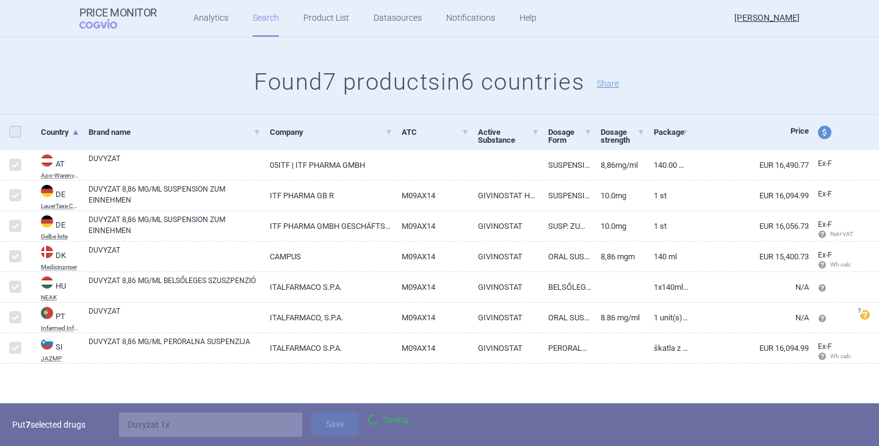
checkbox input "false"
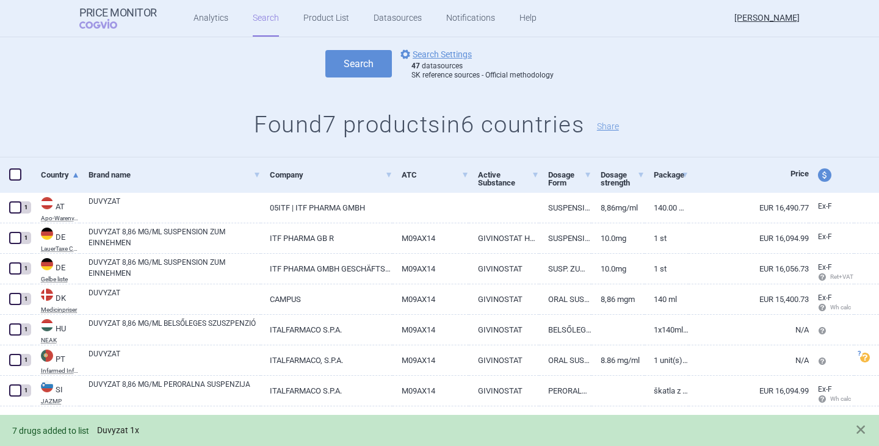
click at [115, 431] on link "Duvyzat 1x" at bounding box center [118, 430] width 42 height 10
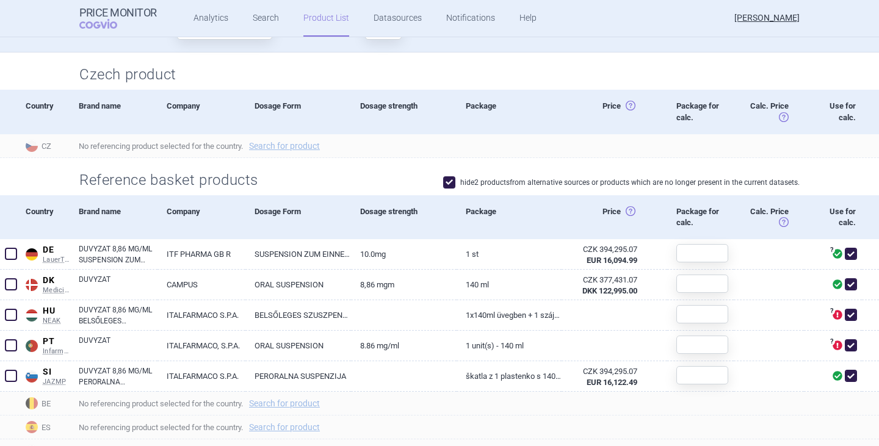
scroll to position [183, 0]
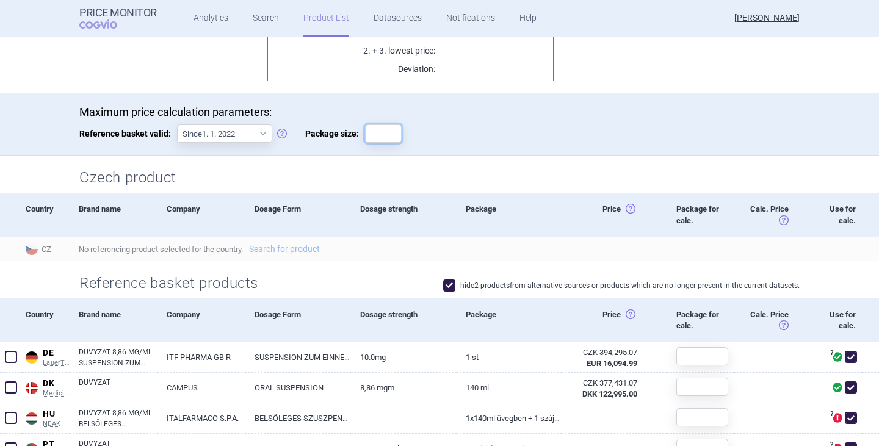
click at [381, 136] on input "Package size:" at bounding box center [383, 133] width 37 height 18
type input "1"
click at [565, 168] on h2 "Czech product" at bounding box center [439, 178] width 720 height 20
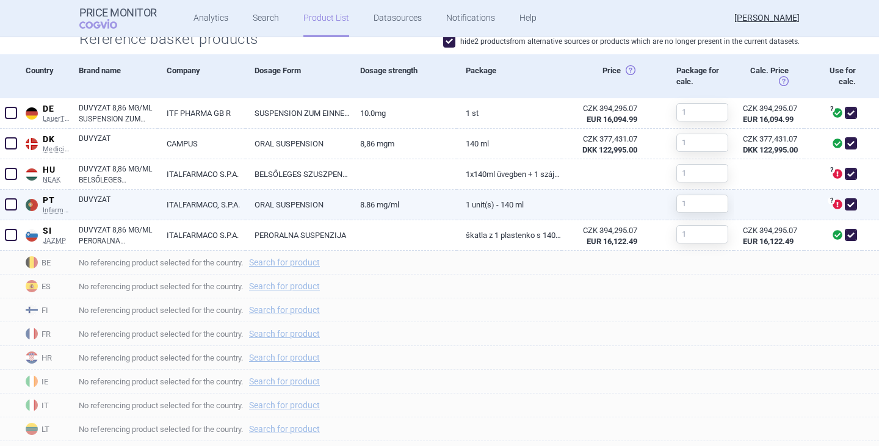
scroll to position [432, 0]
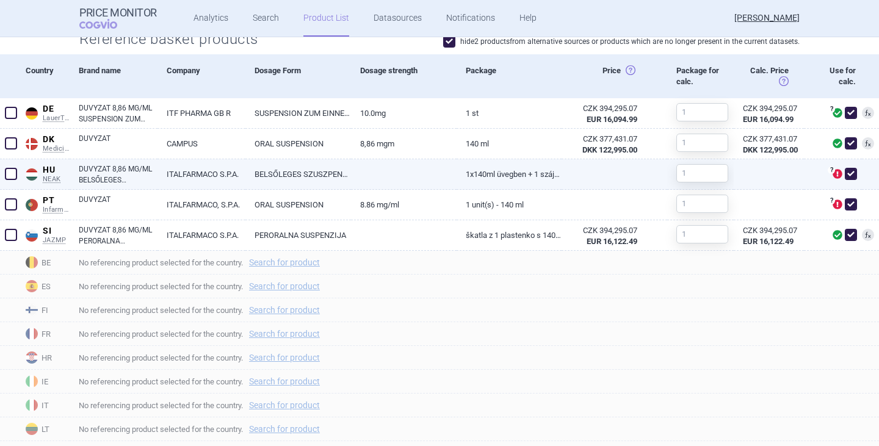
click at [850, 173] on div "? Produkt ve zdroji neobsahuje ceny potřebné k referencování. Poznámky ref. zdr…" at bounding box center [832, 174] width 58 height 31
click at [844, 176] on span at bounding box center [850, 174] width 12 height 12
checkbox input "false"
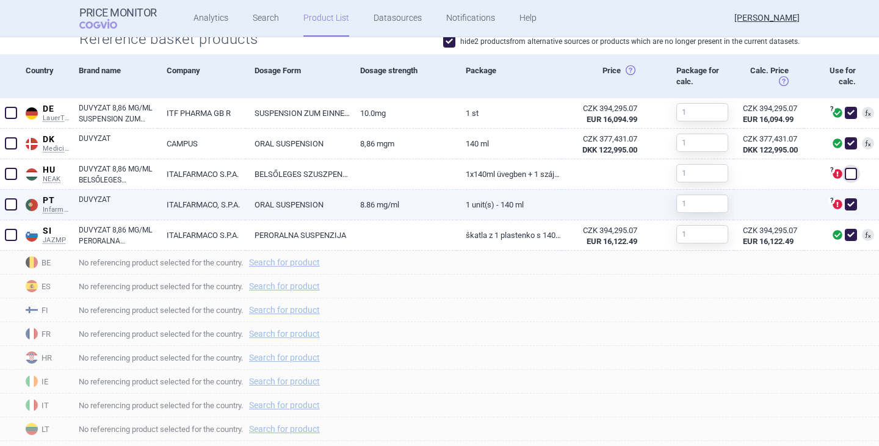
click at [845, 204] on span at bounding box center [850, 204] width 12 height 12
checkbox input "false"
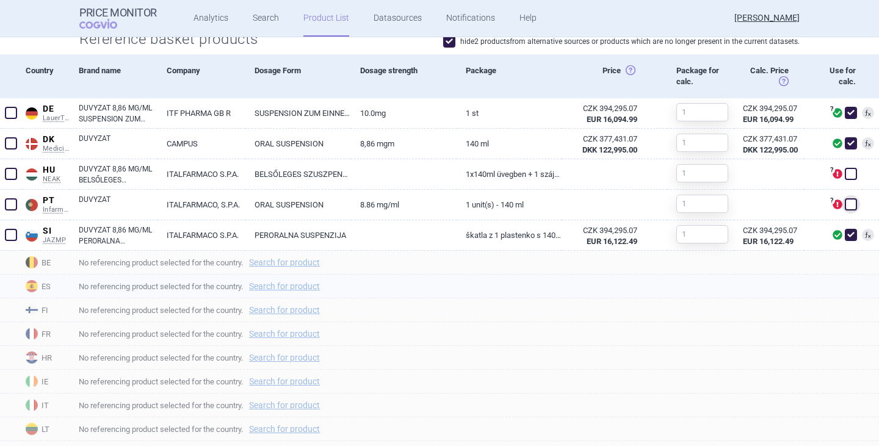
click at [777, 294] on div "No referencing product selected for the country. Search for product" at bounding box center [474, 287] width 809 height 24
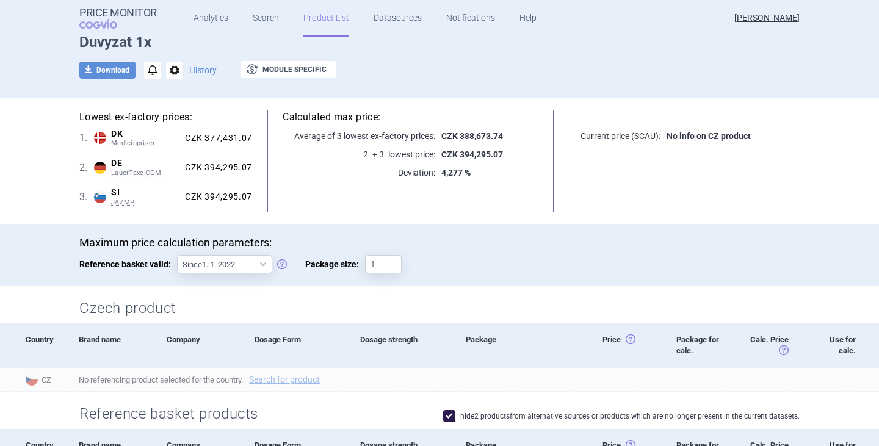
scroll to position [0, 0]
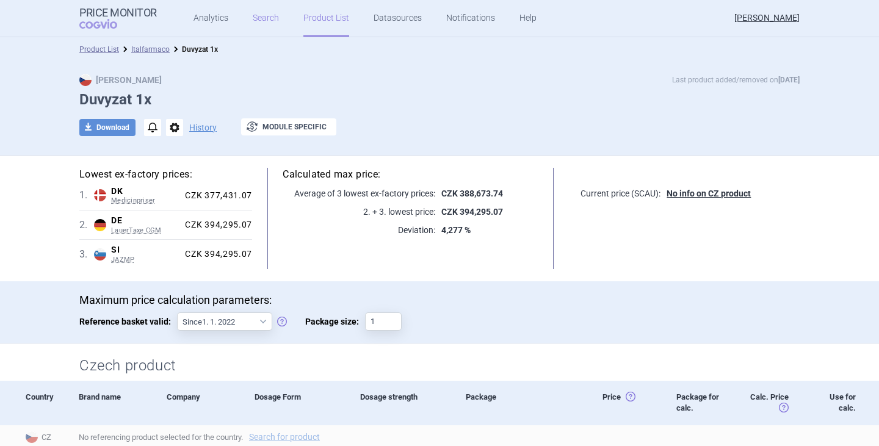
click at [270, 22] on link "Search" at bounding box center [266, 18] width 26 height 37
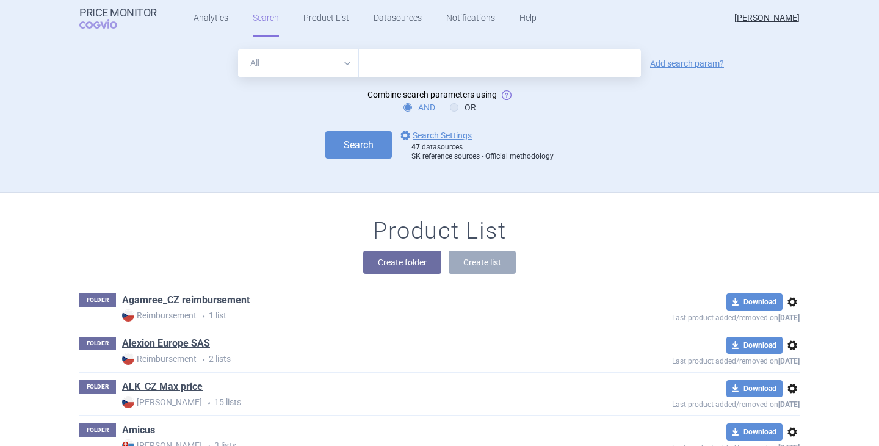
click at [373, 66] on input "text" at bounding box center [500, 62] width 282 height 27
type input "duvyzat"
click at [437, 134] on link "options Search Settings" at bounding box center [435, 135] width 74 height 15
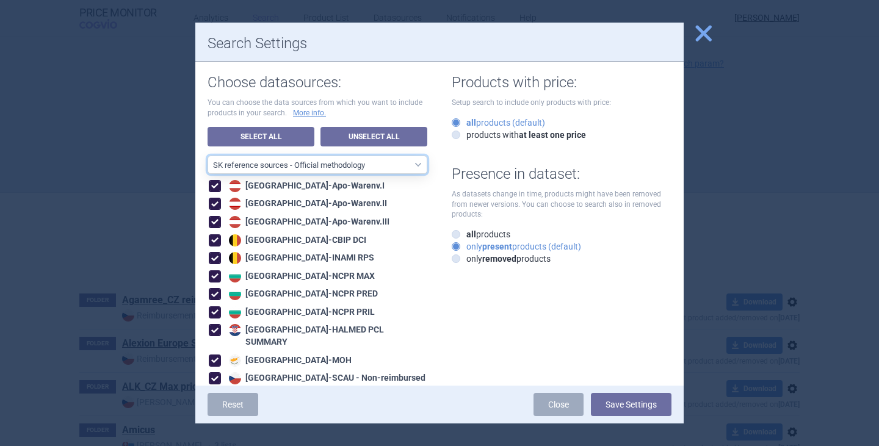
click at [294, 165] on select "All data sources CZ reference sources - Reimbursement SK reference sources - Of…" at bounding box center [317, 165] width 220 height 18
select select "6cb7ebdd-8316-4592-b8fd-6e46f801a11b"
click at [207, 156] on select "All data sources CZ reference sources - Reimbursement SK reference sources - Of…" at bounding box center [317, 165] width 220 height 18
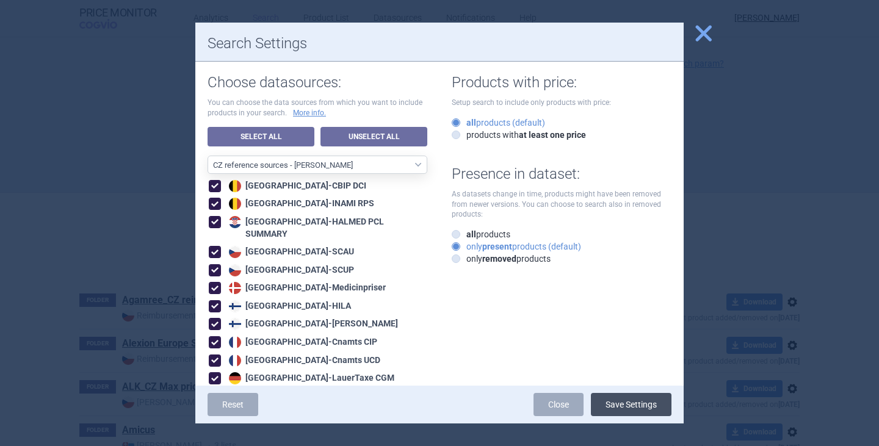
click at [642, 401] on button "Save Settings" at bounding box center [631, 404] width 81 height 23
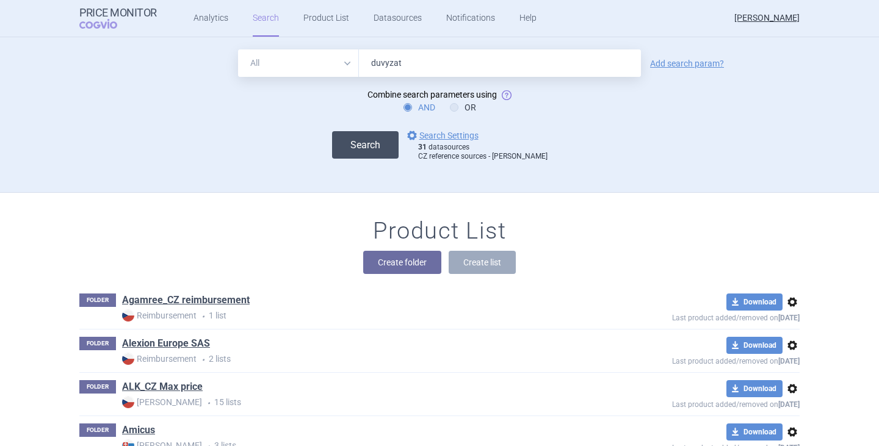
click at [365, 138] on button "Search" at bounding box center [365, 144] width 66 height 27
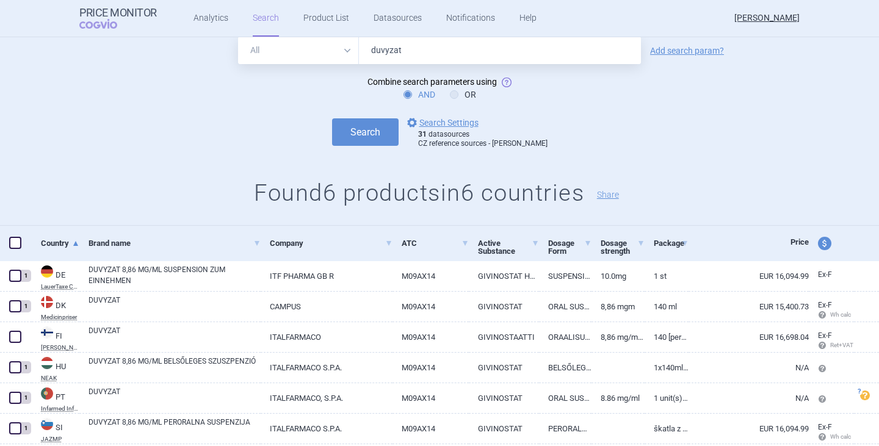
scroll to position [75, 0]
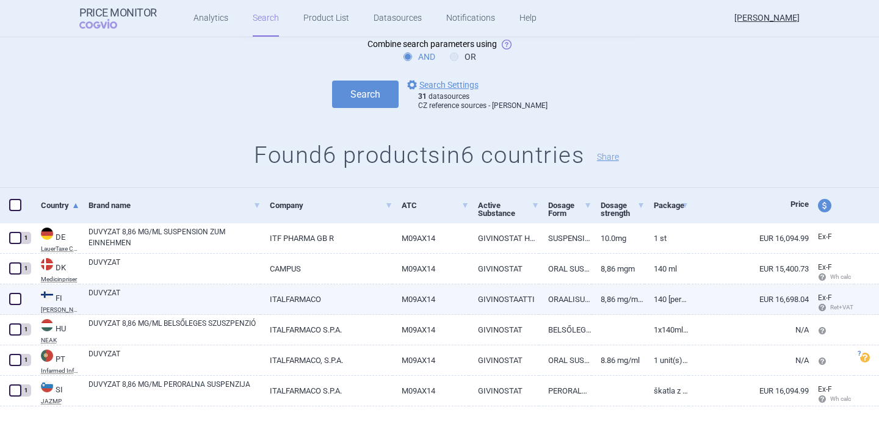
click at [12, 301] on span at bounding box center [15, 299] width 12 height 12
checkbox input "true"
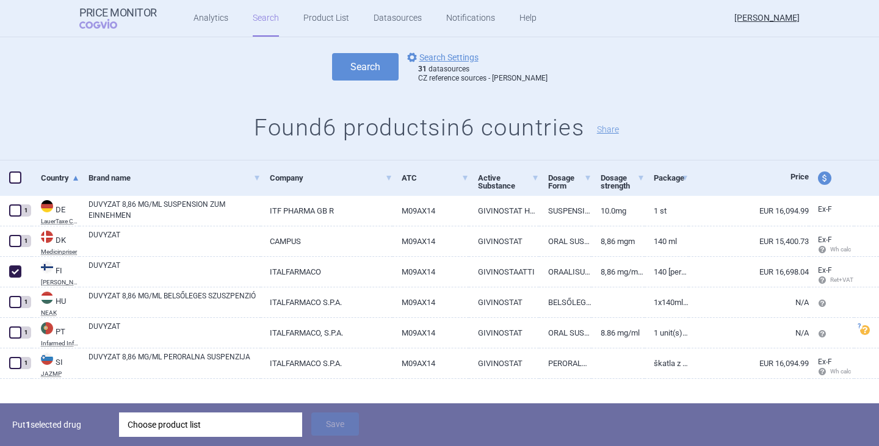
scroll to position [118, 0]
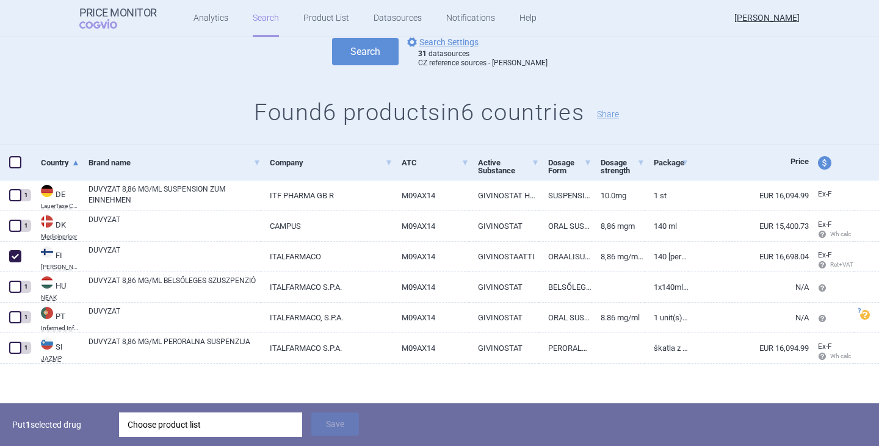
click at [171, 425] on div "Choose product list" at bounding box center [211, 424] width 166 height 24
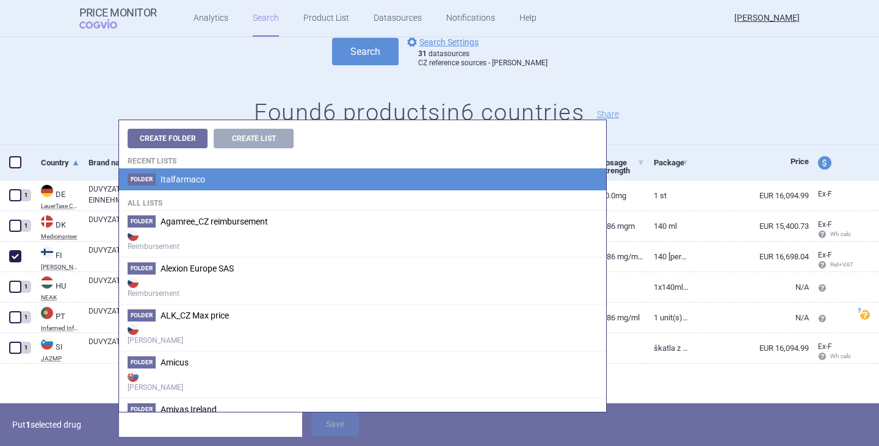
click at [197, 176] on span "Italfarmaco" at bounding box center [182, 179] width 45 height 10
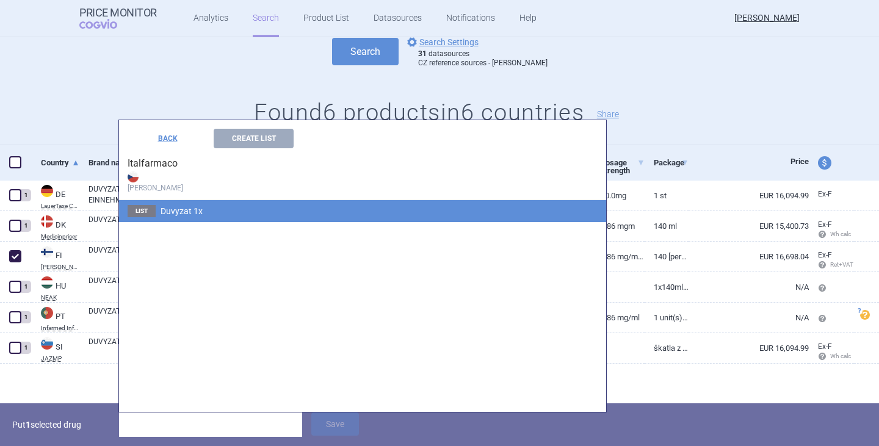
click at [203, 211] on li "List Duvyzat 1x" at bounding box center [362, 211] width 487 height 22
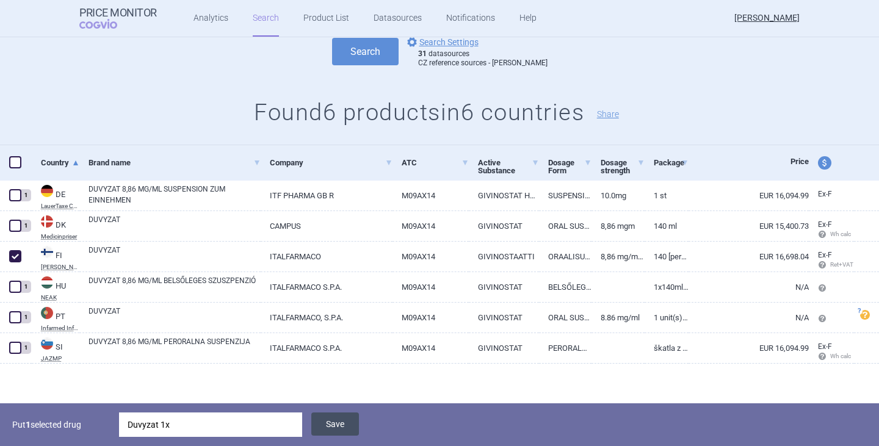
click at [327, 418] on button "Save" at bounding box center [335, 423] width 48 height 23
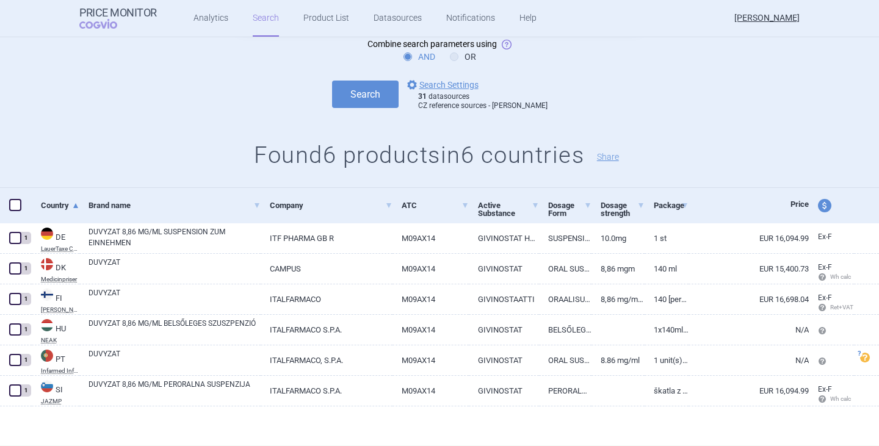
scroll to position [75, 0]
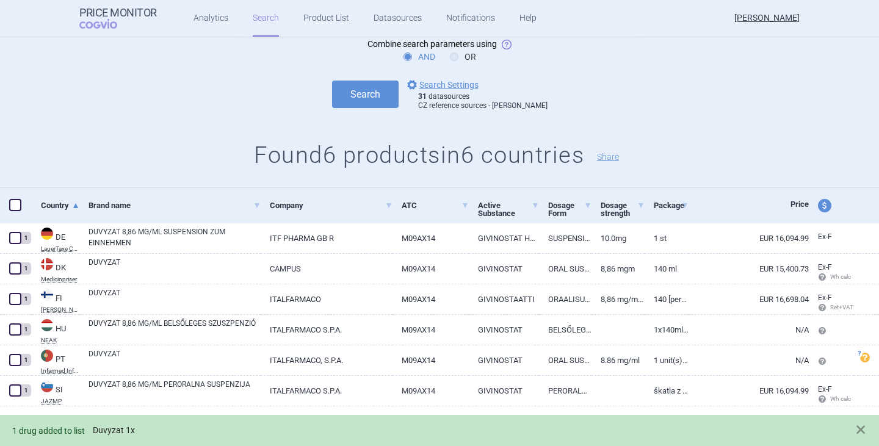
drag, startPoint x: 112, startPoint y: 425, endPoint x: 118, endPoint y: 426, distance: 6.2
click at [112, 425] on div "1 drug added to list Duvyzat 1x" at bounding box center [427, 430] width 830 height 14
click at [121, 427] on link "Duvyzat 1x" at bounding box center [114, 430] width 42 height 10
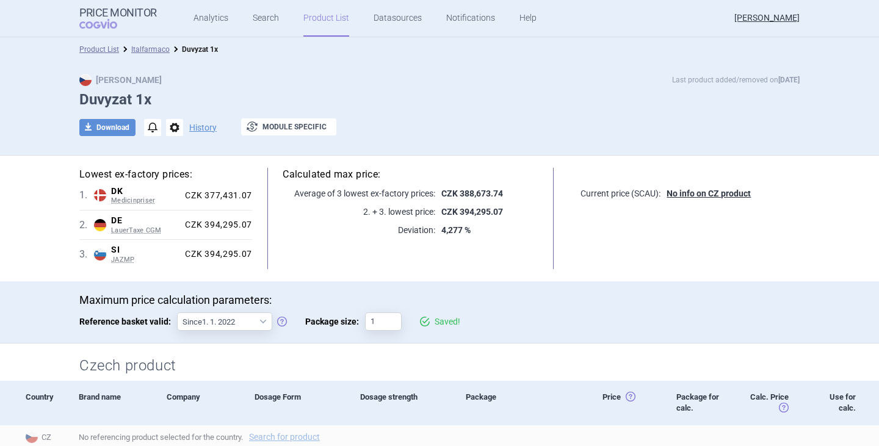
click at [274, 21] on ul "Analytics Search Product List Datasources Notifications Help" at bounding box center [350, 18] width 386 height 37
click at [268, 23] on link "Search" at bounding box center [266, 18] width 26 height 37
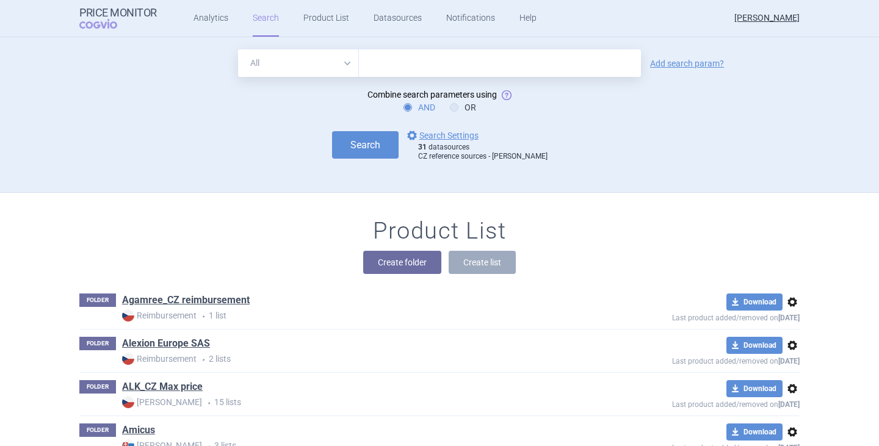
click at [391, 55] on input "text" at bounding box center [500, 62] width 282 height 27
type input "duvyzat"
click at [370, 144] on button "Search" at bounding box center [365, 144] width 66 height 27
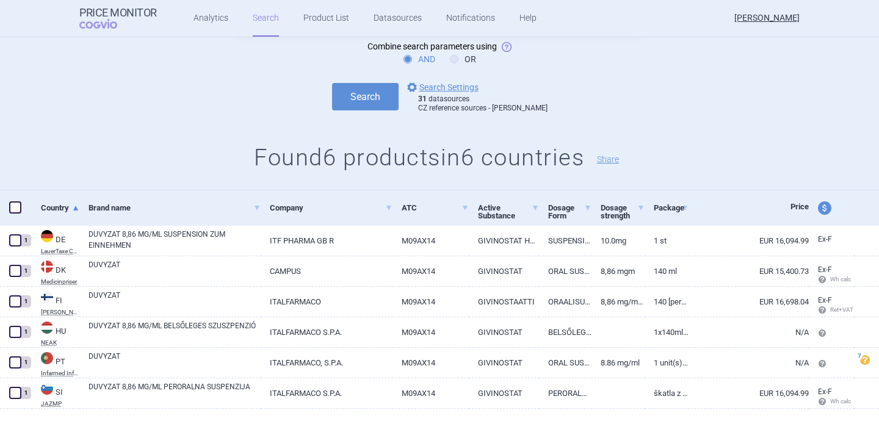
scroll to position [75, 0]
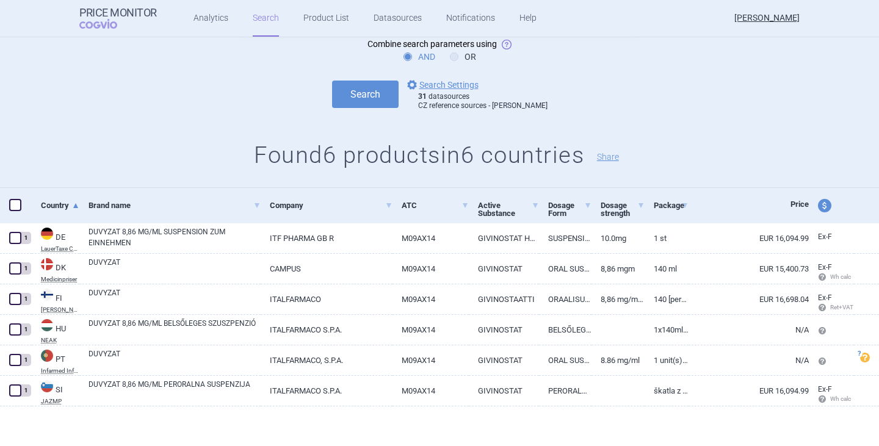
click at [17, 204] on span at bounding box center [15, 205] width 12 height 12
checkbox input "true"
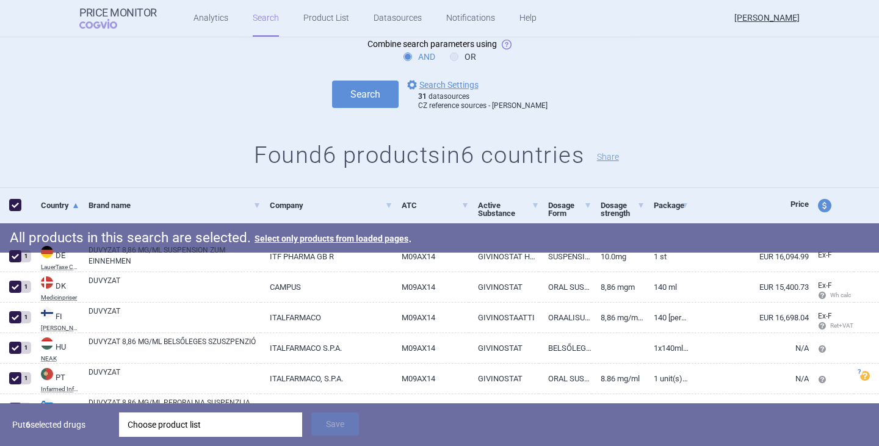
click at [163, 425] on div "Choose product list" at bounding box center [211, 424] width 166 height 24
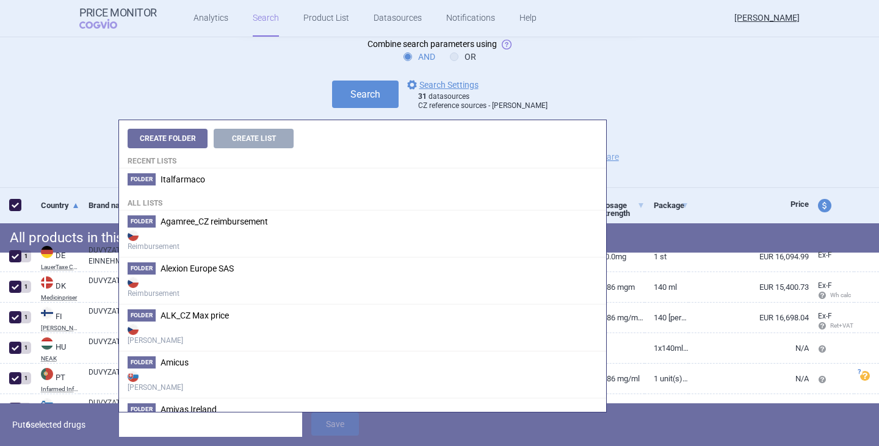
click at [267, 94] on div "Search options Search Settings 31 datasources CZ reference sources - Max price" at bounding box center [439, 94] width 879 height 34
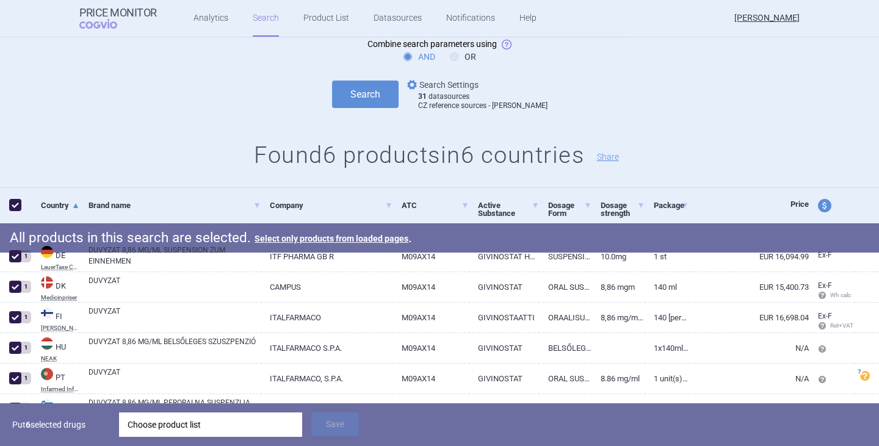
click at [477, 86] on link "options Search Settings" at bounding box center [441, 84] width 74 height 15
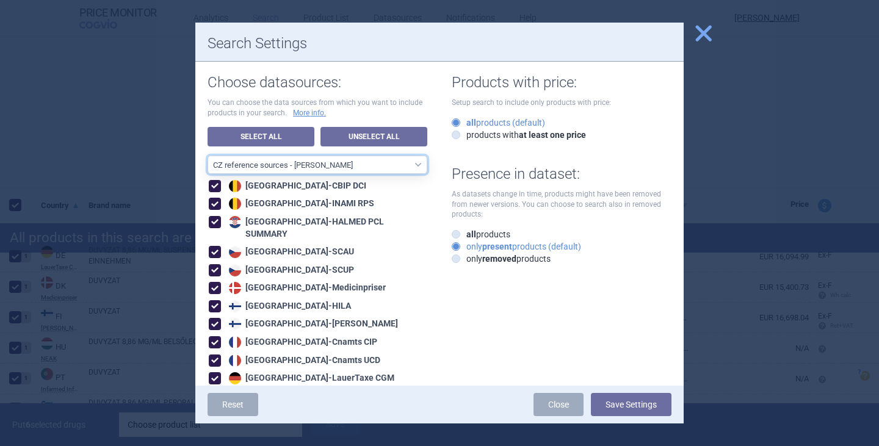
click at [308, 167] on select "All data sources CZ reference sources - Reimbursement SK reference sources - Of…" at bounding box center [317, 165] width 220 height 18
select select "9dbb7c6e-ea10-47e4-ac46-e28bda984dcc"
click at [207, 156] on select "All data sources CZ reference sources - Reimbursement SK reference sources - Of…" at bounding box center [317, 165] width 220 height 18
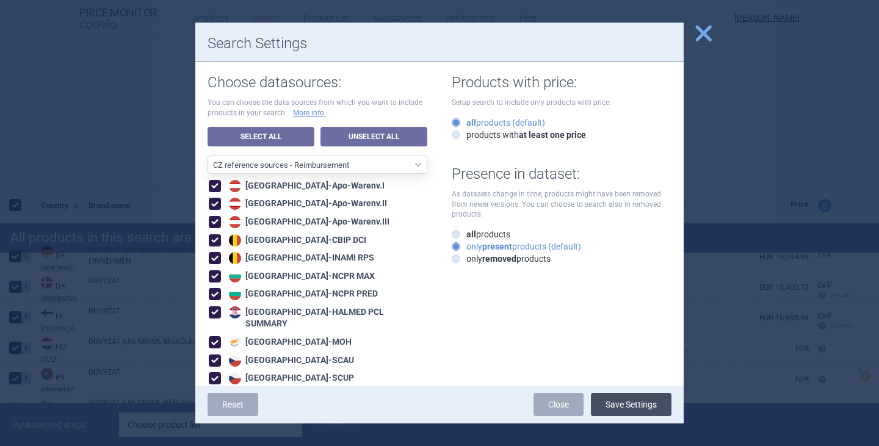
click at [624, 404] on button "Save Settings" at bounding box center [631, 404] width 81 height 23
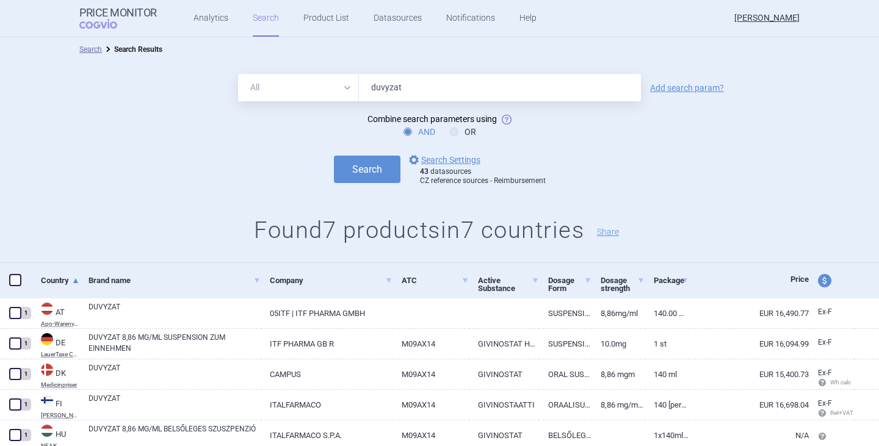
click at [219, 182] on div "Search options Search Settings 43 datasources CZ reference sources - Reimbursem…" at bounding box center [439, 170] width 879 height 34
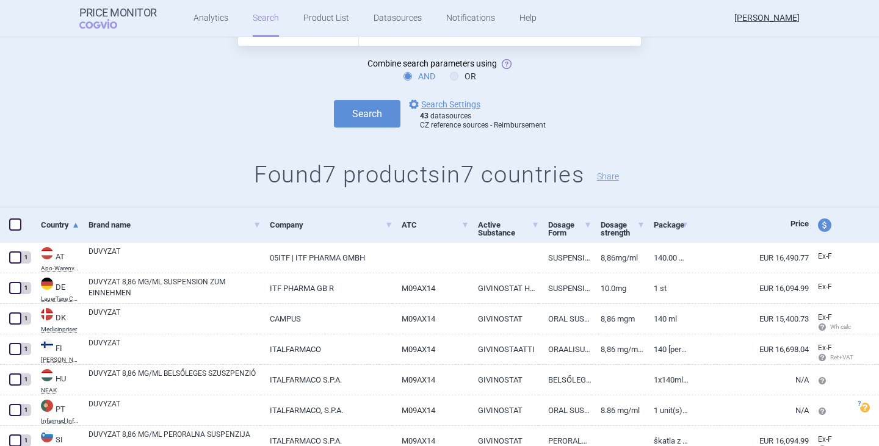
scroll to position [106, 0]
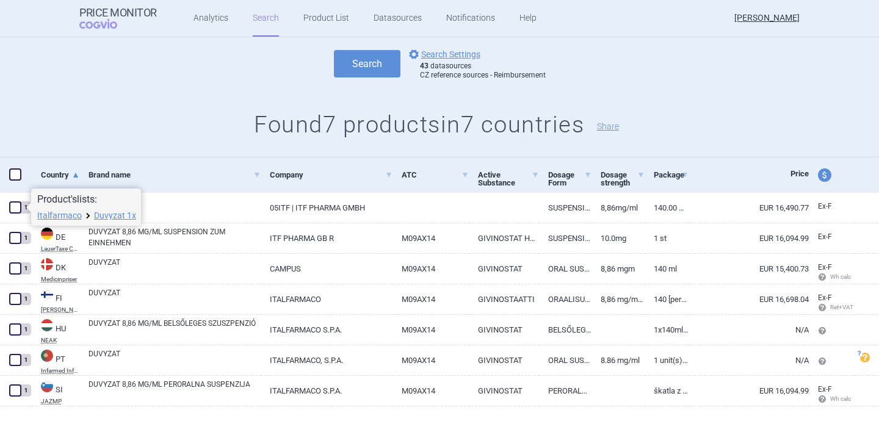
click at [17, 176] on span at bounding box center [15, 174] width 12 height 12
checkbox input "true"
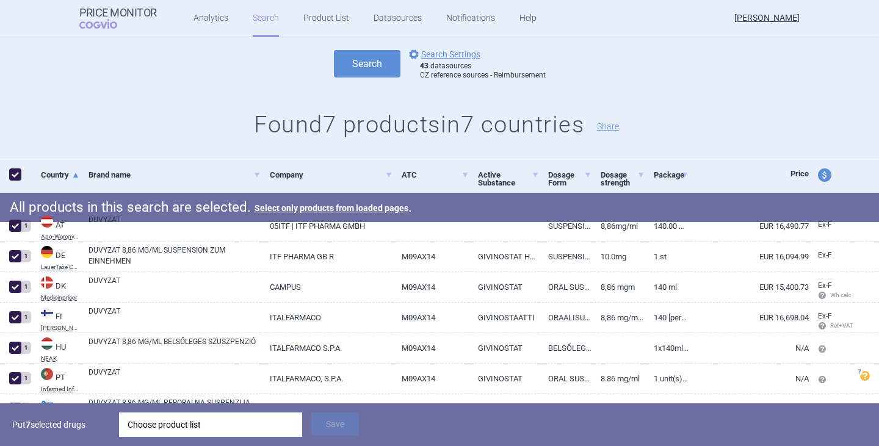
click at [168, 425] on div "Choose product list" at bounding box center [211, 424] width 166 height 24
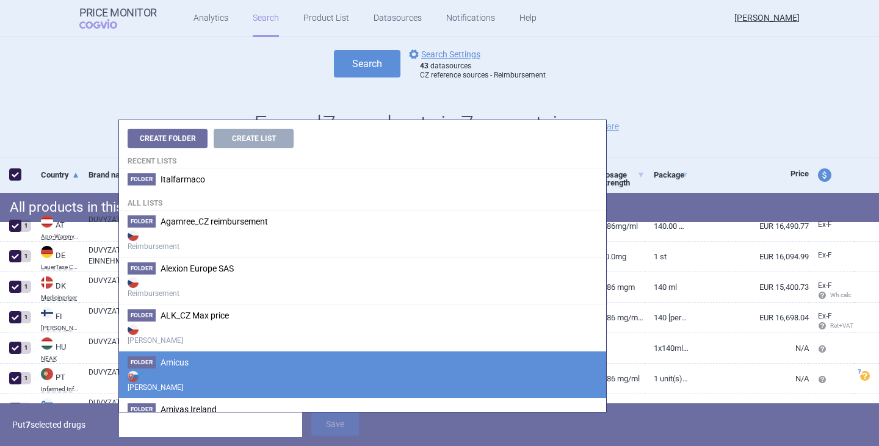
scroll to position [549, 0]
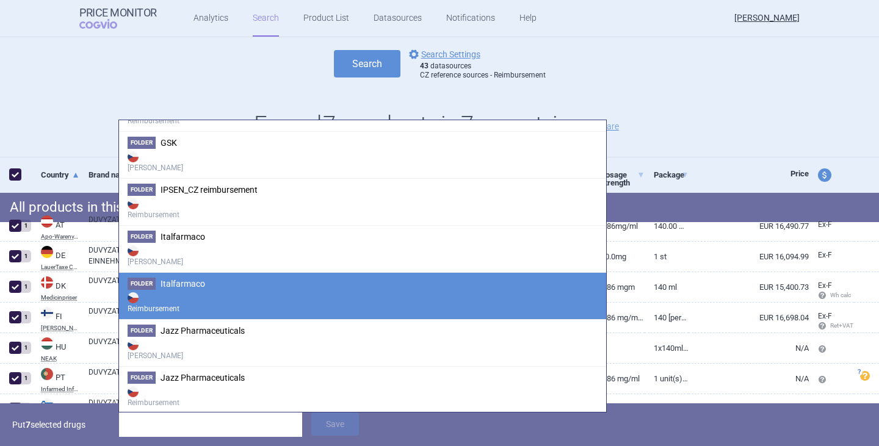
click at [211, 298] on strong "Reimbursement" at bounding box center [363, 302] width 470 height 24
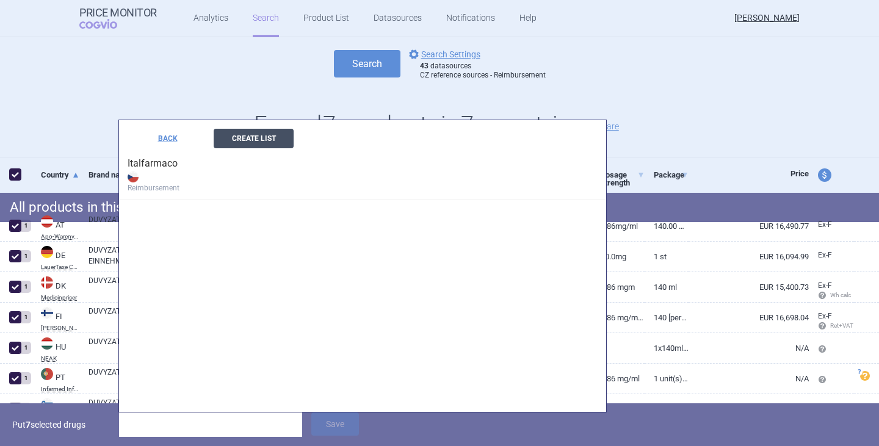
click at [266, 137] on button "Create List" at bounding box center [254, 139] width 80 height 20
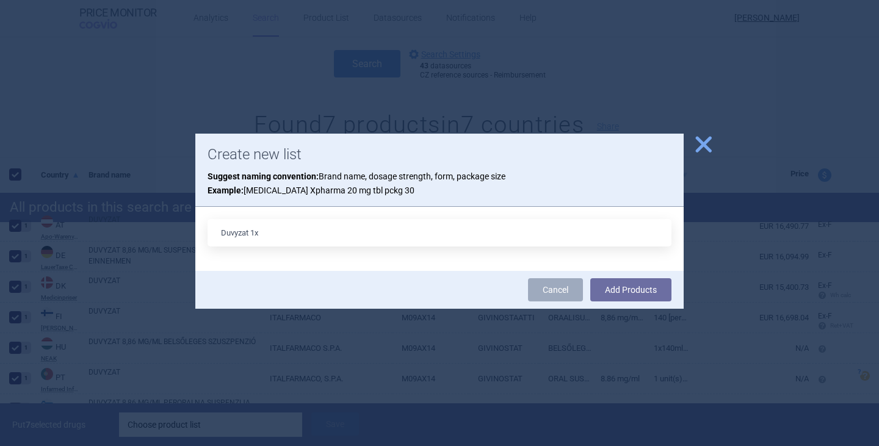
type input "Duvyzat 1x"
click at [590, 278] on button "Add Products" at bounding box center [630, 289] width 81 height 23
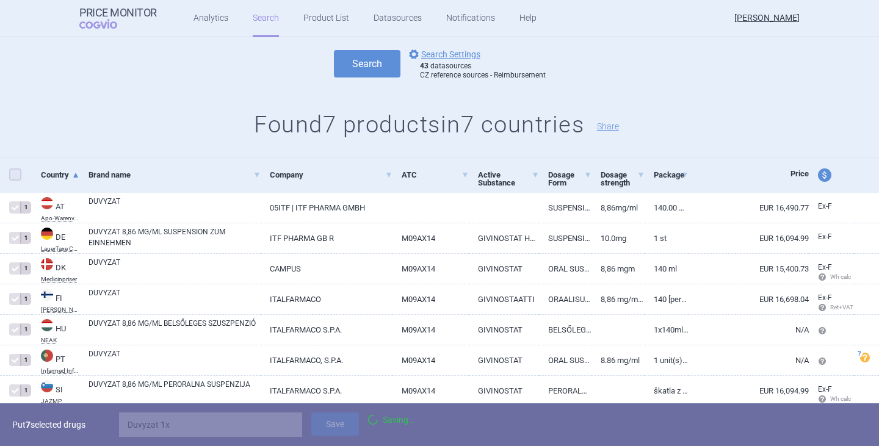
checkbox input "false"
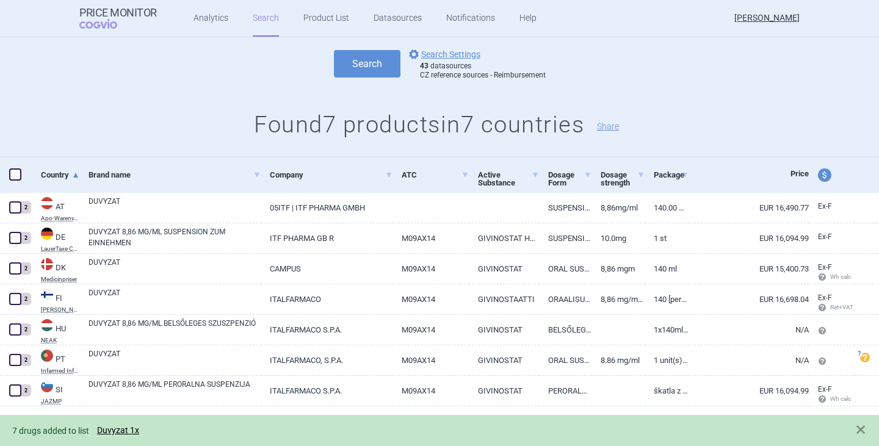
drag, startPoint x: 118, startPoint y: 427, endPoint x: 137, endPoint y: 428, distance: 18.9
click at [118, 427] on link "Duvyzat 1x" at bounding box center [118, 430] width 42 height 10
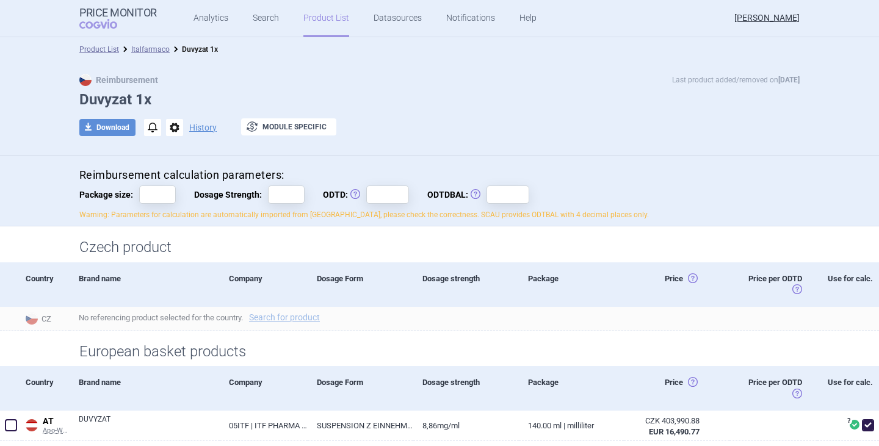
click at [173, 204] on div "Reimbursement calculation parameters: Package size: Dosage Strength: ODTD: Obvy…" at bounding box center [439, 194] width 720 height 52
click at [165, 199] on input "Package size:" at bounding box center [157, 194] width 37 height 18
type input "1"
click at [289, 196] on input "Dosage Strength:" at bounding box center [286, 194] width 37 height 18
paste input "8,86"
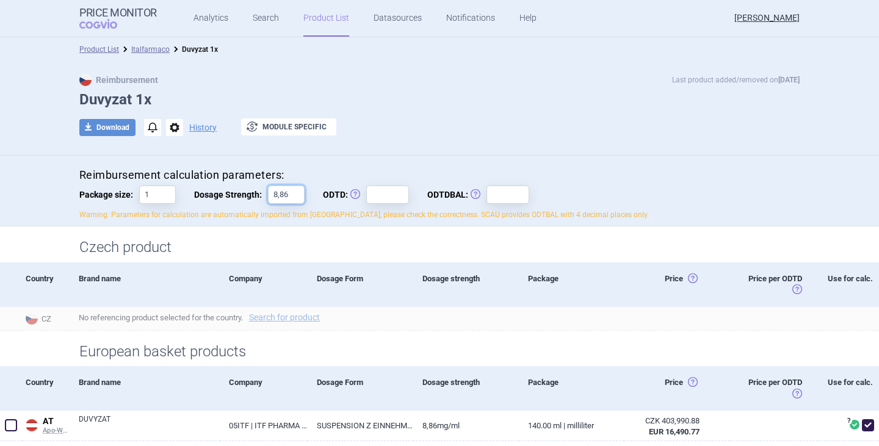
type input "8,86"
click at [372, 197] on input "ODTD: Obvyklá Denní Terapeutická Dávka" at bounding box center [387, 194] width 43 height 18
type input "1"
click at [502, 184] on div "Reimbursement calculation parameters: Package size: 1 Dosage Strength: 8,86 ODT…" at bounding box center [439, 194] width 720 height 52
click at [495, 193] on input "ODTDBAL: Obvyklá Denní Terapeutická Dávka Balení" at bounding box center [507, 194] width 43 height 18
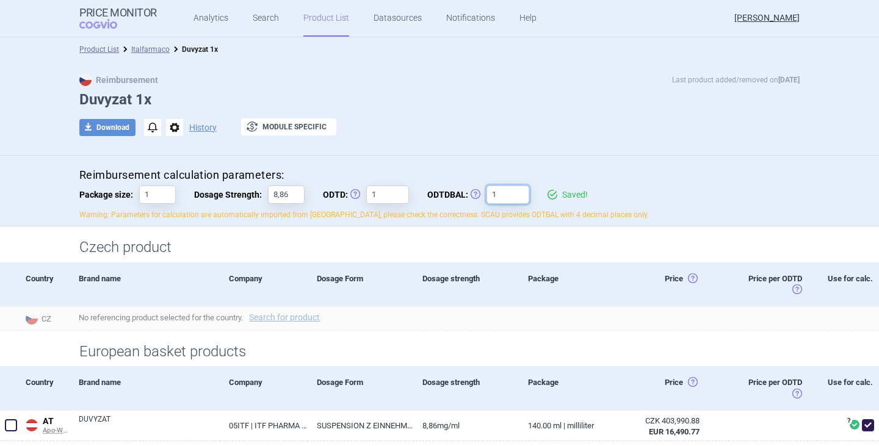
type input "1"
click at [675, 172] on h4 "Reimbursement calculation parameters:" at bounding box center [439, 175] width 720 height 15
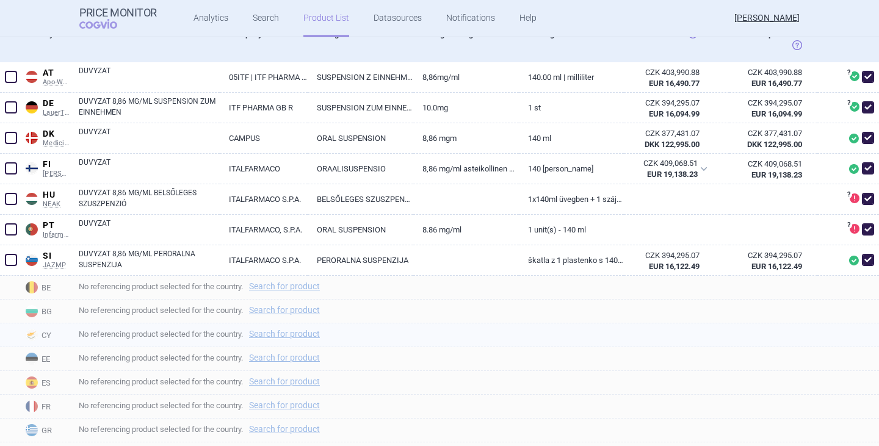
scroll to position [366, 0]
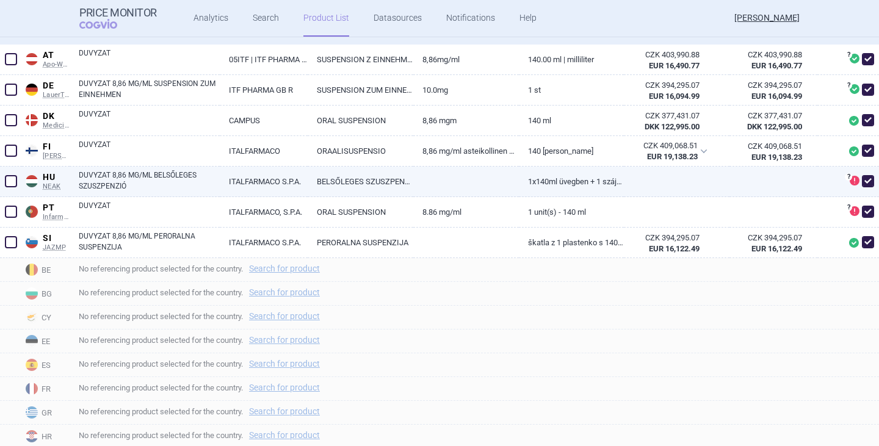
drag, startPoint x: 860, startPoint y: 180, endPoint x: 857, endPoint y: 192, distance: 12.0
click at [861, 180] on span at bounding box center [867, 181] width 12 height 12
checkbox input "false"
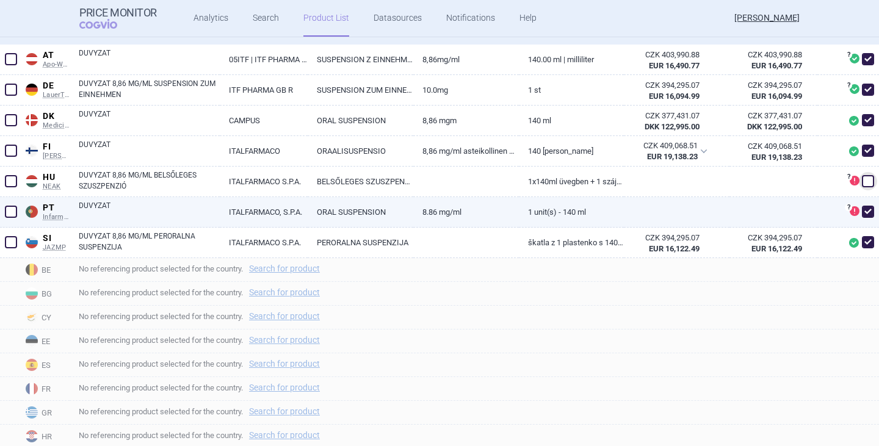
click at [857, 221] on div "? Produkt ve zdroji neobsahuje ceny potřebné k referencování. Poznámky ref. zdr…" at bounding box center [848, 212] width 62 height 31
click at [861, 210] on span at bounding box center [867, 212] width 12 height 12
checkbox input "false"
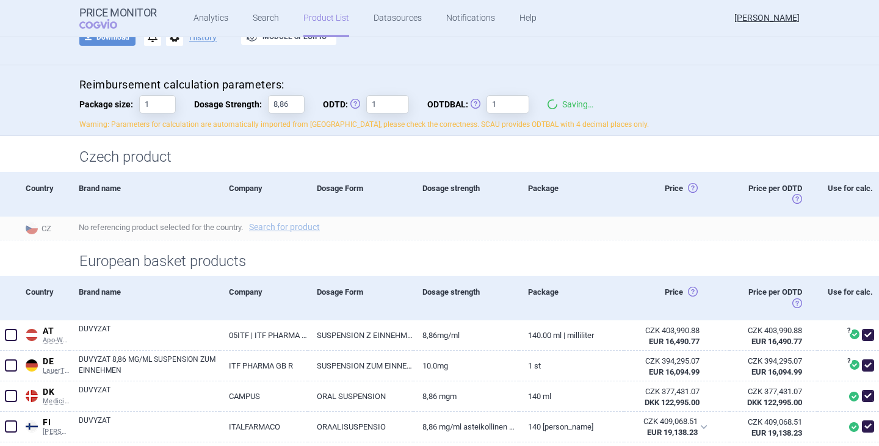
scroll to position [61, 0]
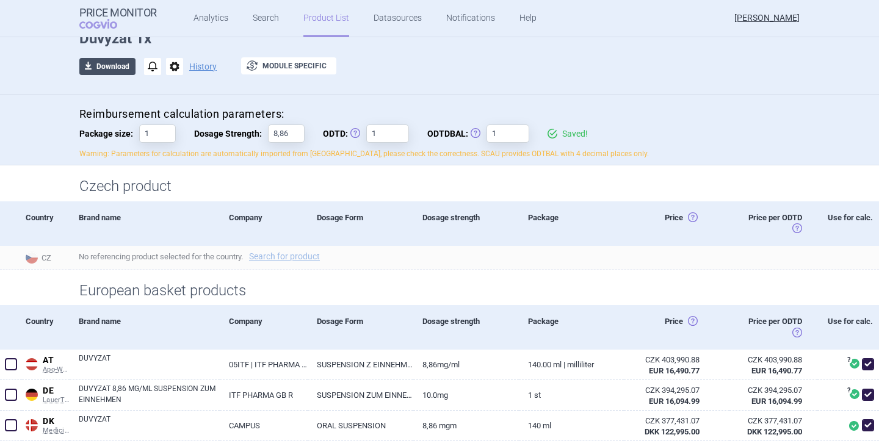
click at [110, 67] on button "download Download" at bounding box center [107, 66] width 56 height 17
select select "EUR"
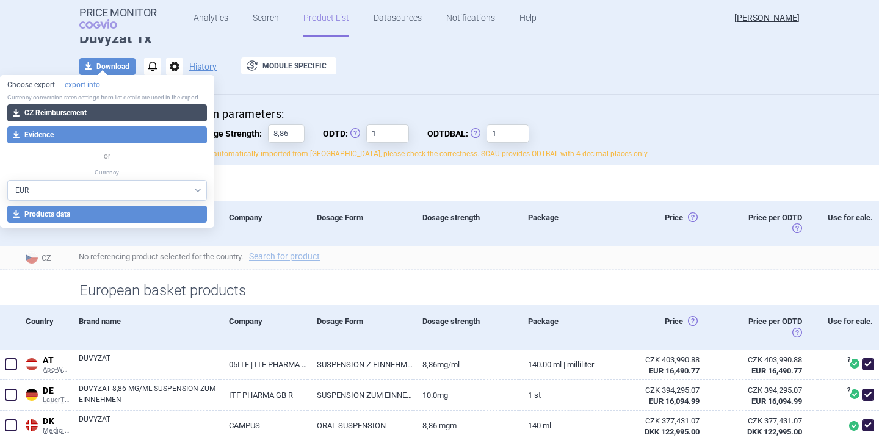
click at [117, 112] on button "download CZ Reimbursement" at bounding box center [106, 112] width 199 height 17
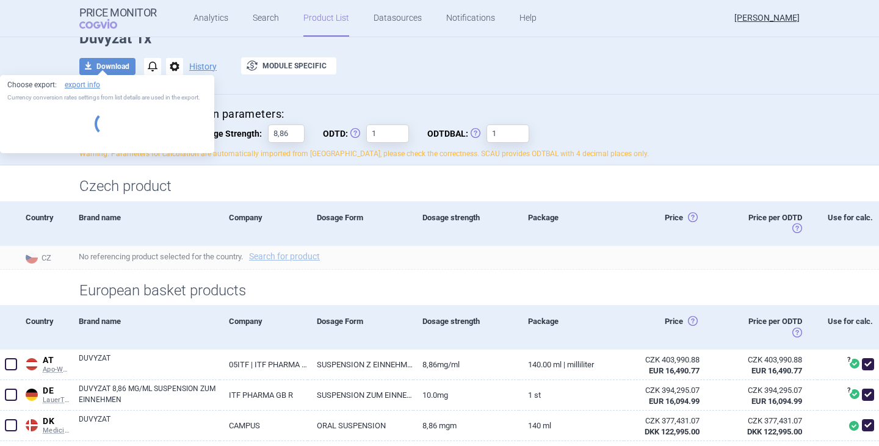
select select "EUR"
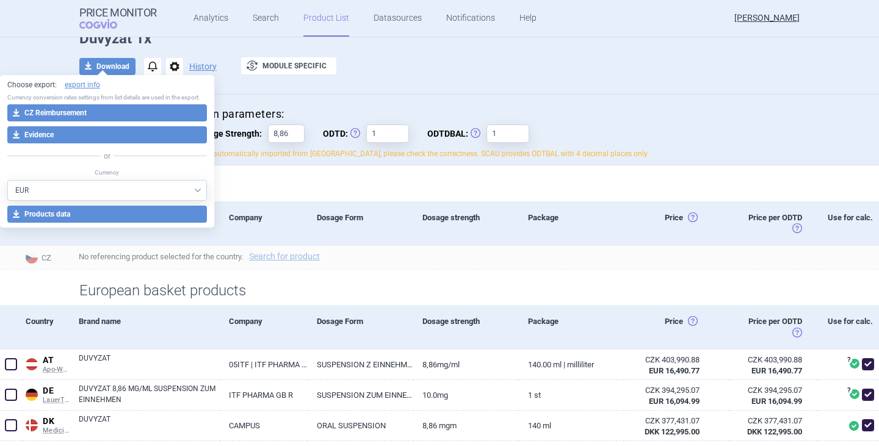
click at [429, 78] on div "Reimbursement Last product added/removed on [DATE] Duvyzat 1x download Download…" at bounding box center [439, 50] width 769 height 75
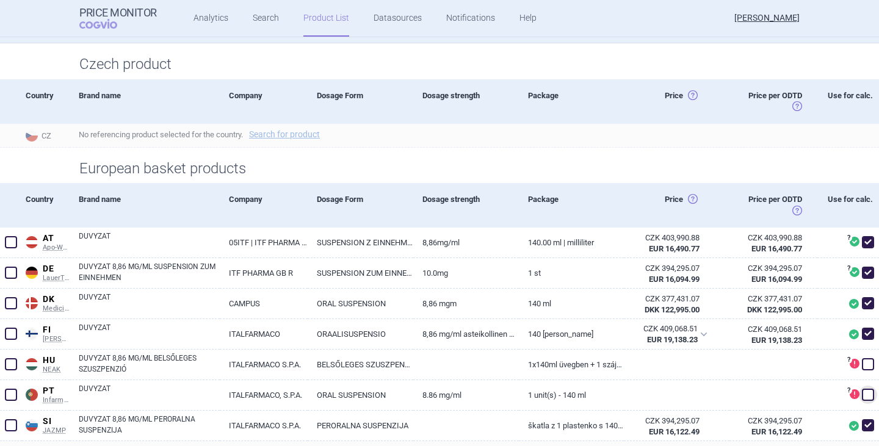
scroll to position [0, 0]
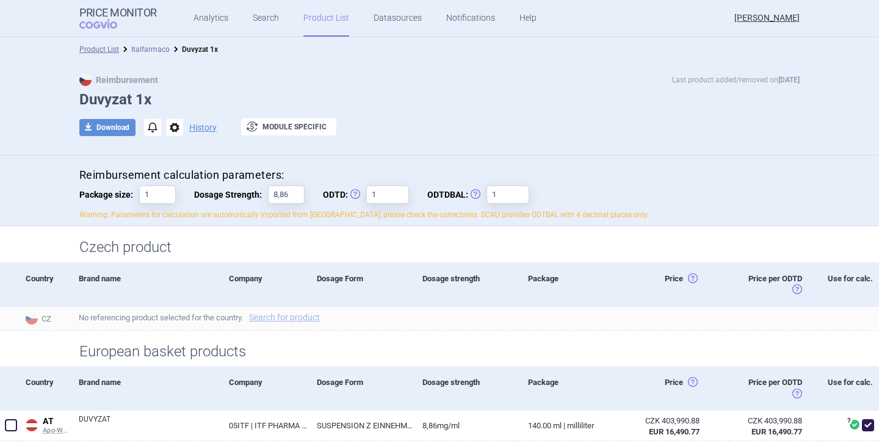
click at [154, 51] on link "Italfarmaco" at bounding box center [150, 49] width 38 height 9
